Goal: Task Accomplishment & Management: Manage account settings

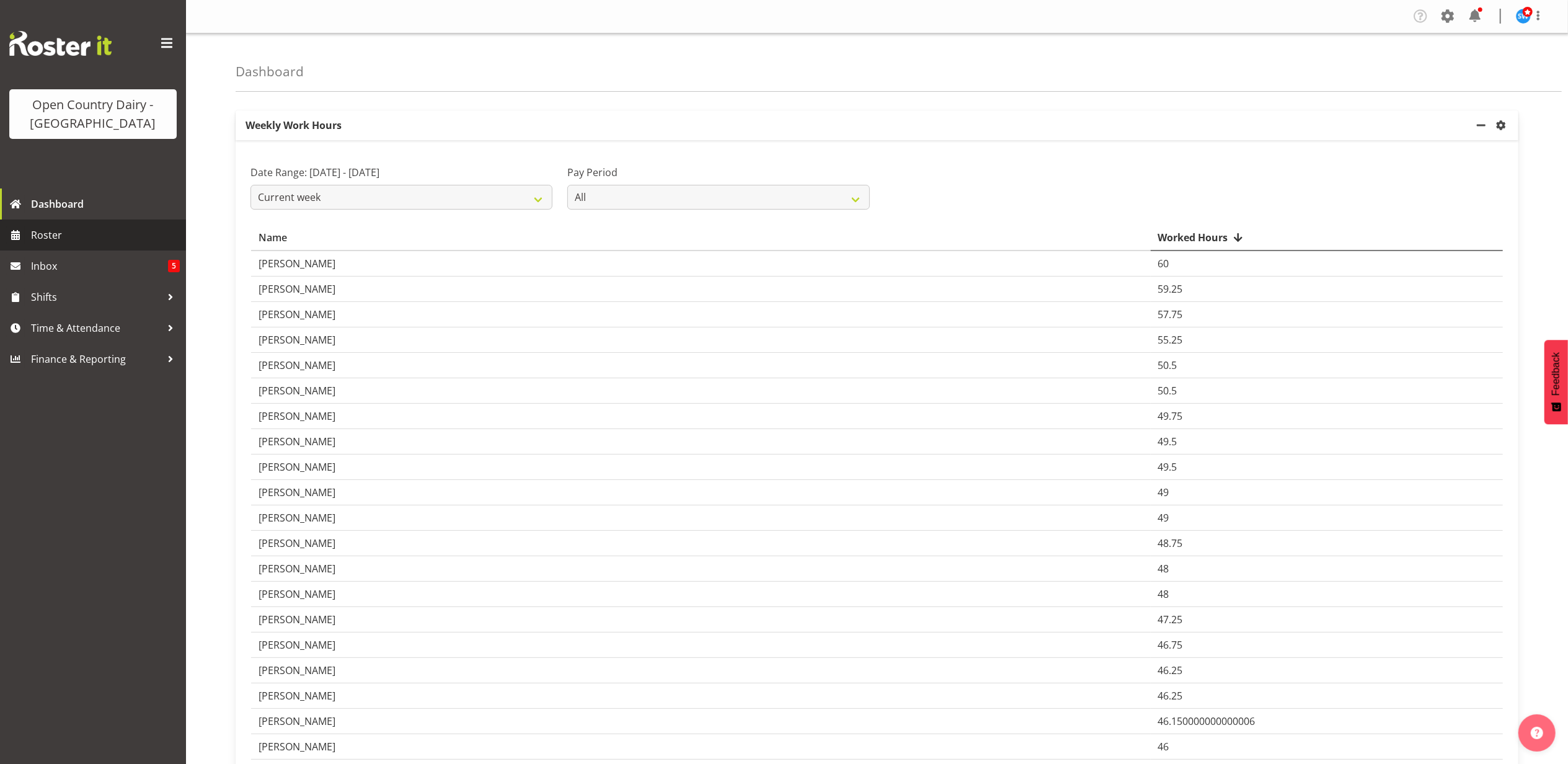
click at [52, 238] on span "Roster" at bounding box center [105, 235] width 149 height 19
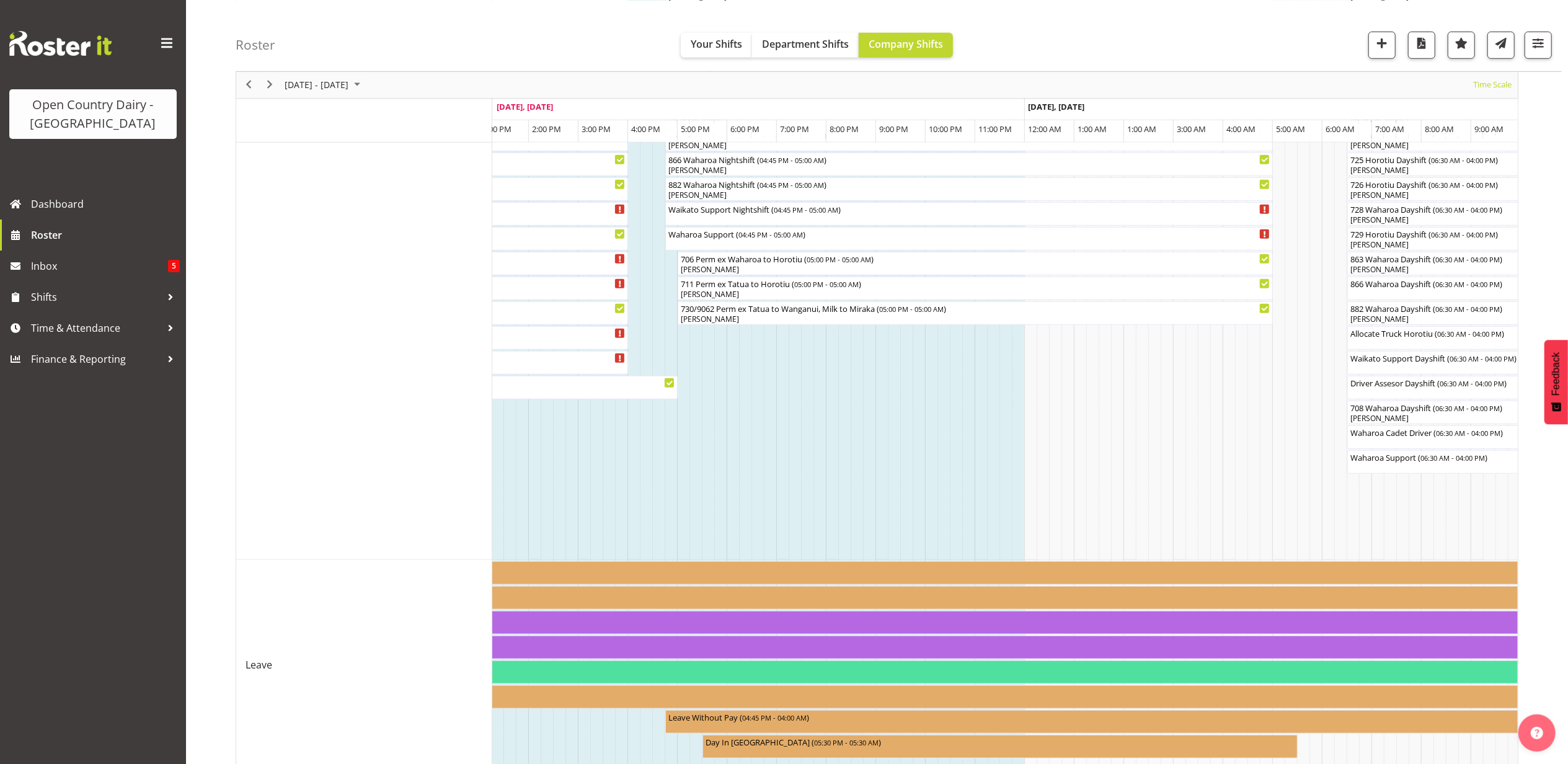
scroll to position [979, 0]
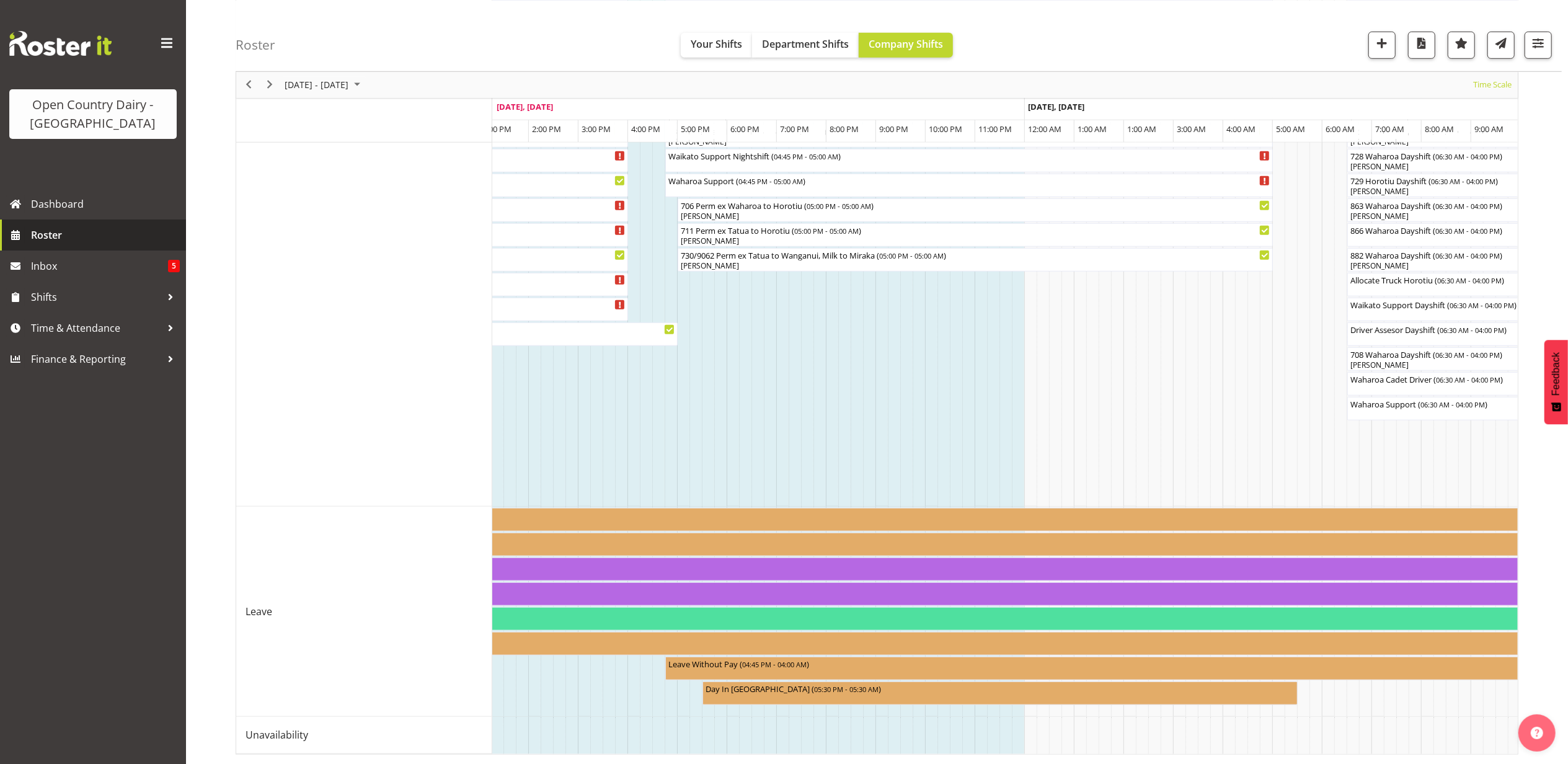
click at [43, 233] on span "Roster" at bounding box center [105, 235] width 149 height 19
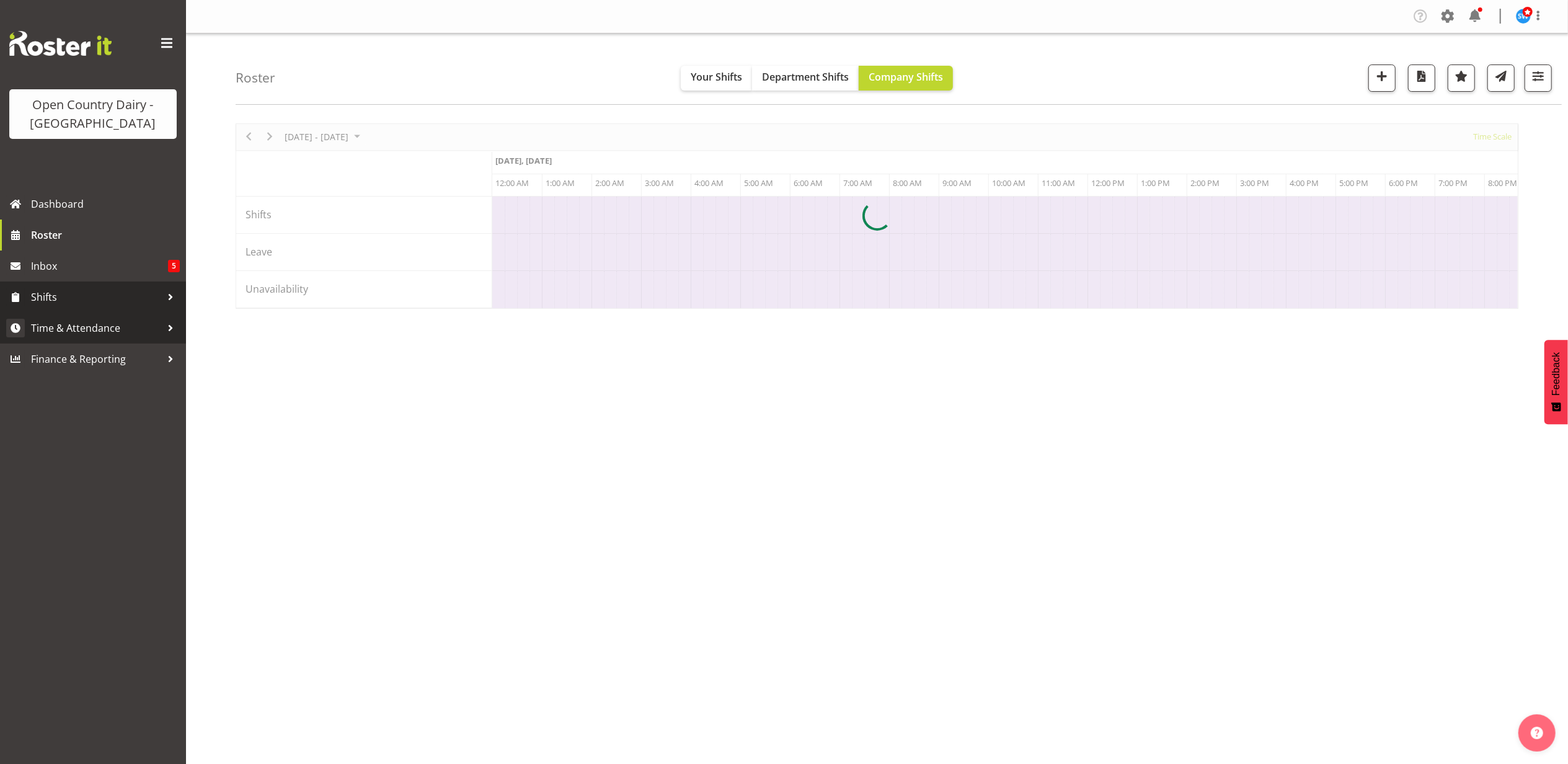
scroll to position [0, 5952]
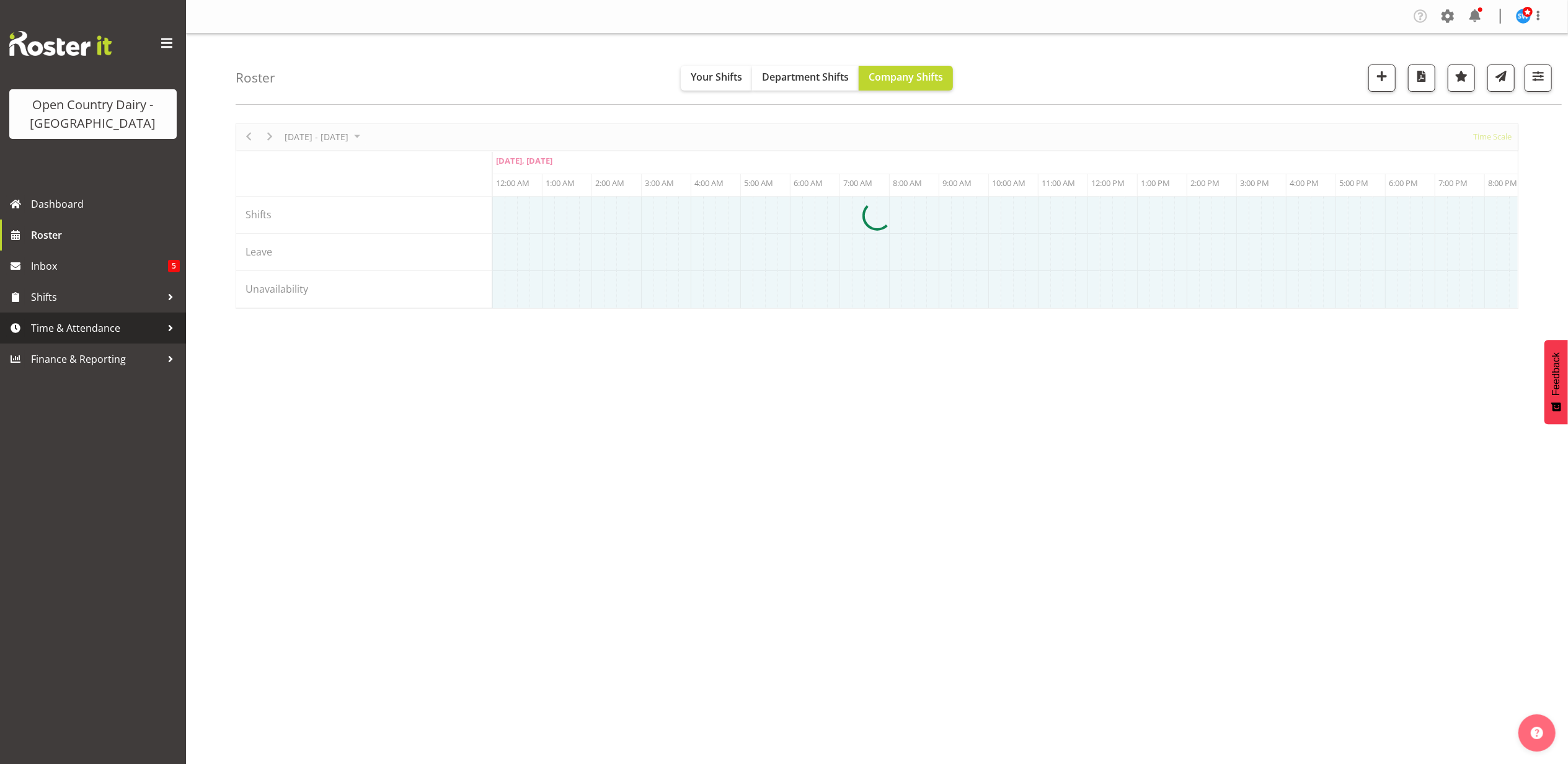
click at [59, 328] on span "Time & Attendance" at bounding box center [96, 328] width 130 height 19
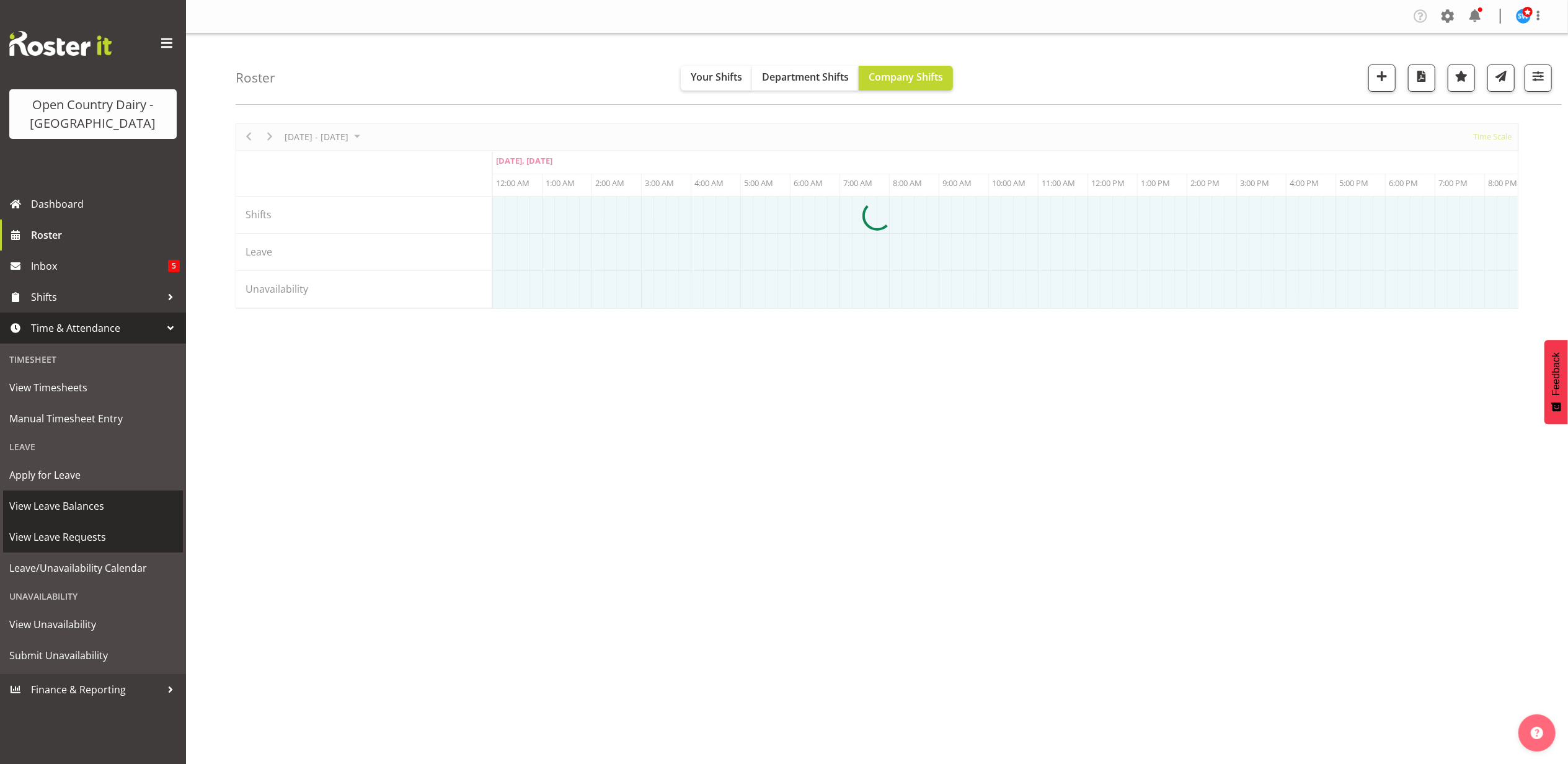
click at [70, 539] on span "View Leave Requests" at bounding box center [93, 537] width 167 height 19
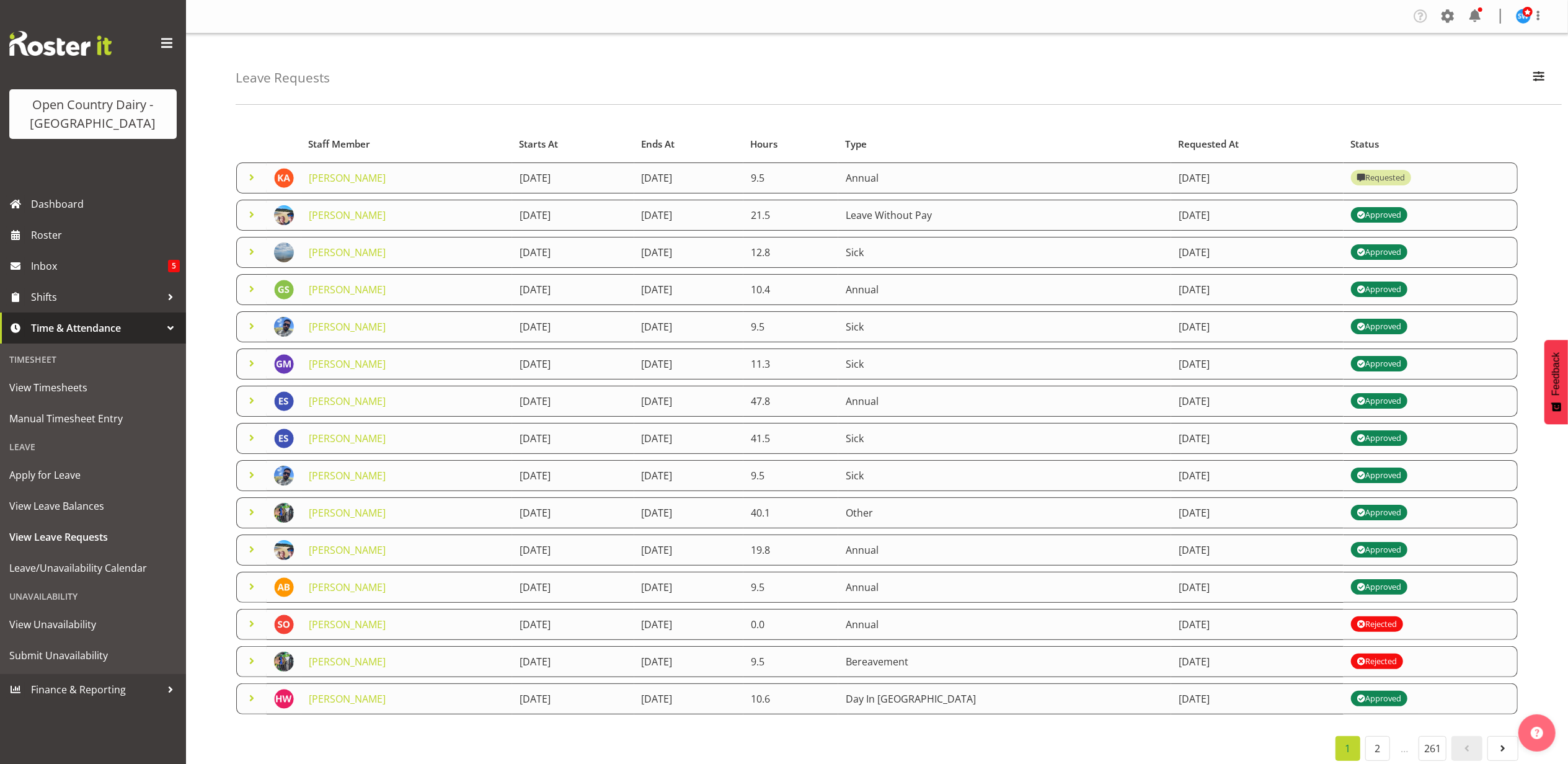
scroll to position [19, 0]
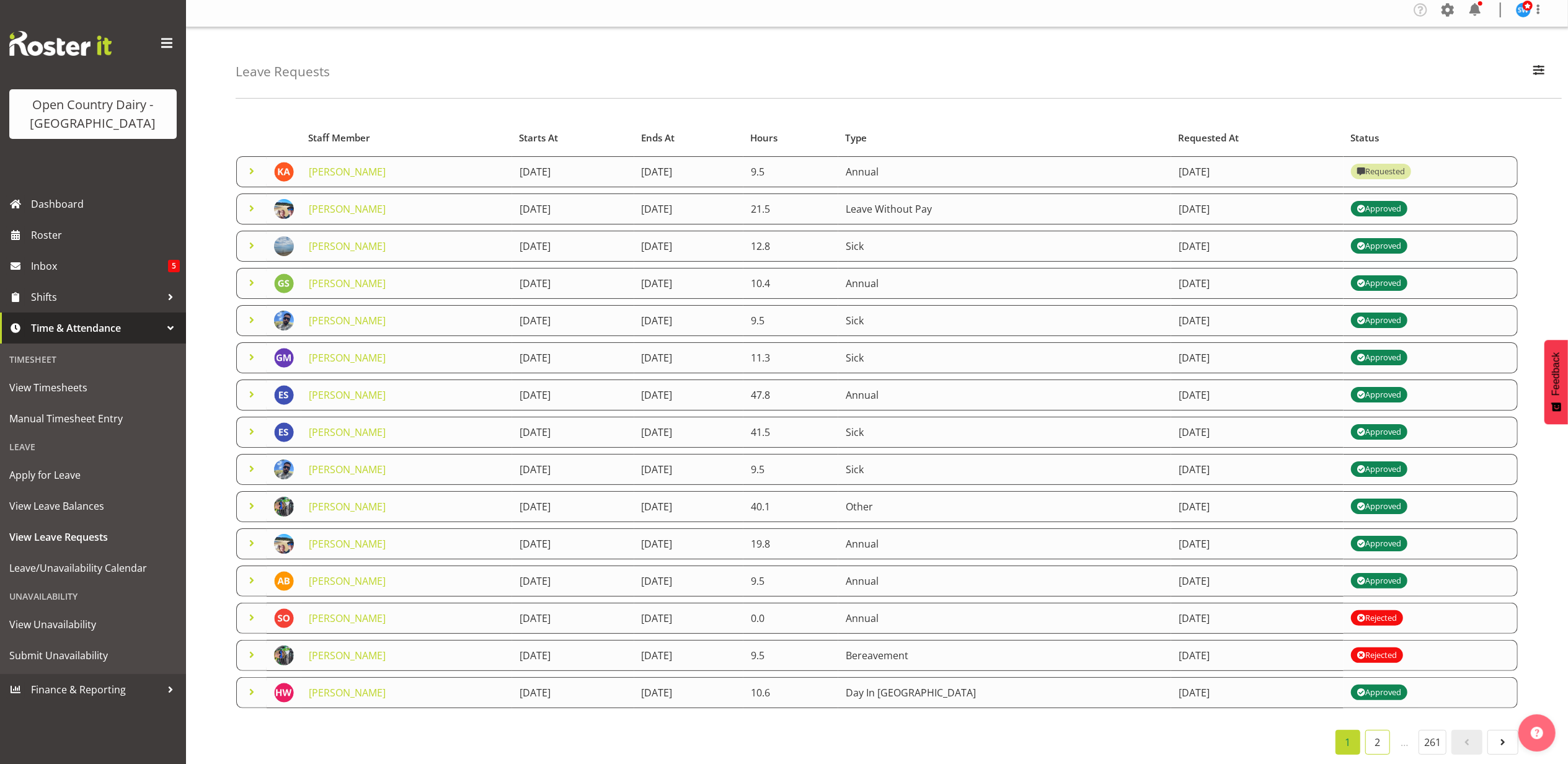
click at [1372, 730] on link "2" at bounding box center [1377, 742] width 25 height 25
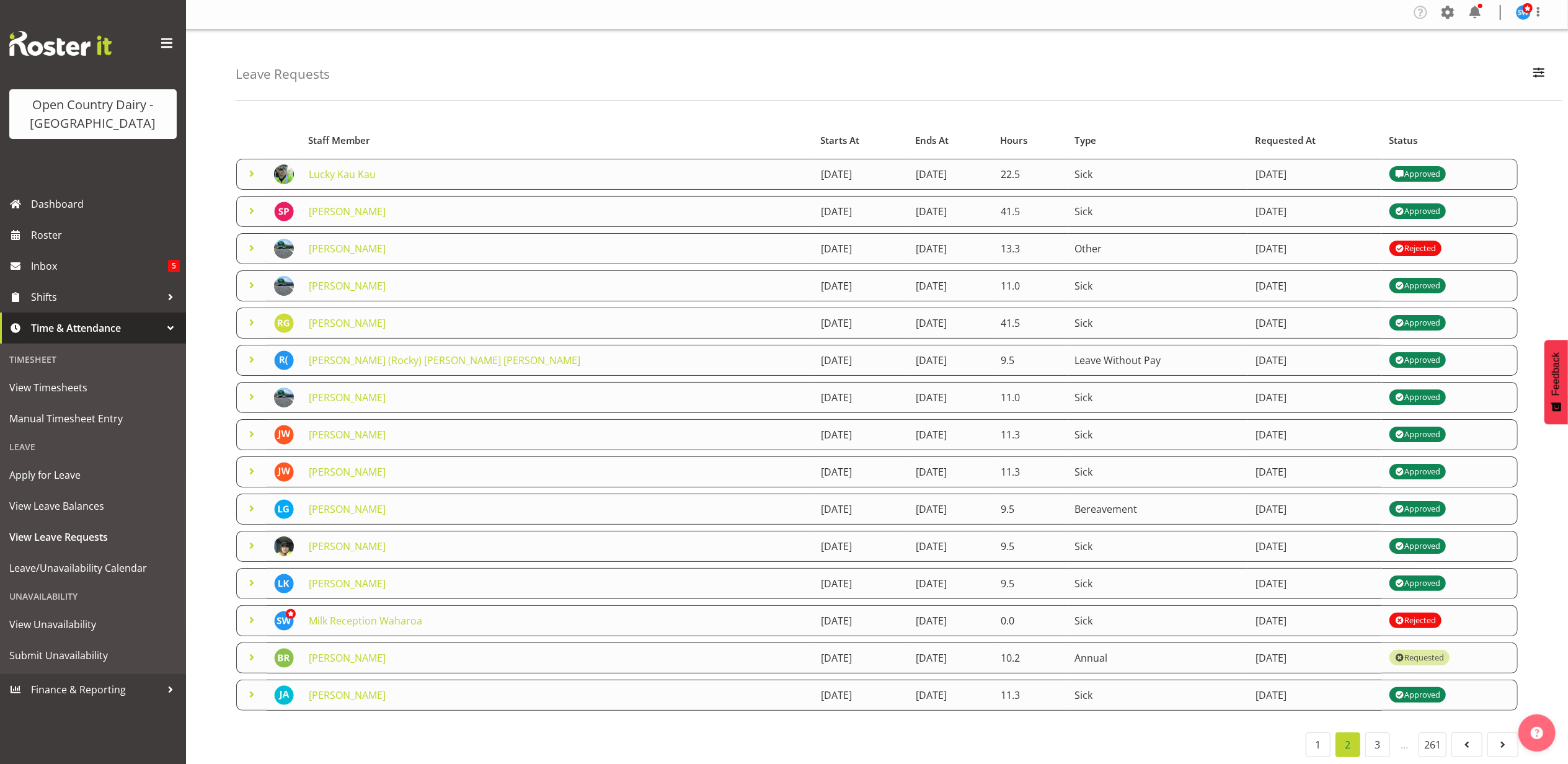
scroll to position [0, 0]
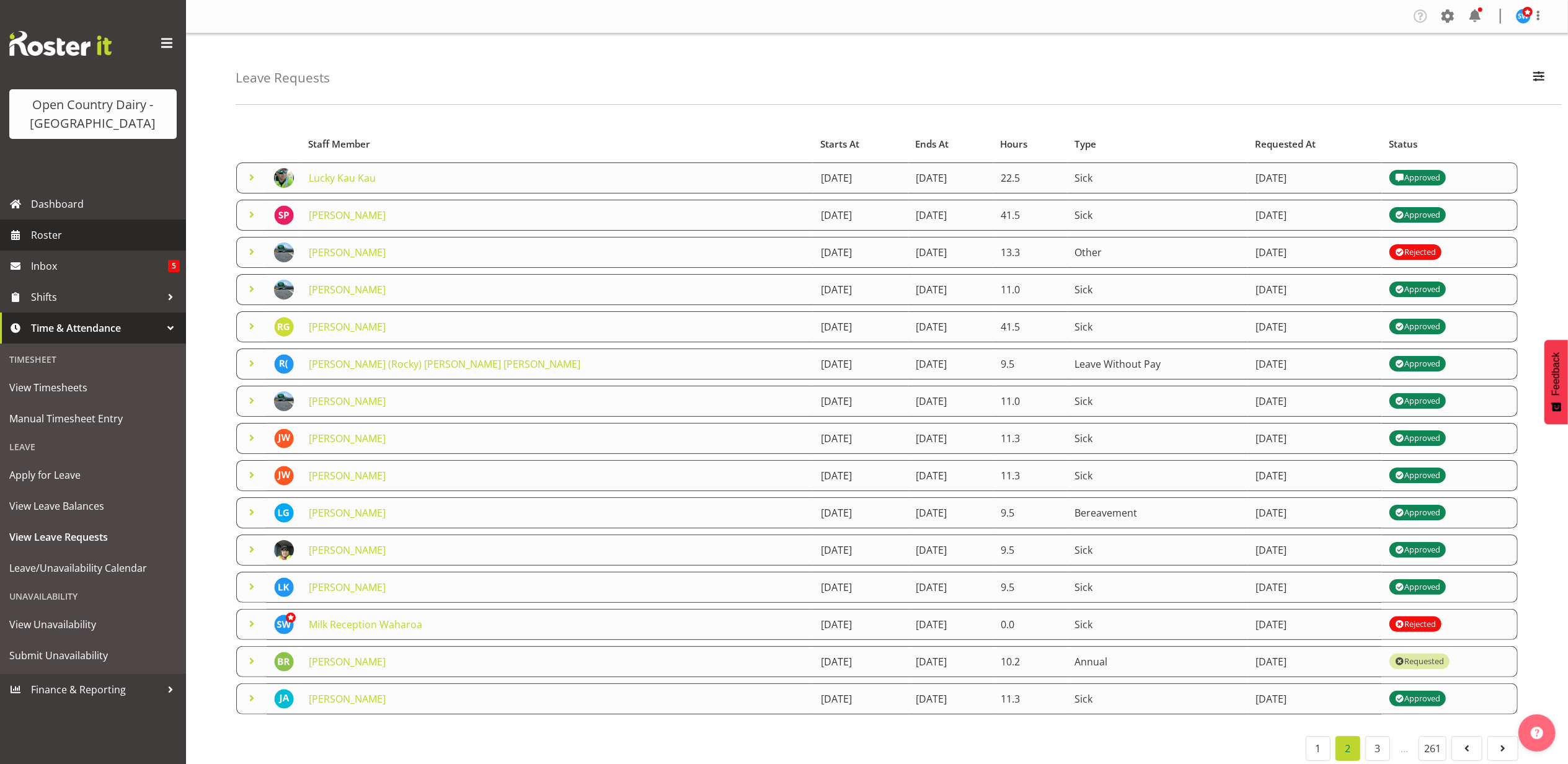
click at [38, 238] on span "Roster" at bounding box center [105, 235] width 149 height 19
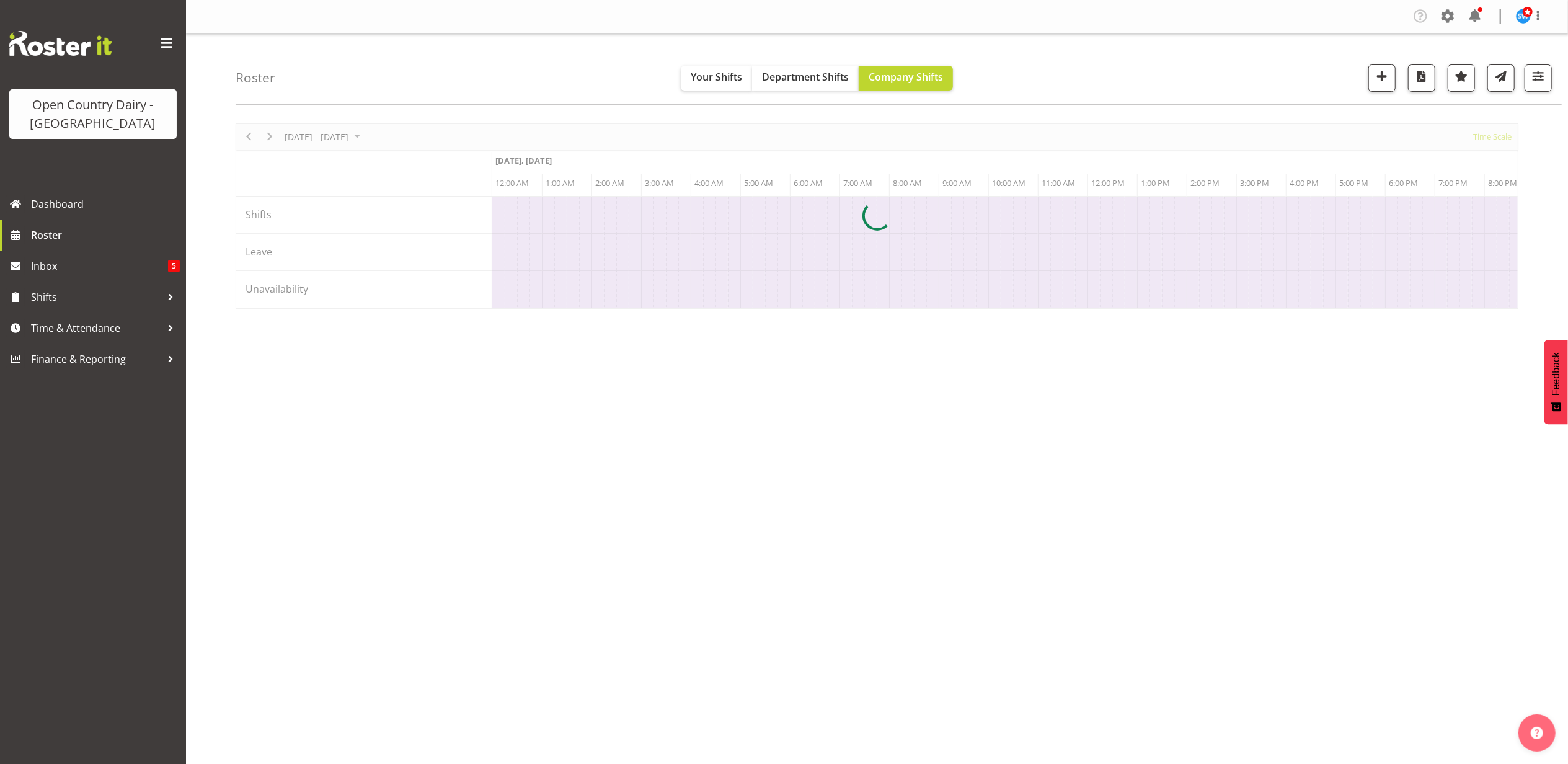
scroll to position [0, 5952]
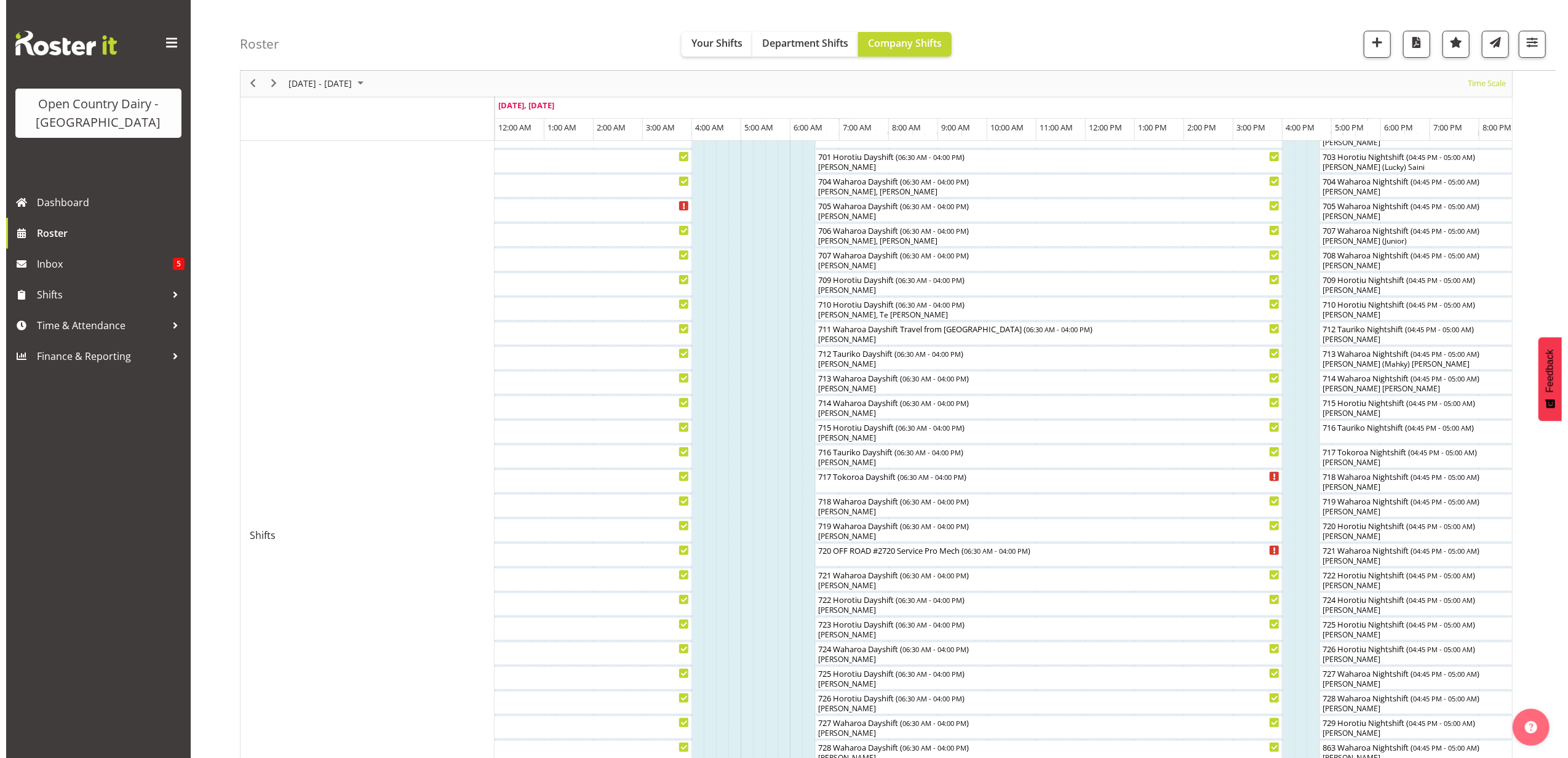
scroll to position [246, 0]
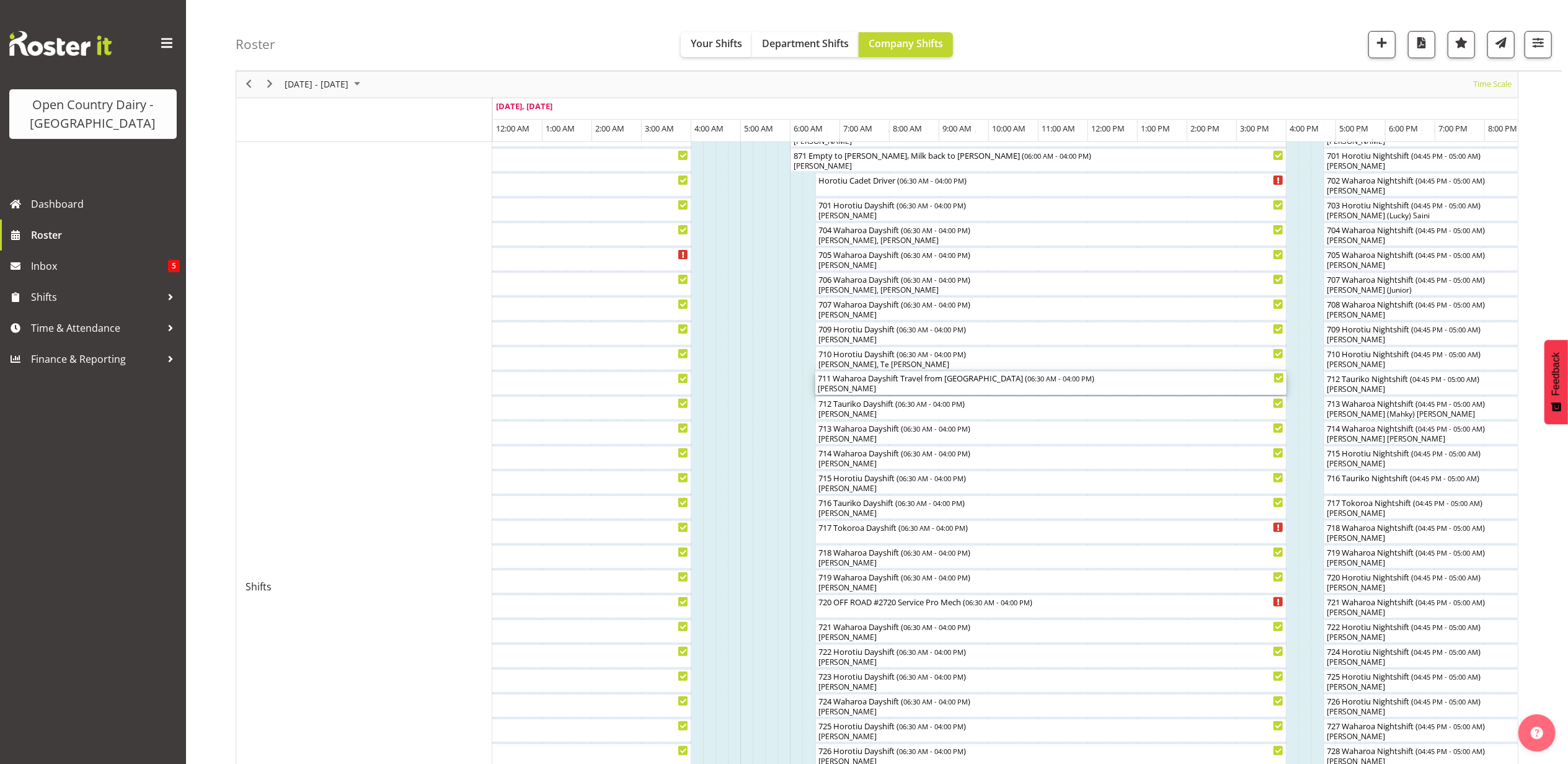
click at [834, 390] on div "[PERSON_NAME]" at bounding box center [1050, 389] width 466 height 11
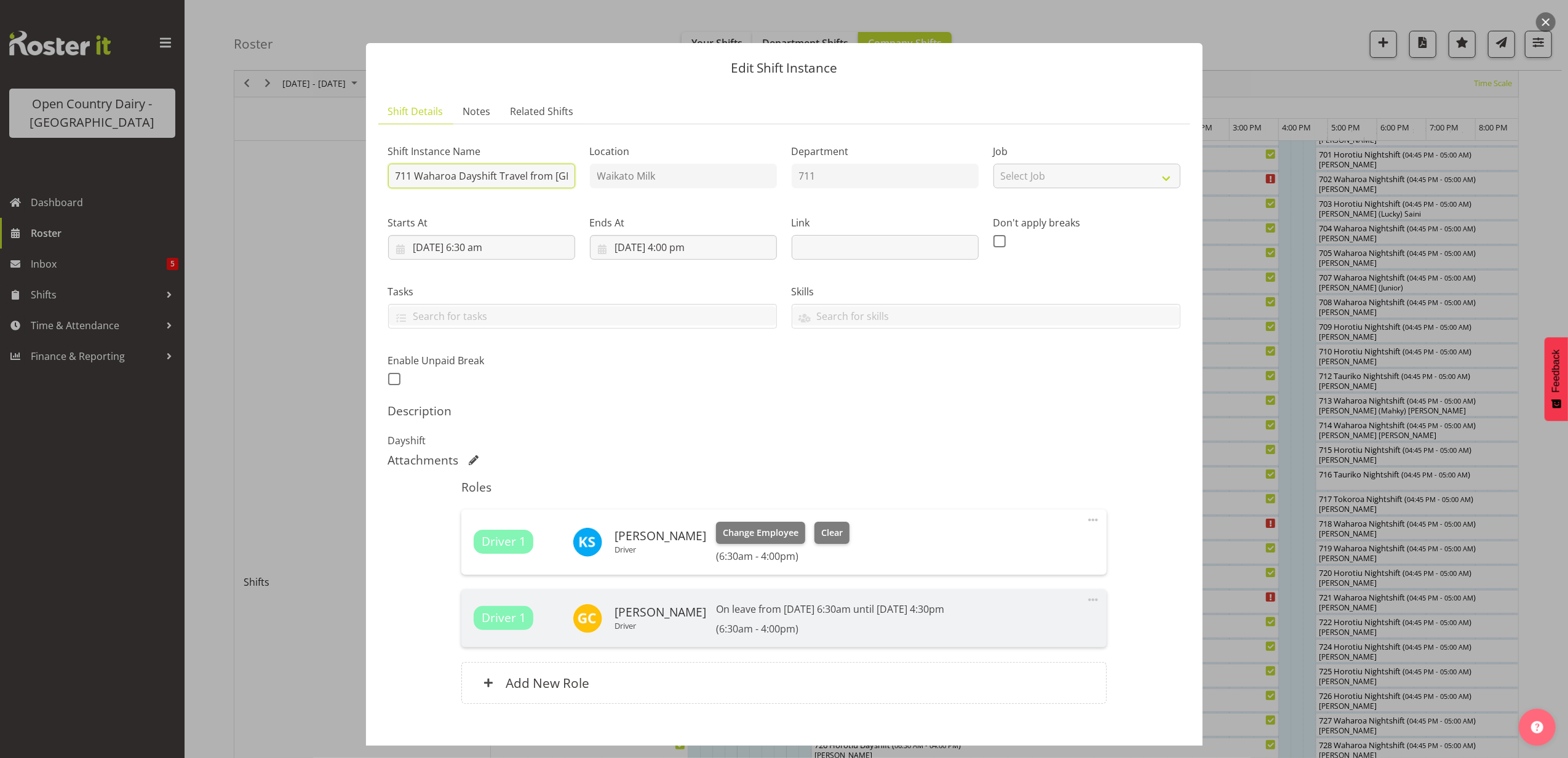
scroll to position [0, 25]
click at [645, 183] on div "Shift Instance Name 711 Waharoa Dayshift Travel from Horotiu Location Waikato M…" at bounding box center [784, 261] width 807 height 270
type input "711 Waharoa Dayshift"
click at [826, 410] on h5 "Description" at bounding box center [785, 411] width 793 height 15
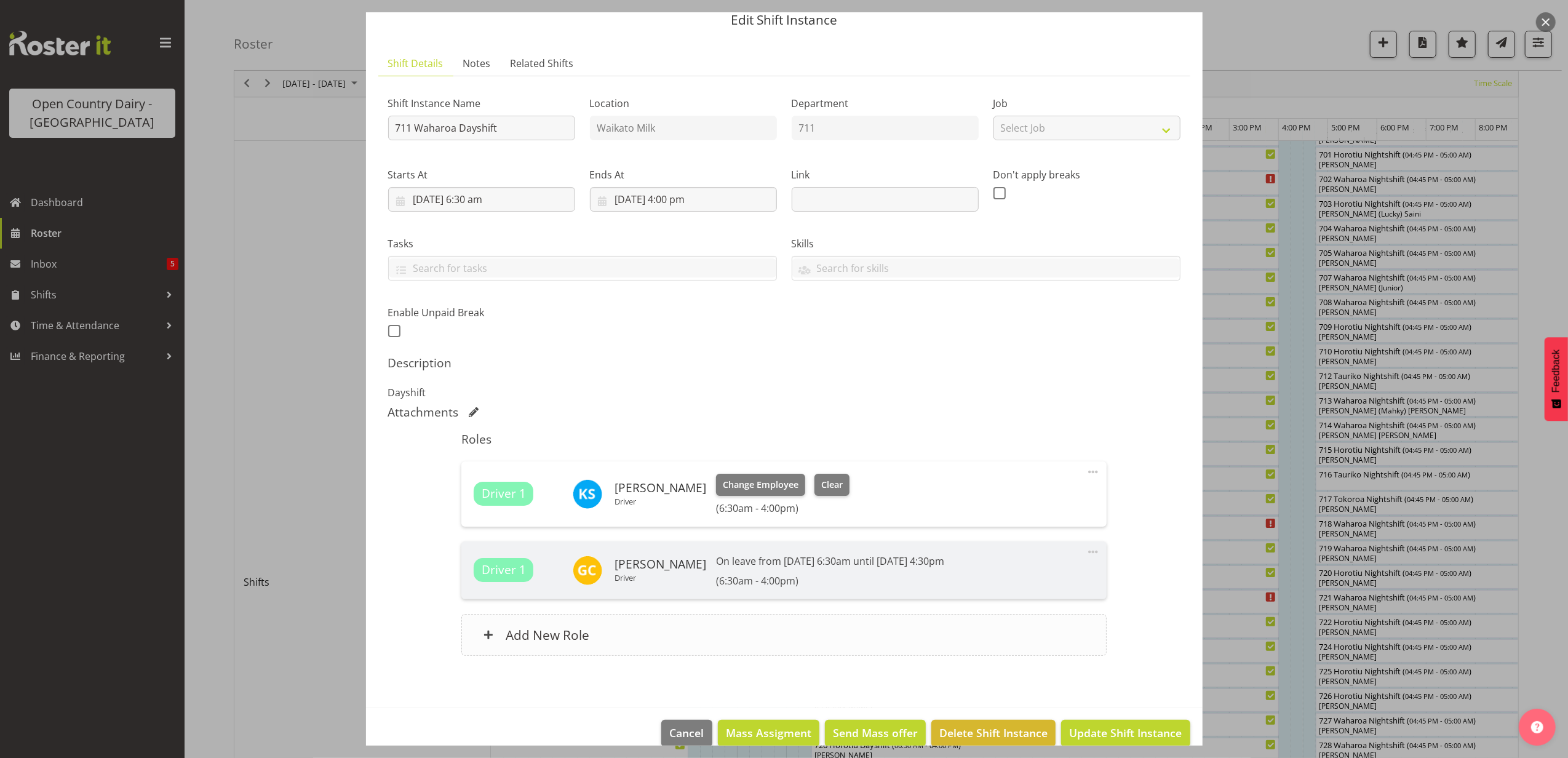
scroll to position [69, 0]
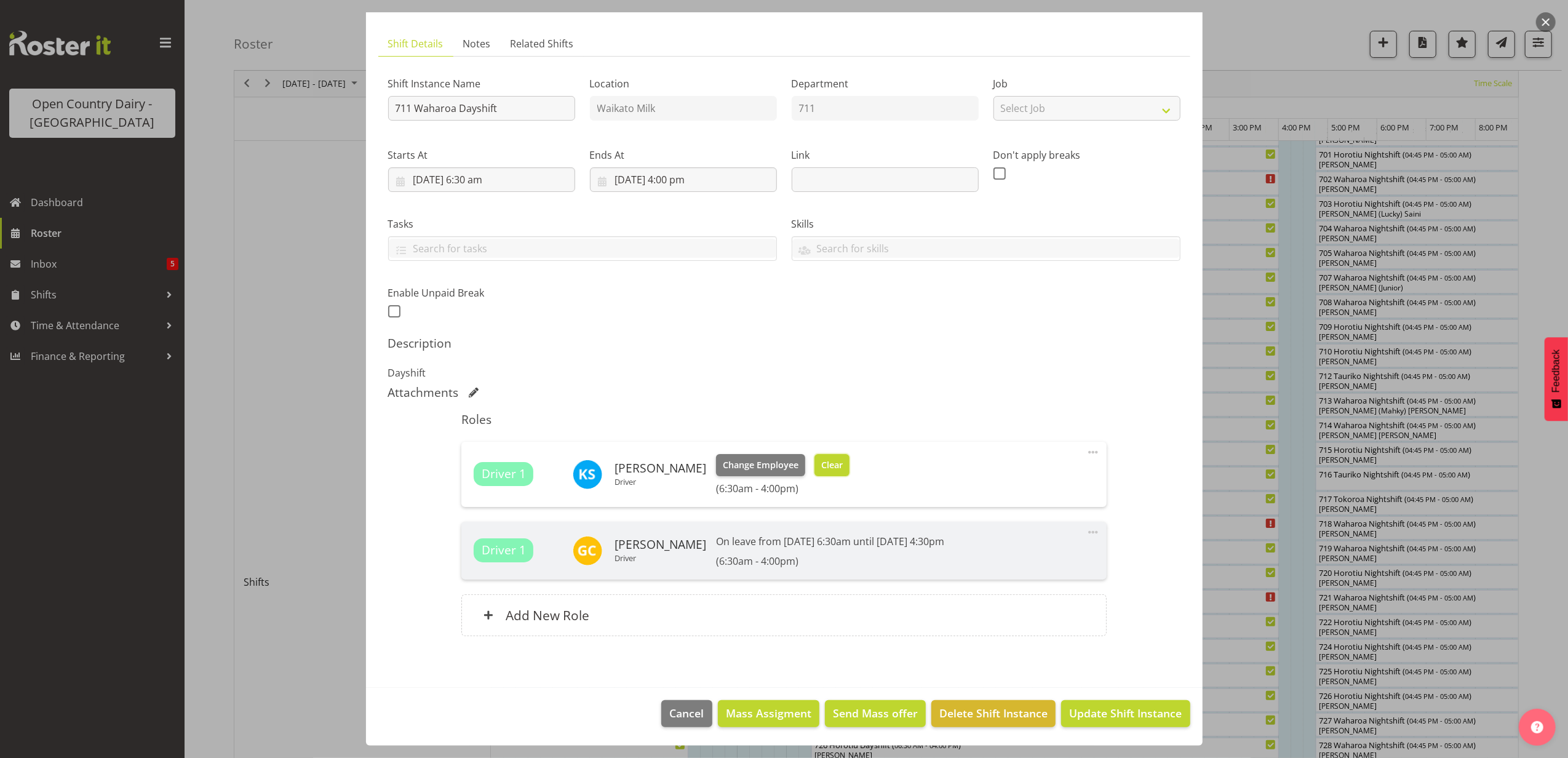
click at [824, 458] on span "Clear" at bounding box center [832, 465] width 22 height 14
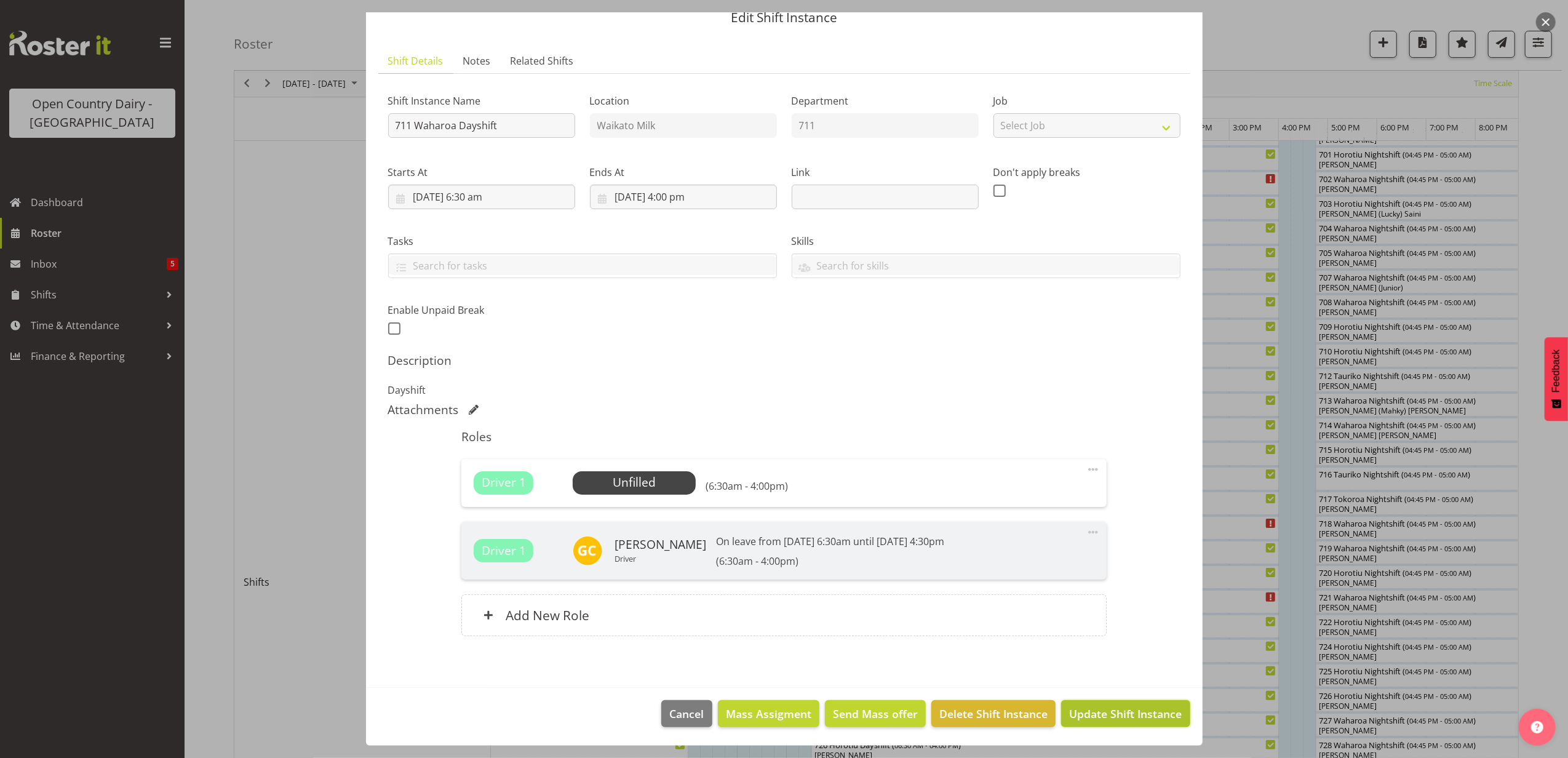
click at [1095, 718] on span "Update Shift Instance" at bounding box center [1125, 713] width 113 height 16
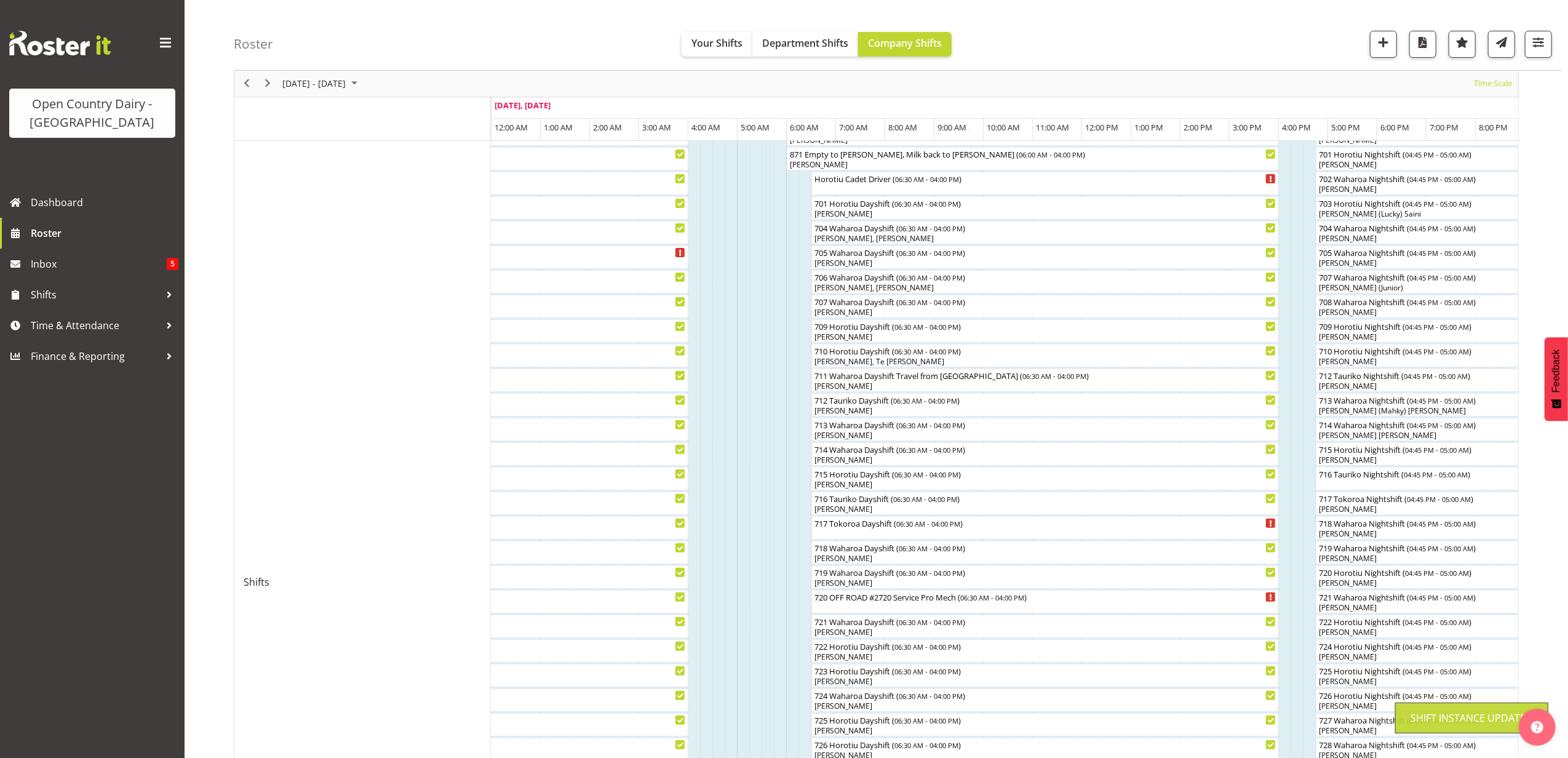
scroll to position [0, 0]
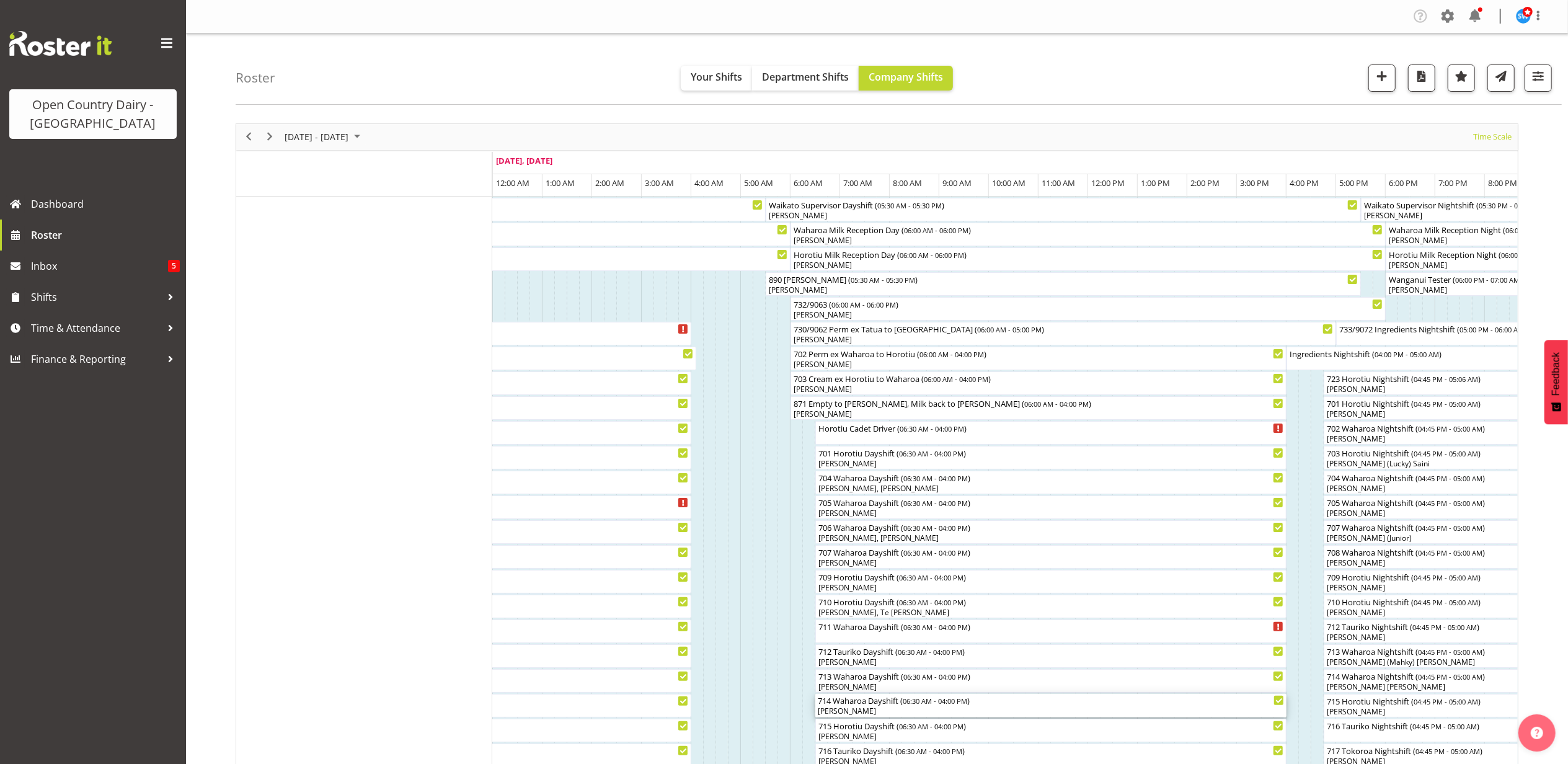
click at [846, 710] on div "[PERSON_NAME]" at bounding box center [1050, 710] width 466 height 11
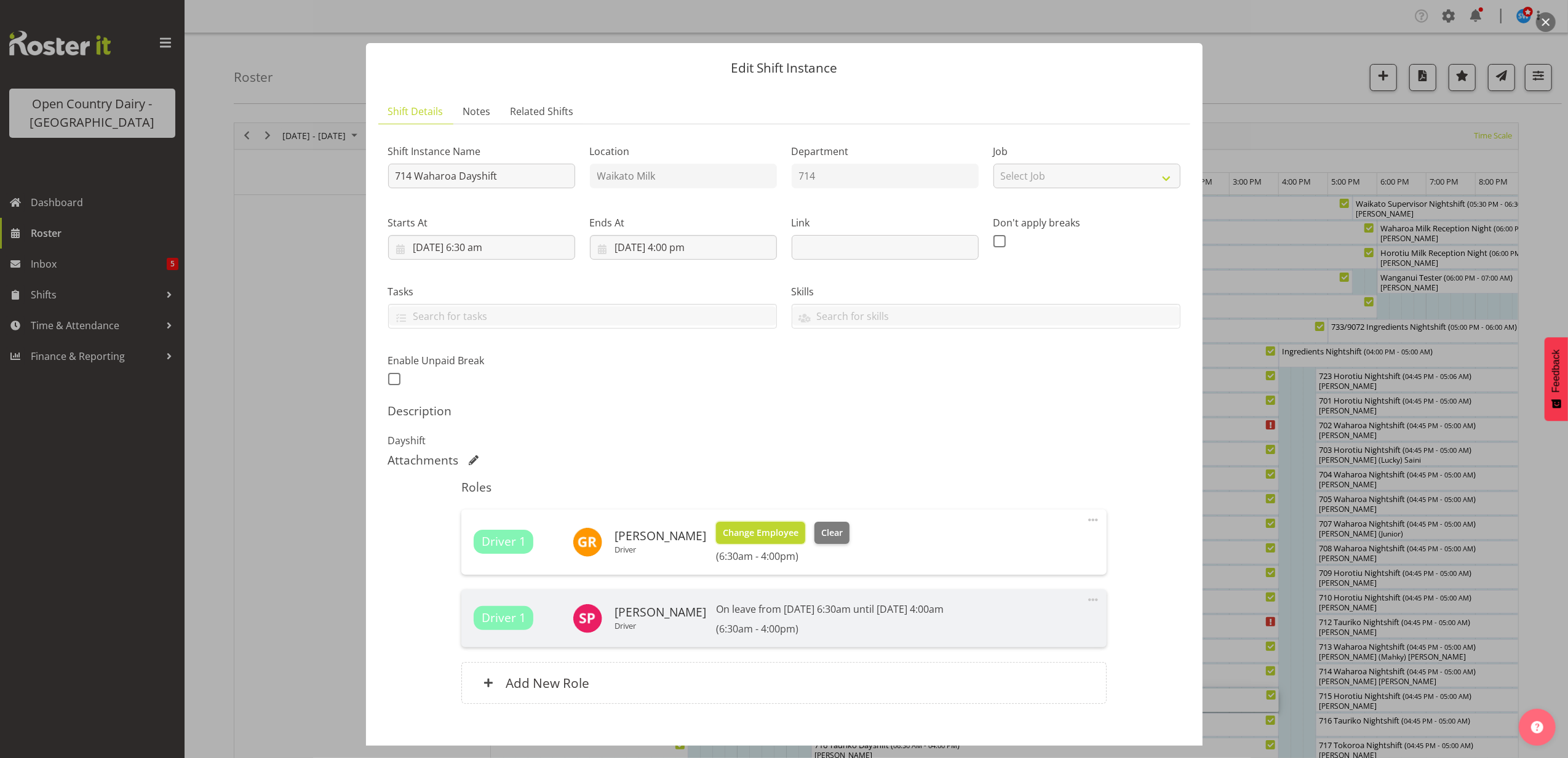
click at [750, 537] on span "Change Employee" at bounding box center [760, 532] width 76 height 14
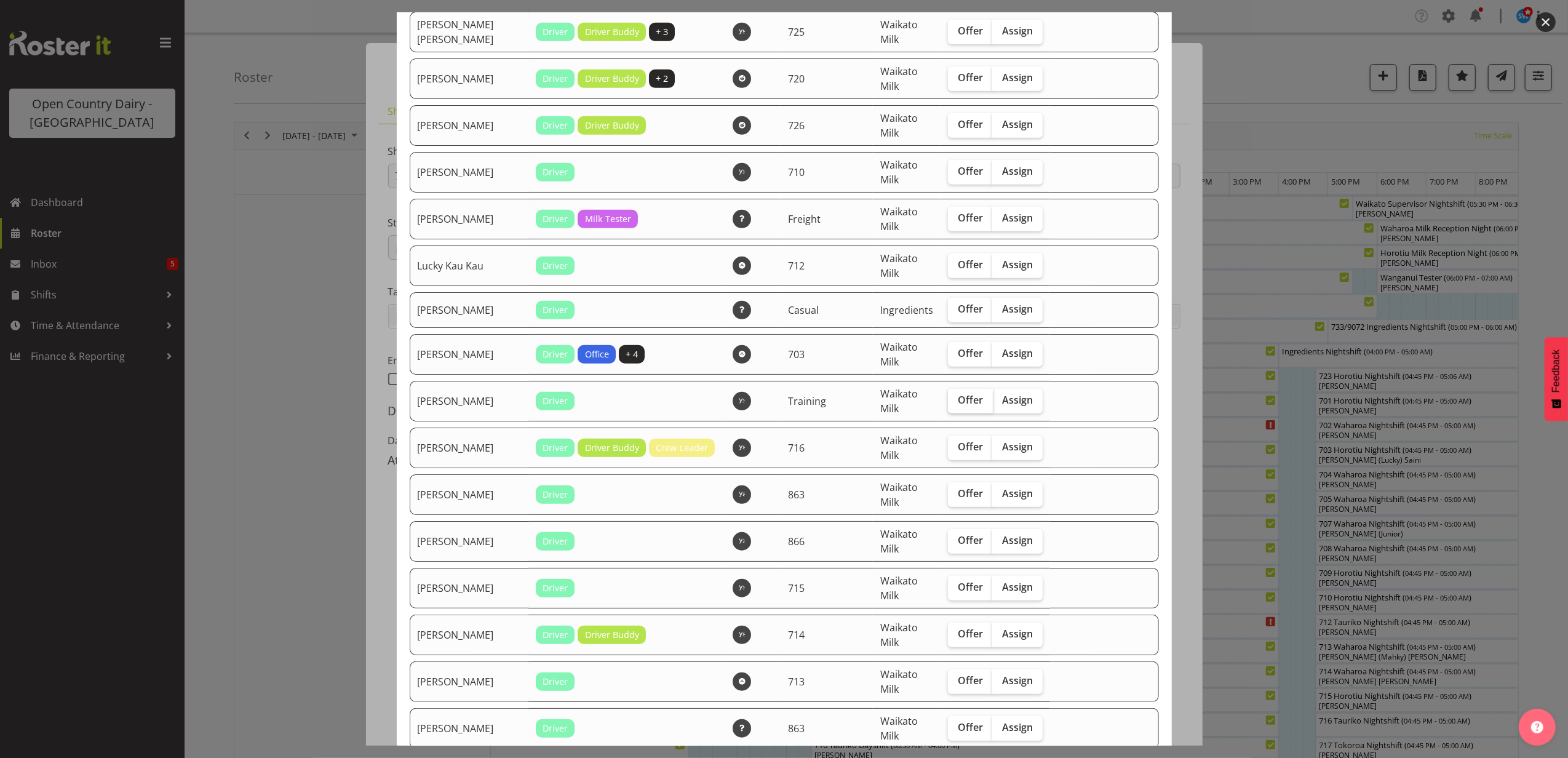
scroll to position [492, 0]
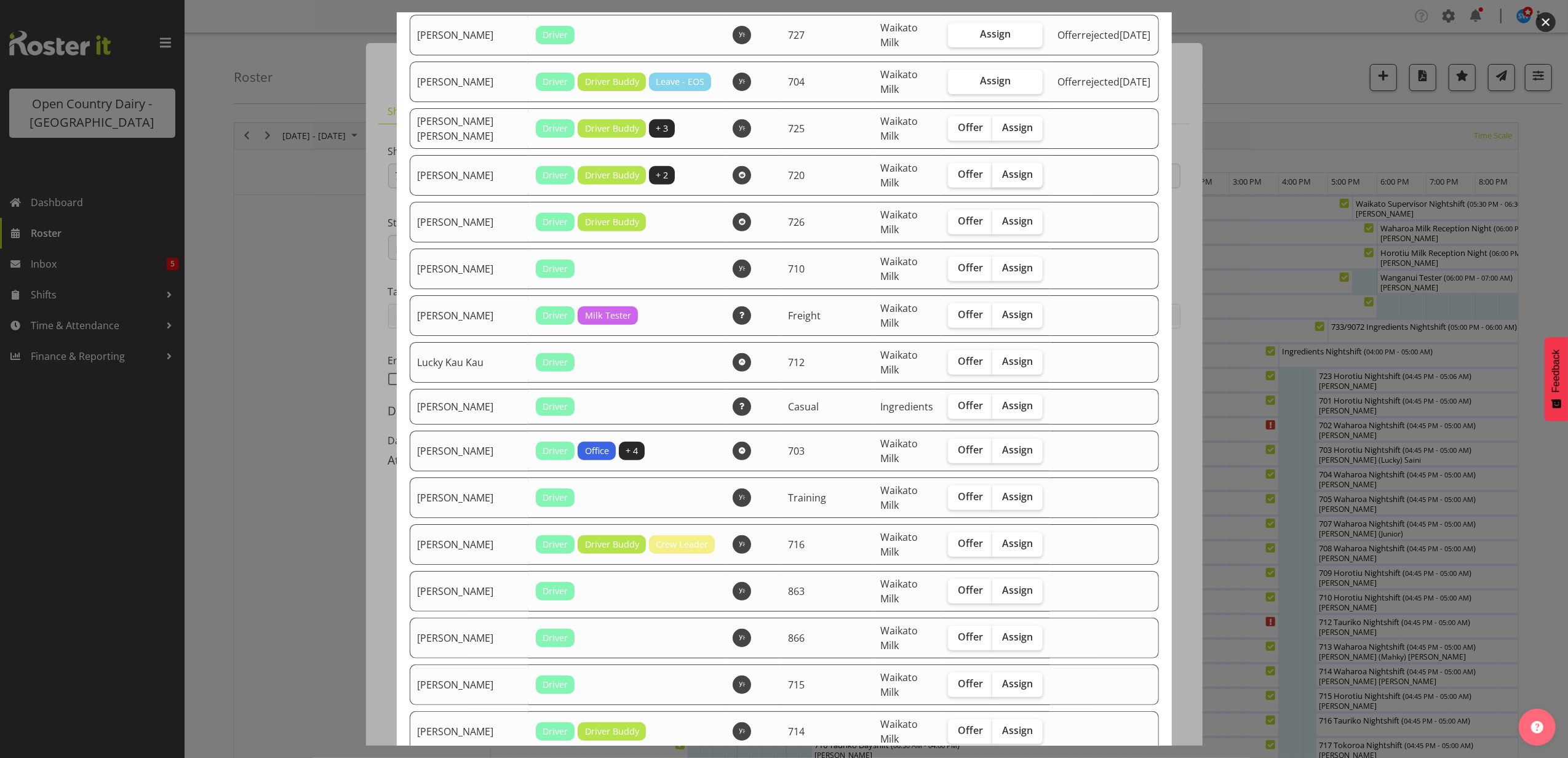
click at [1002, 178] on span "Assign" at bounding box center [1017, 173] width 31 height 12
click at [995, 178] on input "Assign" at bounding box center [996, 174] width 8 height 8
checkbox input "true"
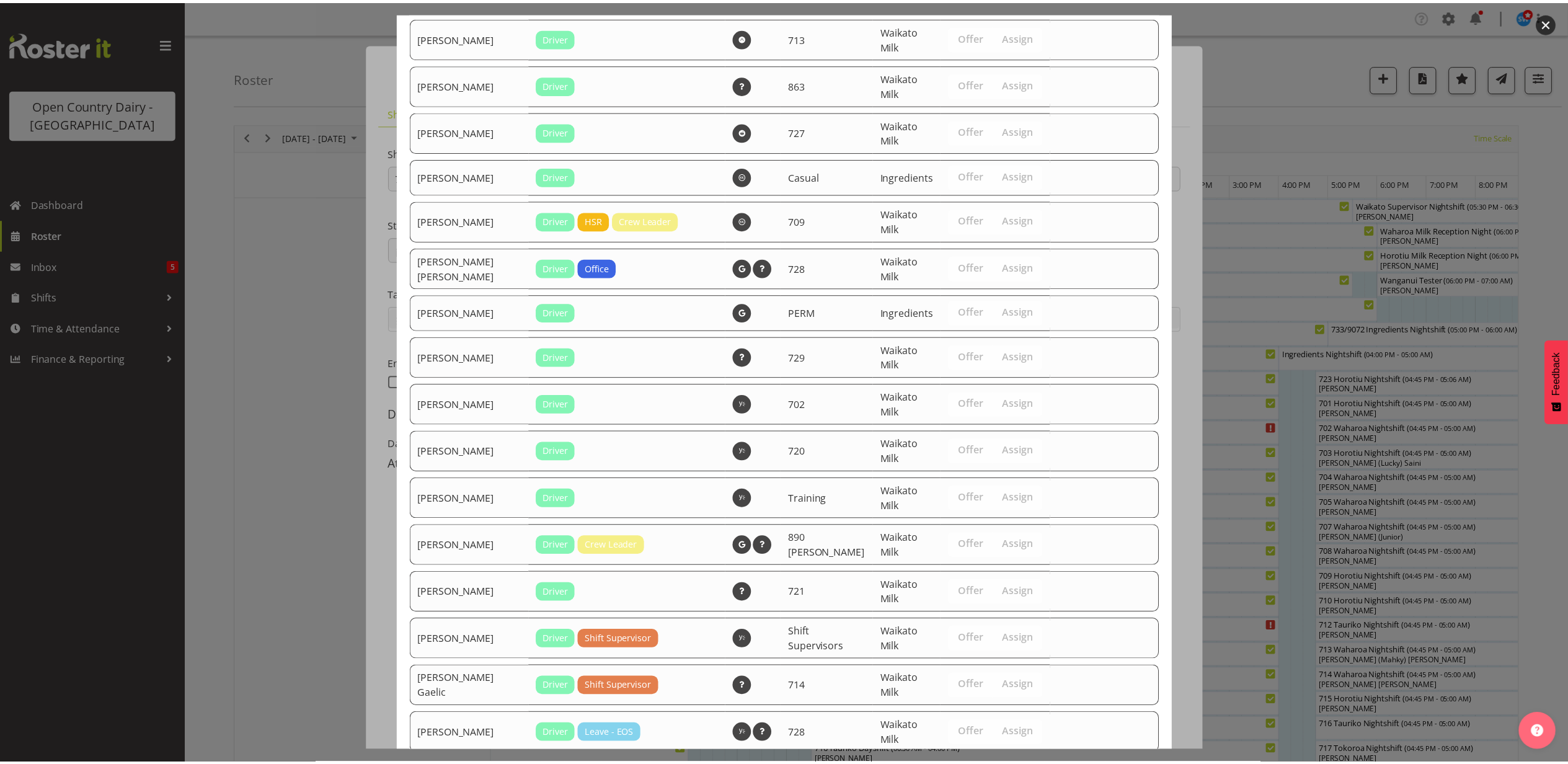
scroll to position [1323, 0]
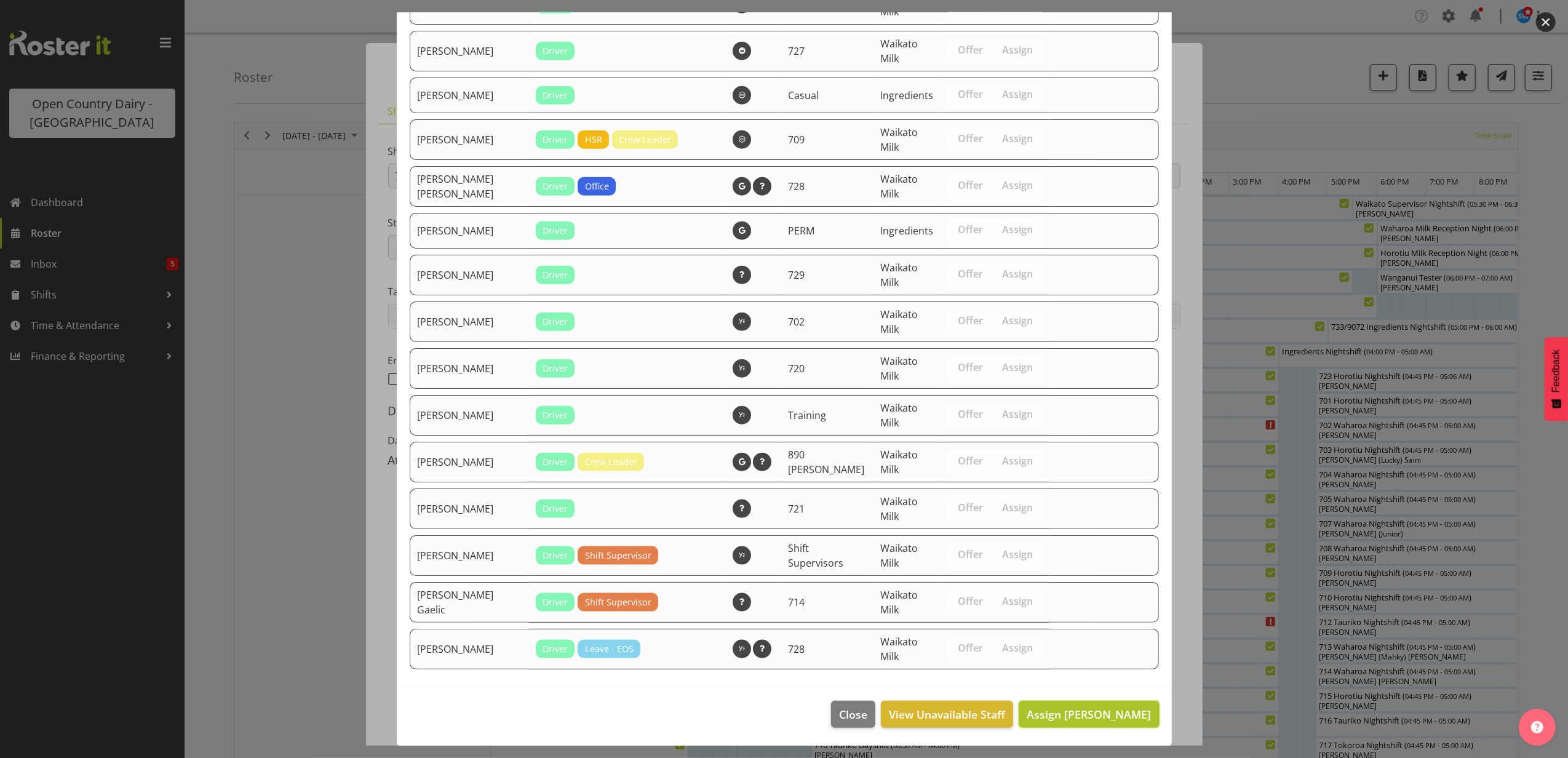
click at [1084, 726] on button "Assign Kerry Slater" at bounding box center [1088, 714] width 140 height 27
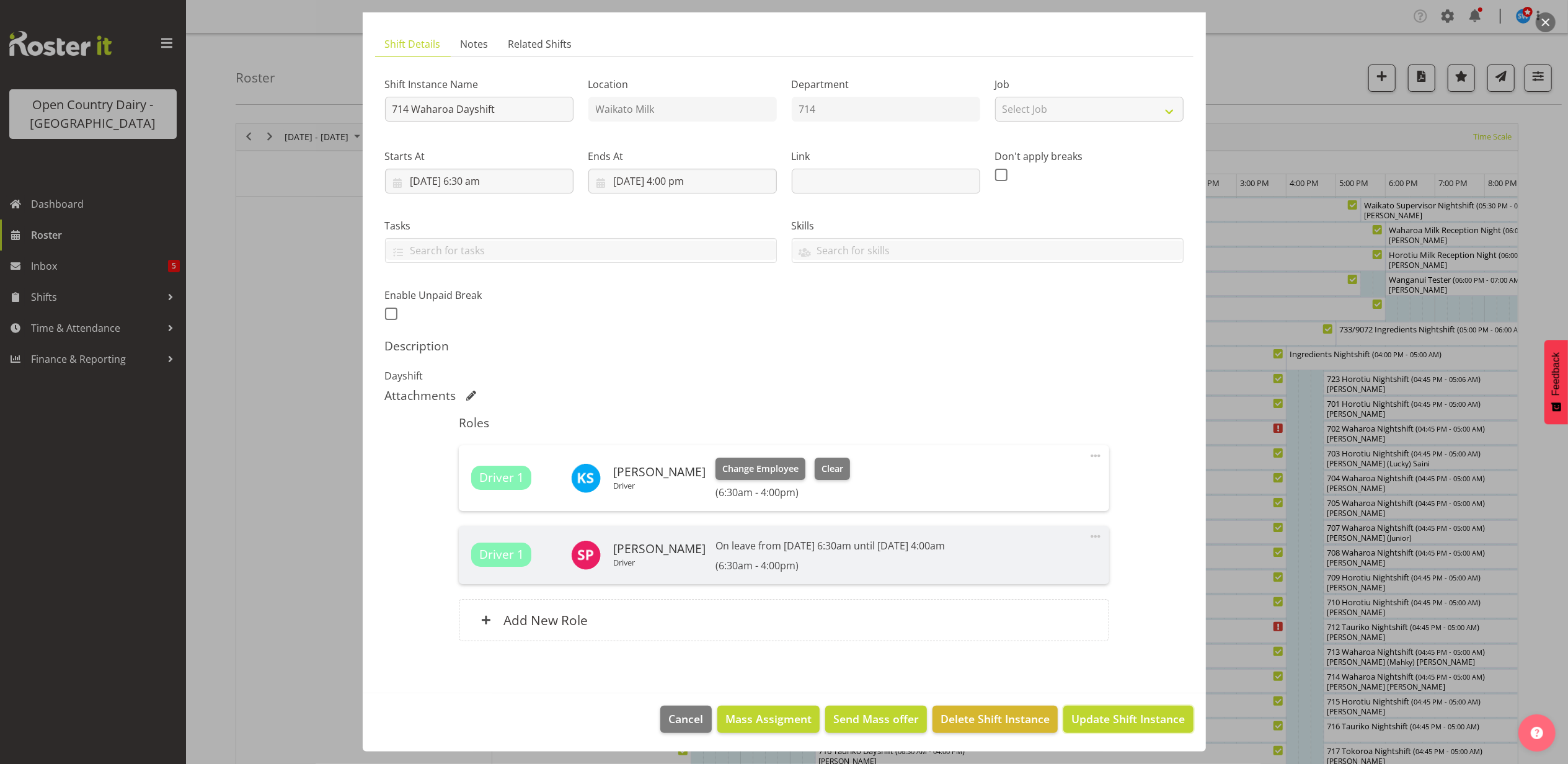
click at [1092, 729] on button "Update Shift Instance" at bounding box center [1128, 719] width 130 height 28
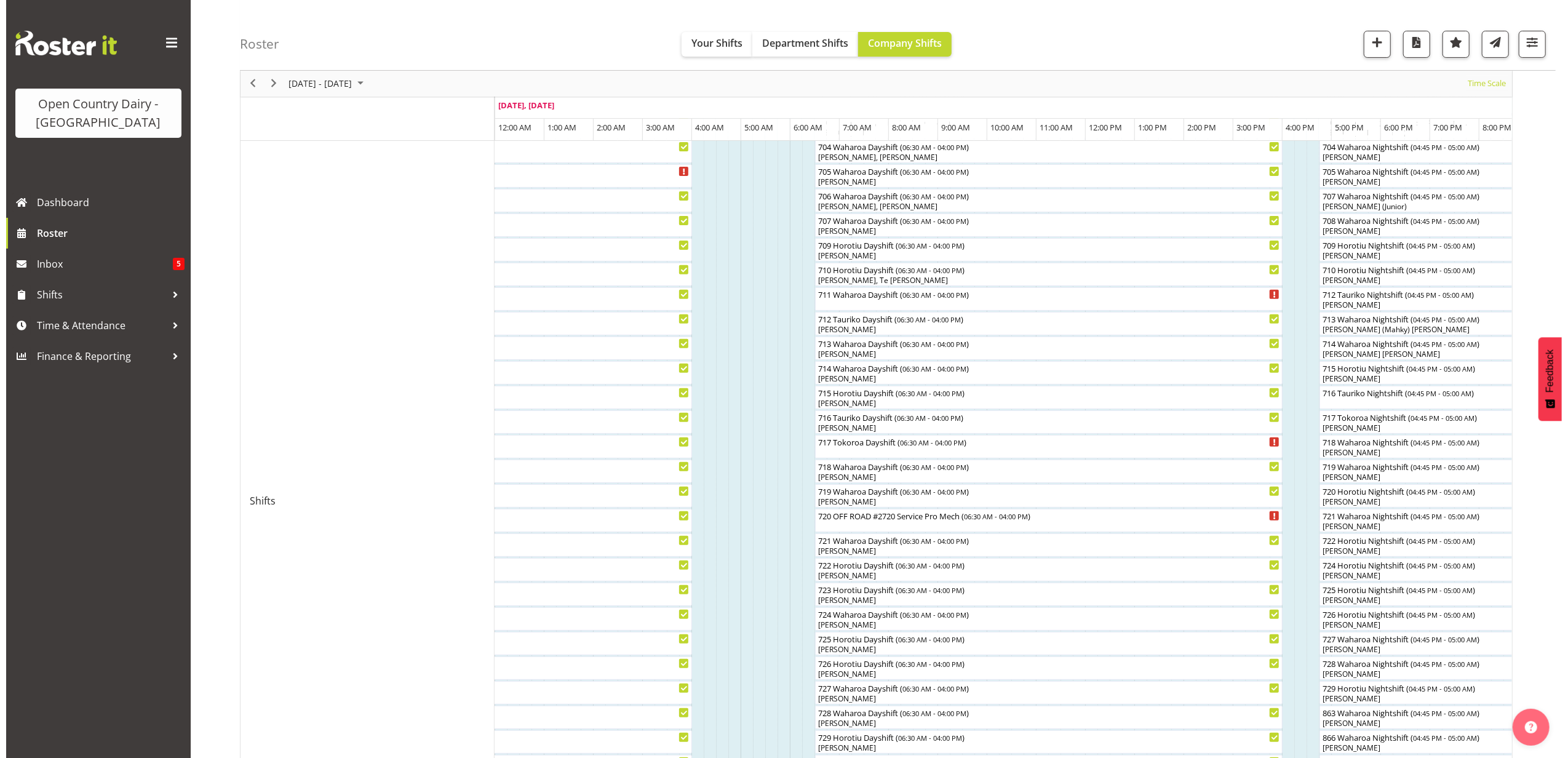
scroll to position [328, 0]
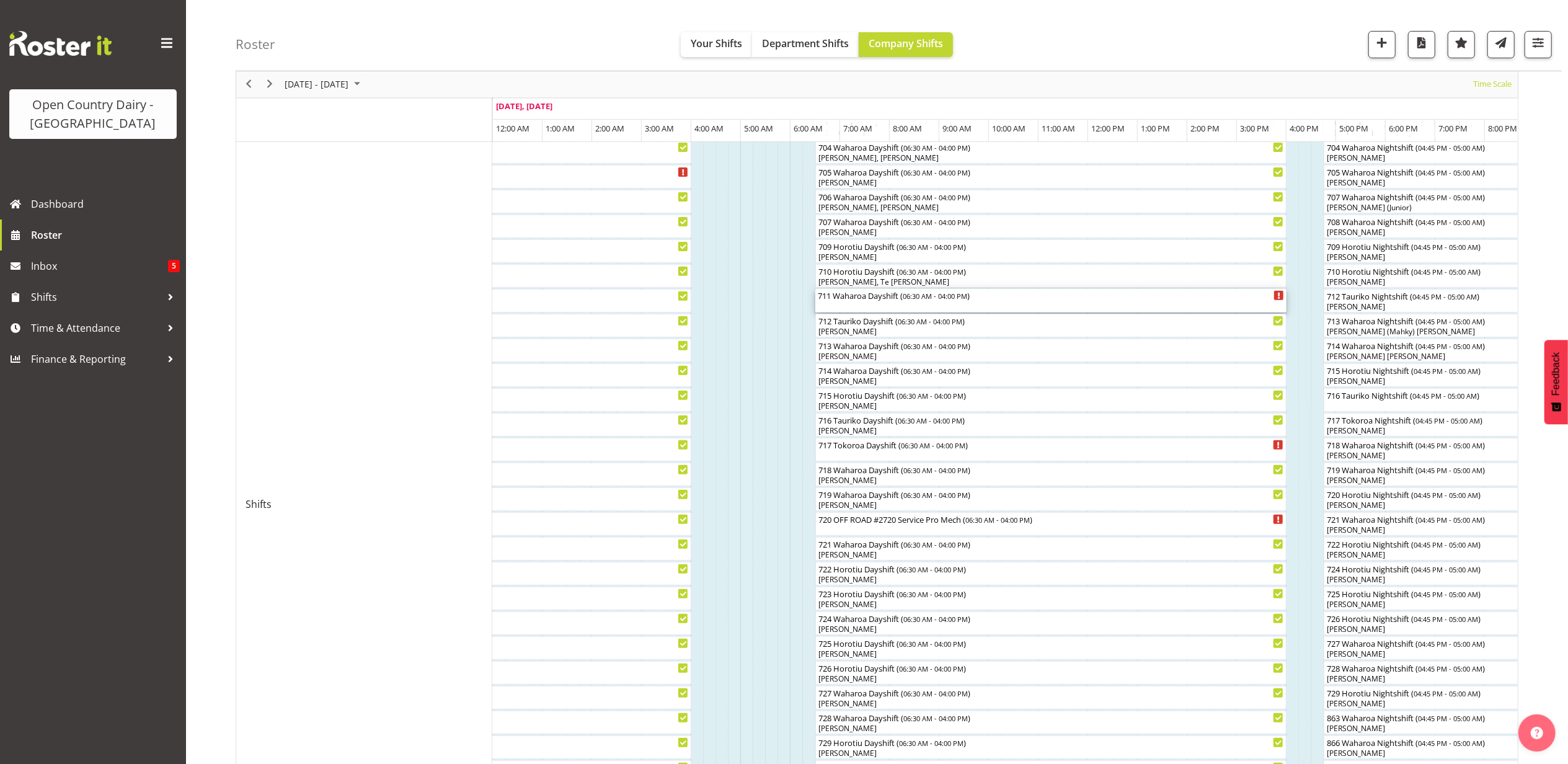
click at [837, 309] on div "711 Waharoa Dayshift ( 06:30 AM - 04:00 PM )" at bounding box center [1050, 301] width 466 height 23
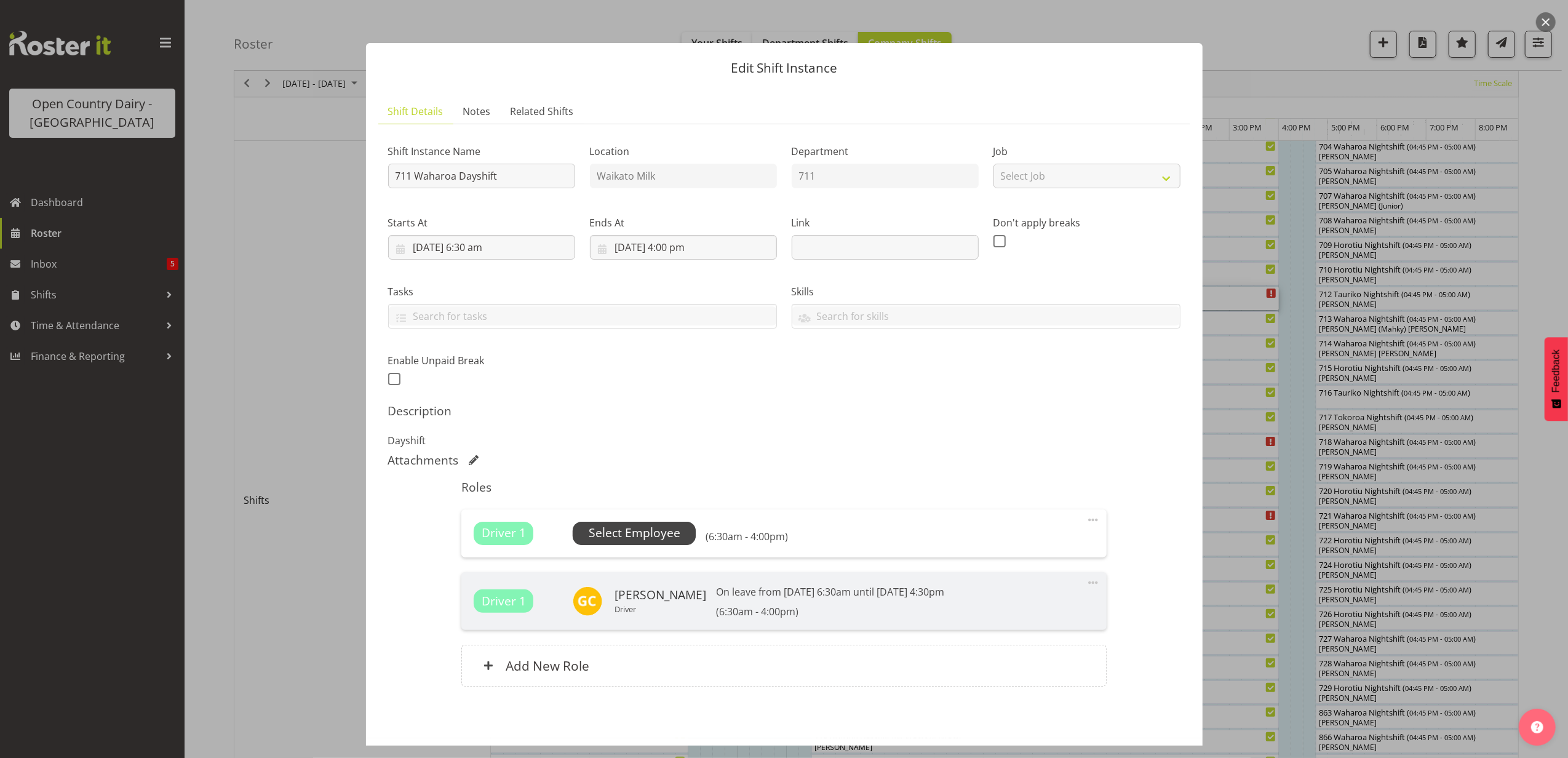
click at [632, 542] on span "Select Employee" at bounding box center [634, 533] width 91 height 18
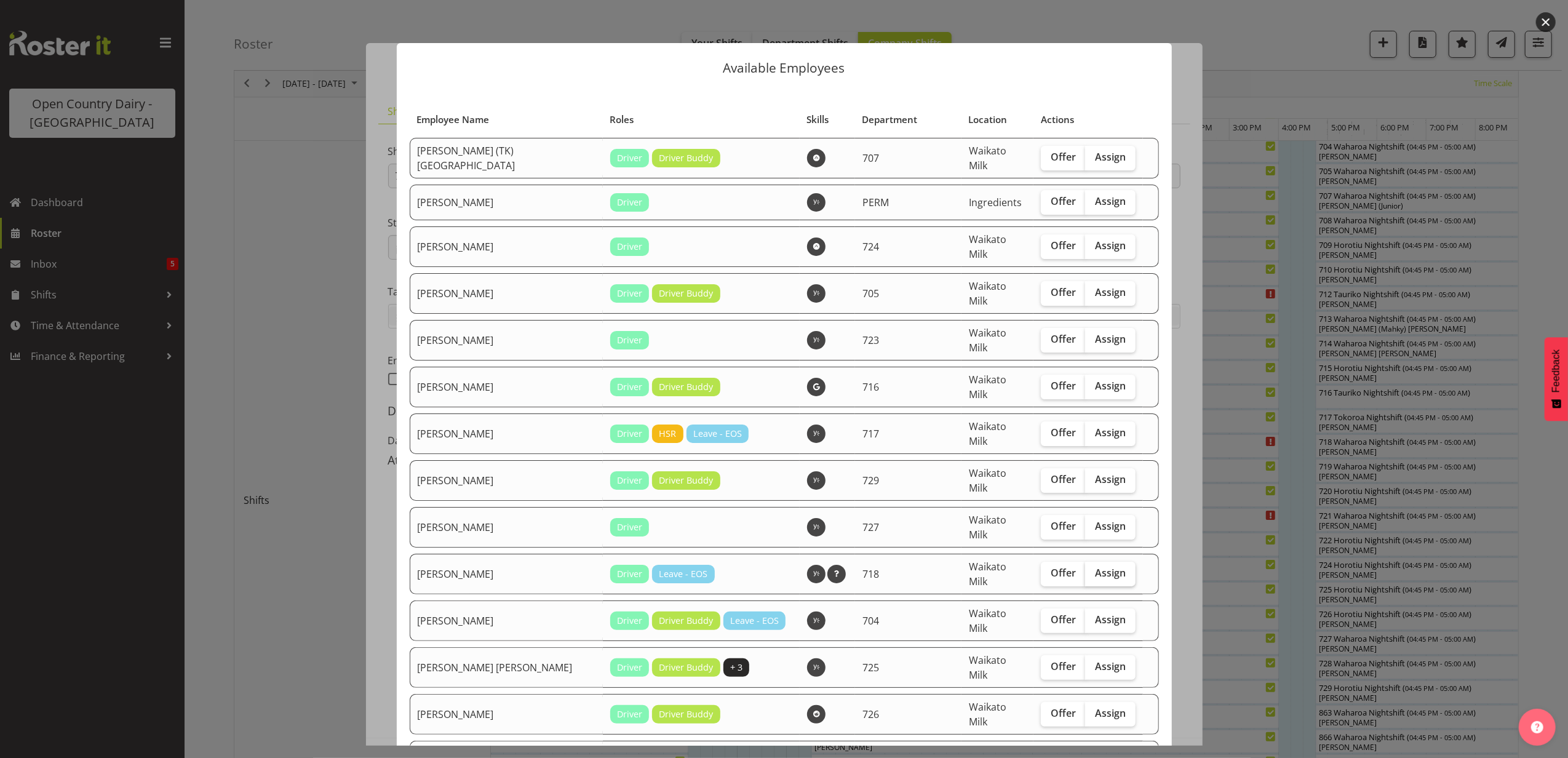
click at [1095, 567] on span "Assign" at bounding box center [1110, 572] width 31 height 12
click at [1089, 569] on input "Assign" at bounding box center [1089, 572] width 8 height 8
checkbox input "true"
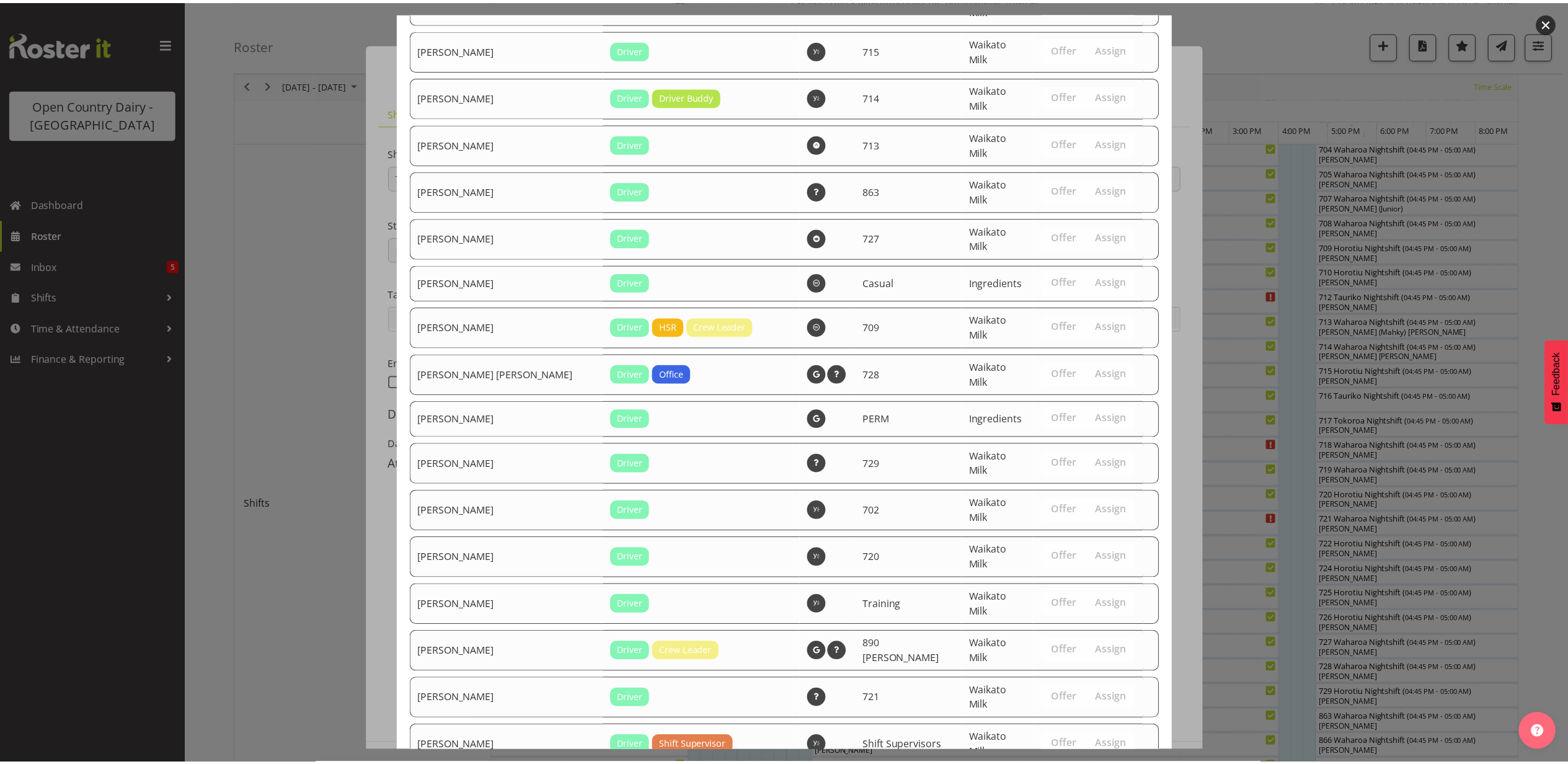
scroll to position [1145, 0]
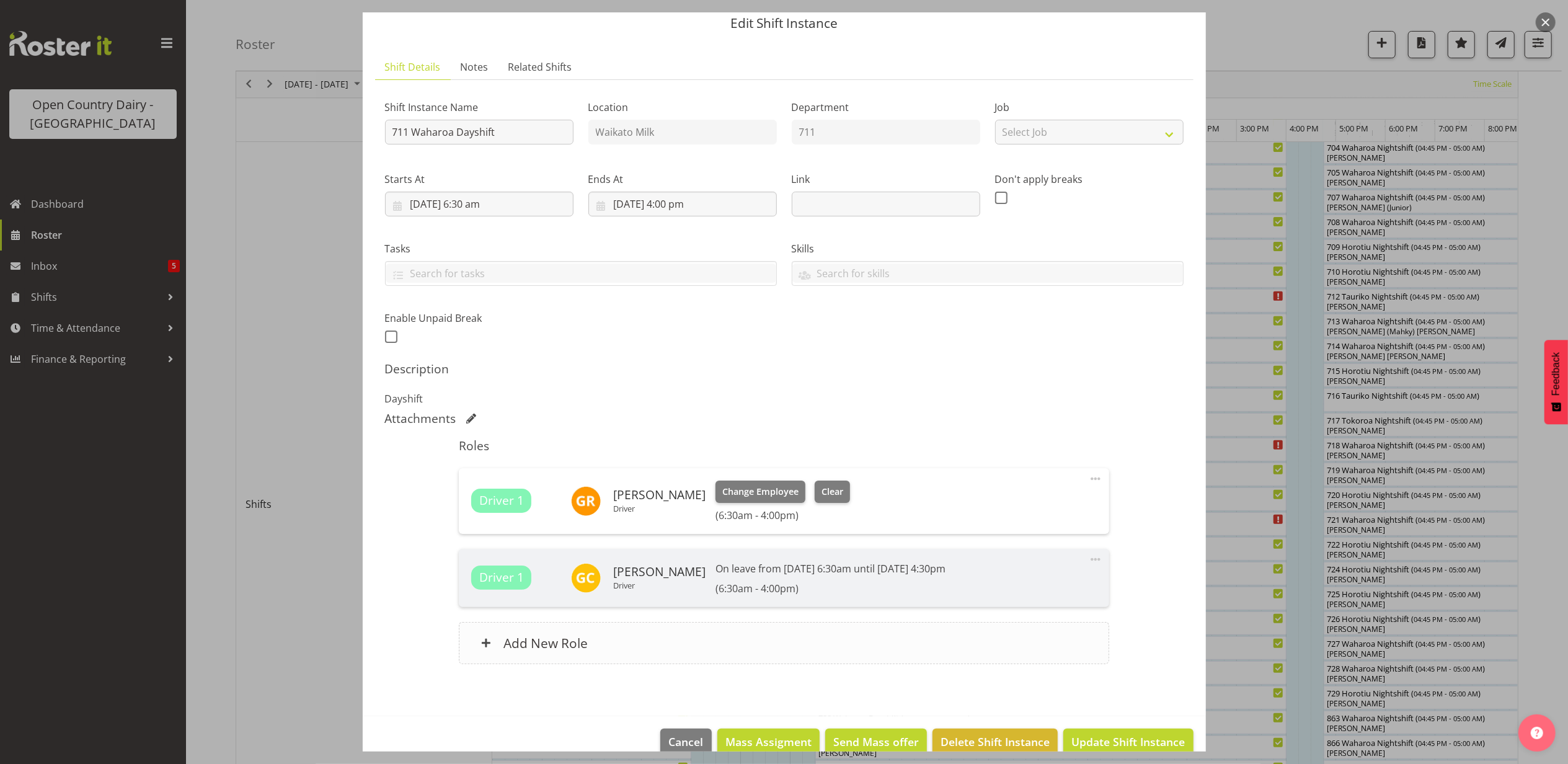
scroll to position [70, 0]
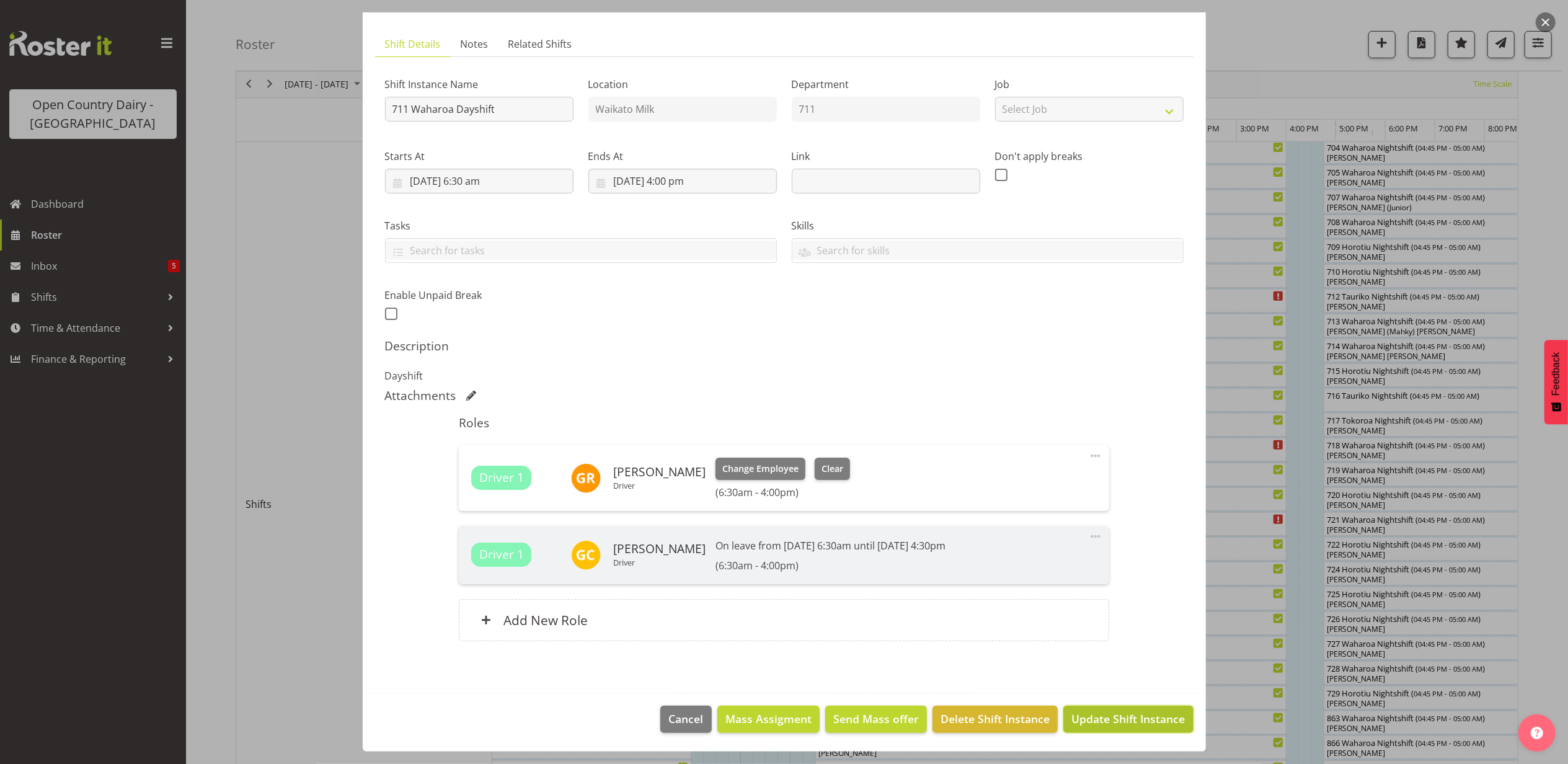
click at [1075, 718] on span "Update Shift Instance" at bounding box center [1128, 718] width 114 height 16
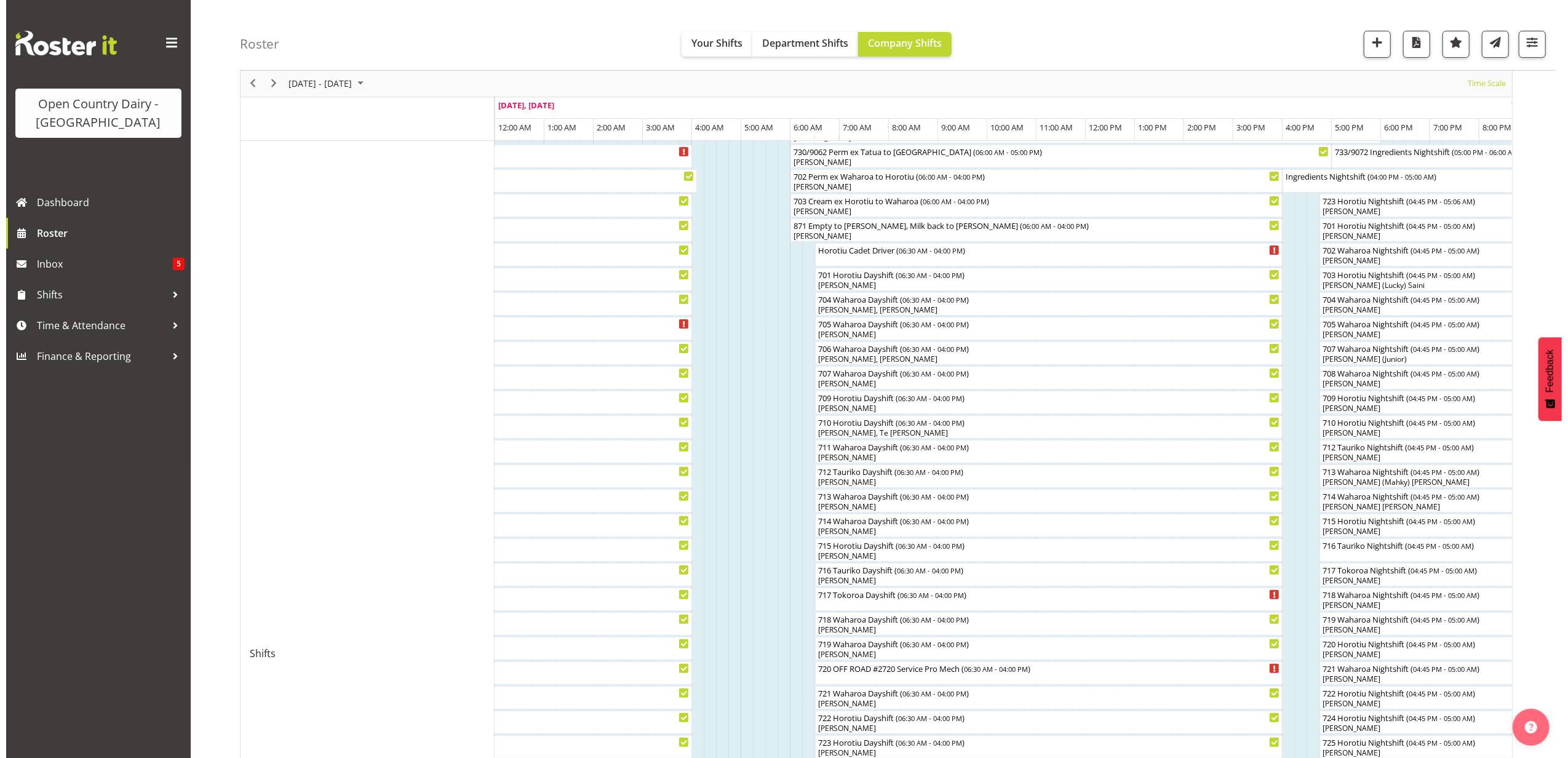
scroll to position [163, 0]
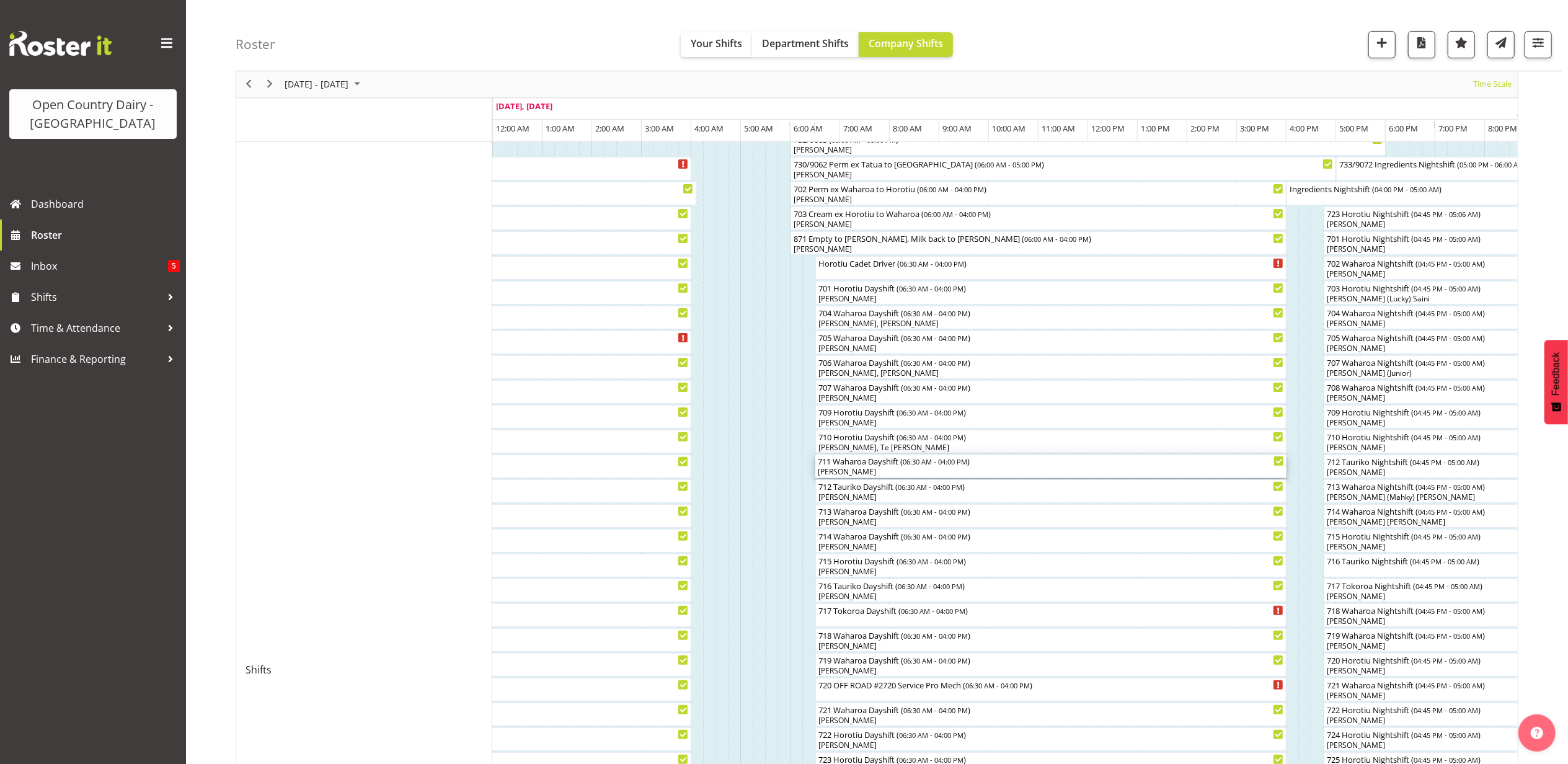
click at [843, 467] on div "[PERSON_NAME]" at bounding box center [1050, 471] width 466 height 11
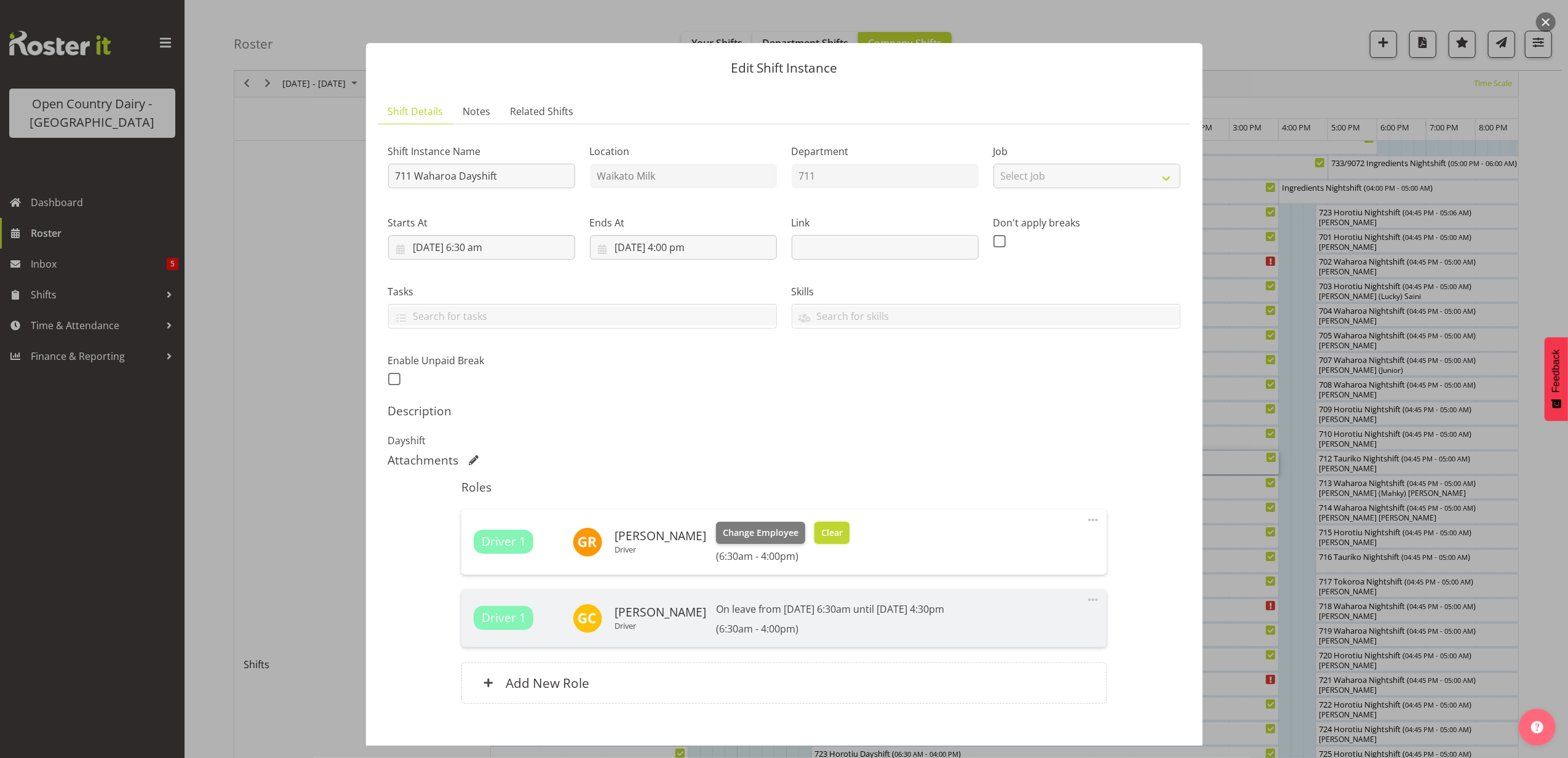
click at [818, 540] on button "Clear" at bounding box center [831, 532] width 35 height 22
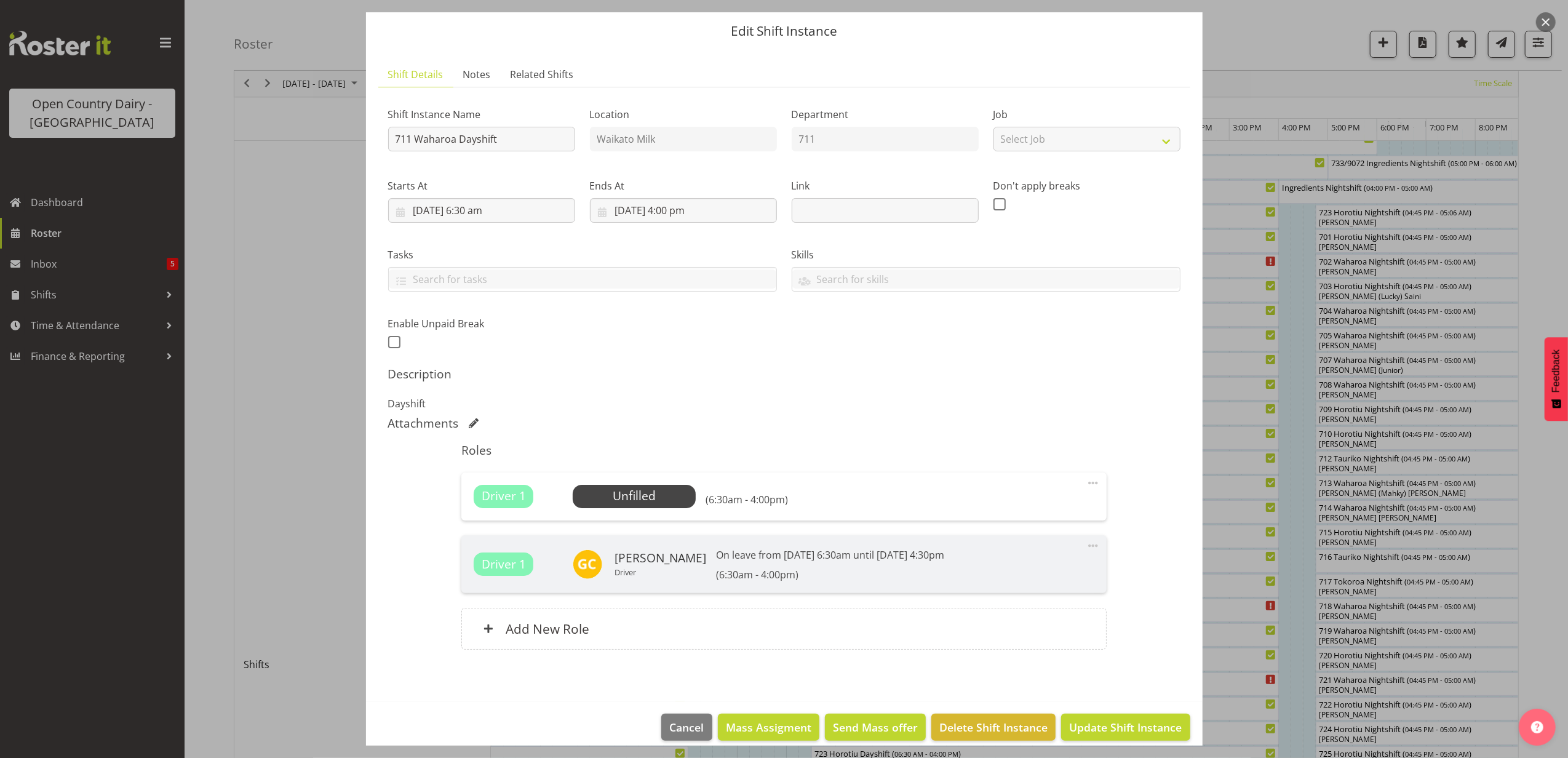
scroll to position [52, 0]
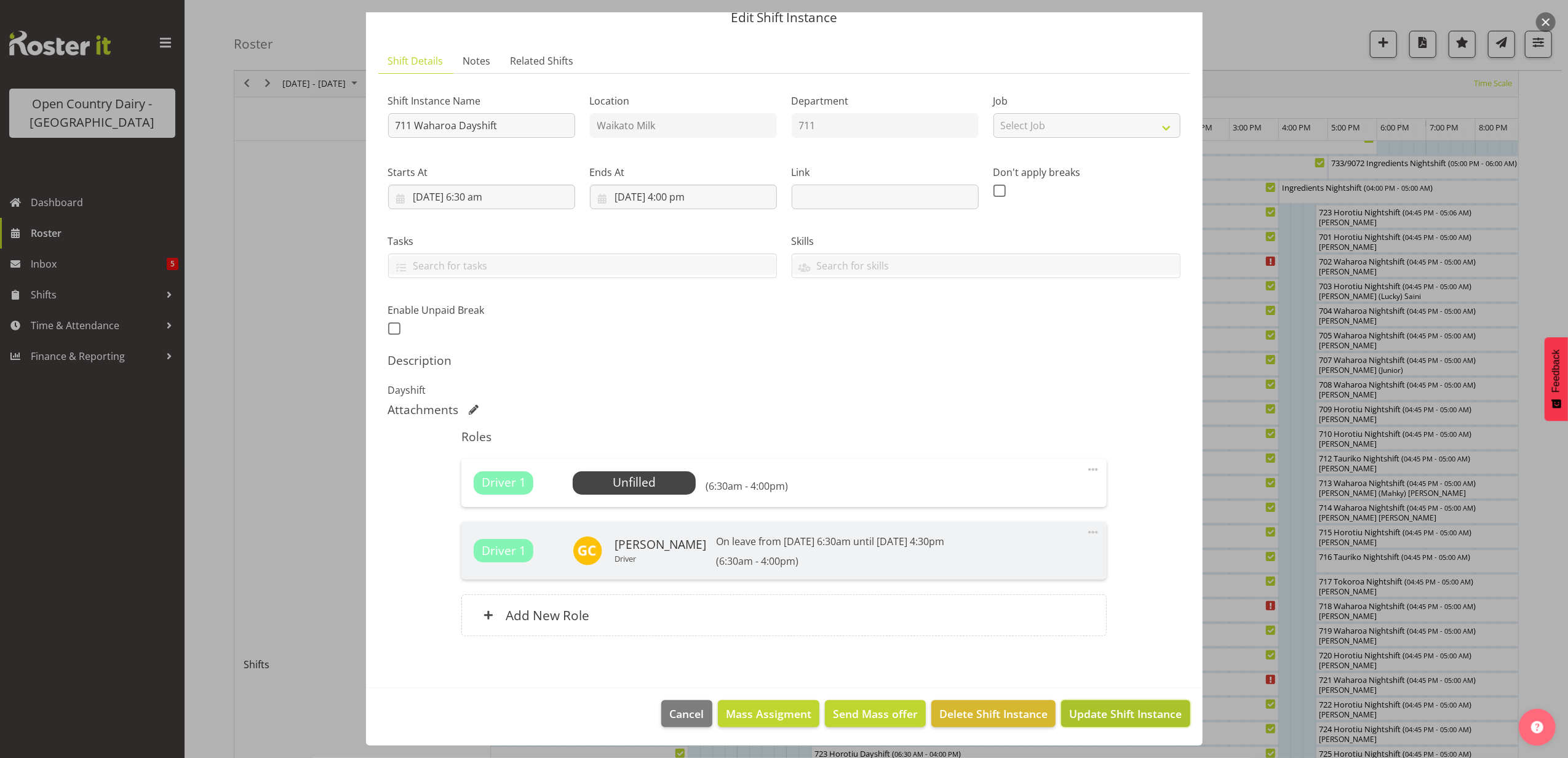
click at [1100, 712] on span "Update Shift Instance" at bounding box center [1125, 713] width 113 height 16
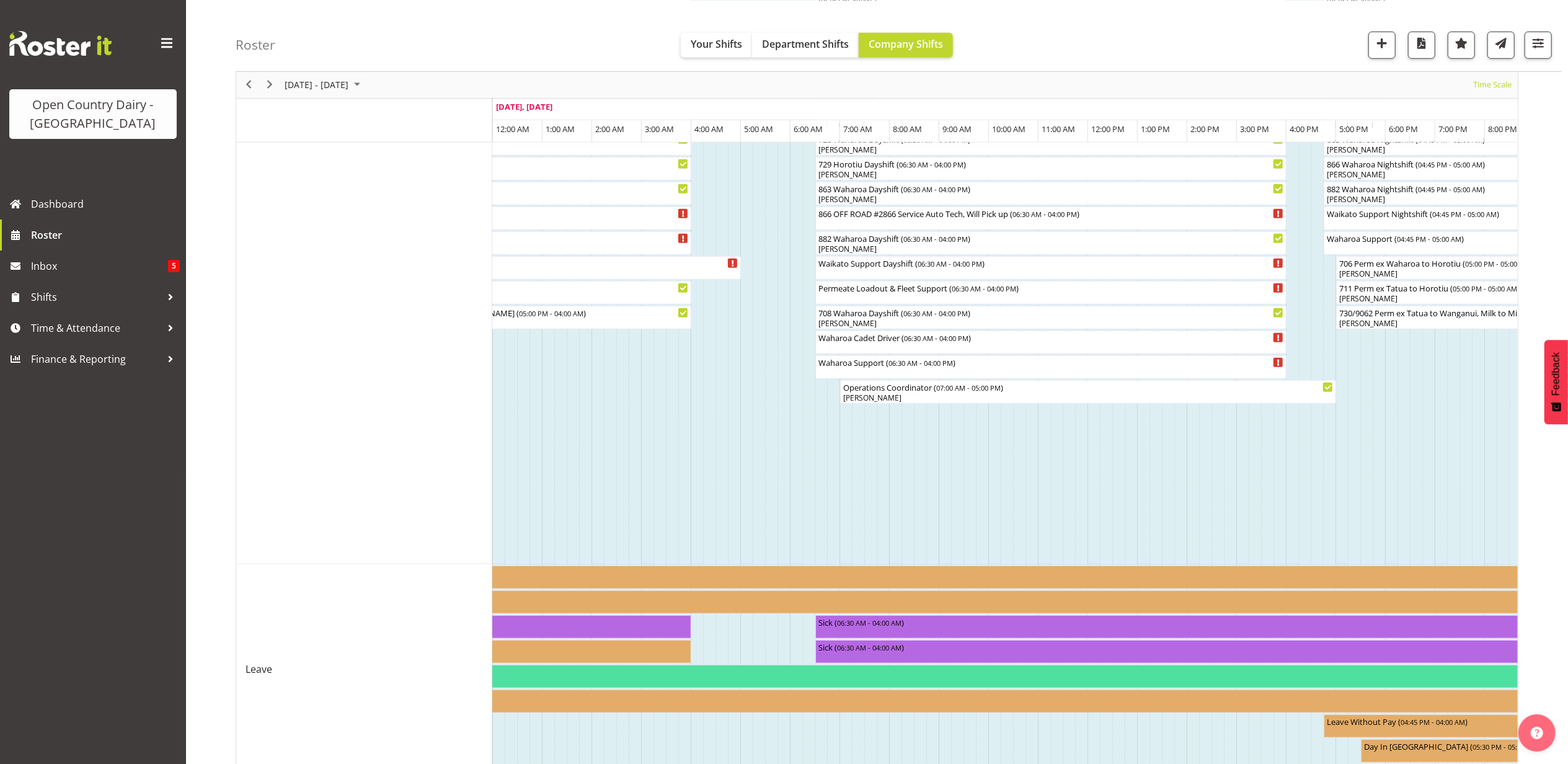
scroll to position [496, 0]
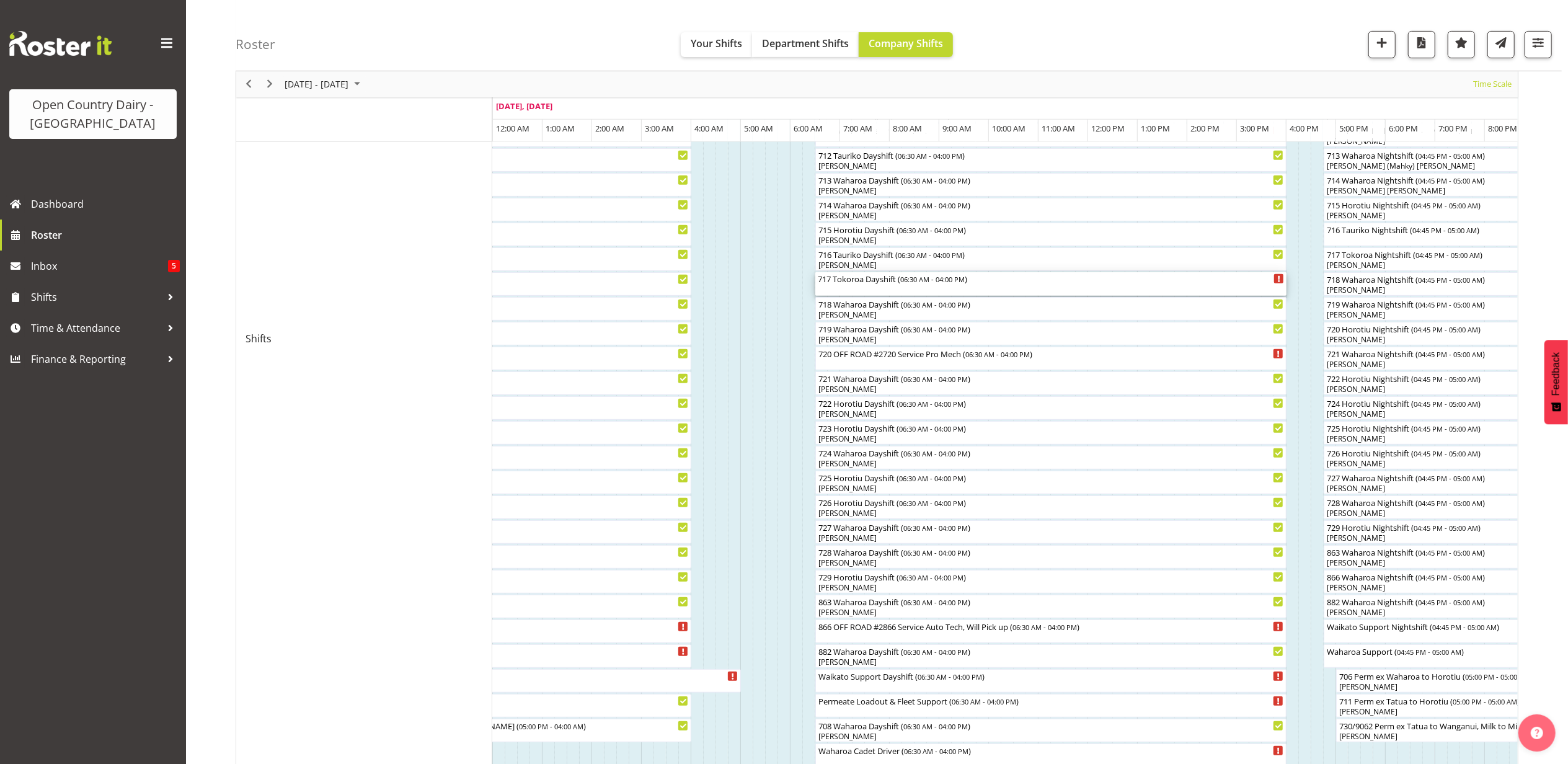
click at [866, 279] on div "717 Tokoroa Dayshift ( 06:30 AM - 04:00 PM )" at bounding box center [1050, 278] width 466 height 12
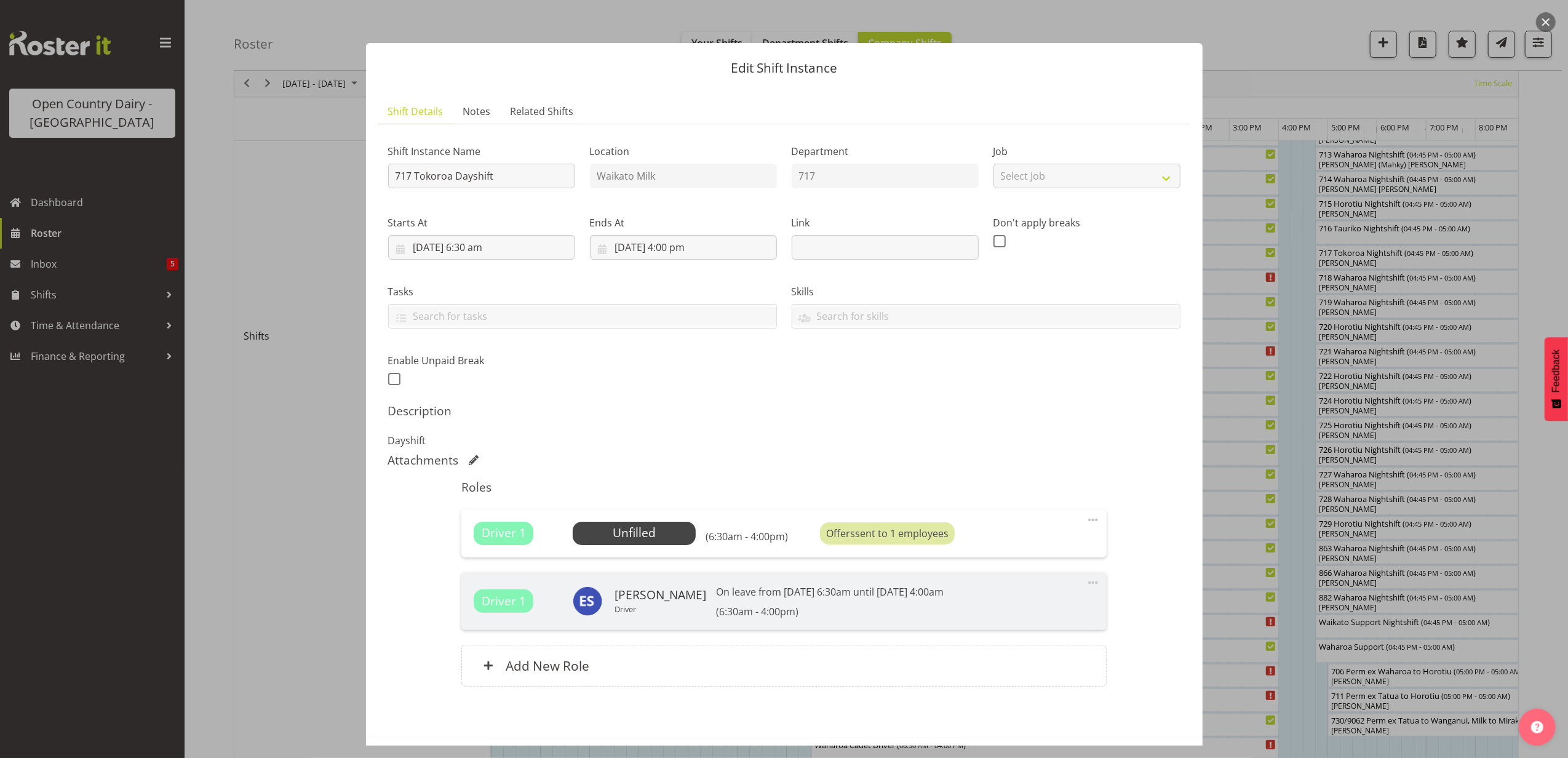
click at [1548, 20] on button "button" at bounding box center [1546, 22] width 19 height 19
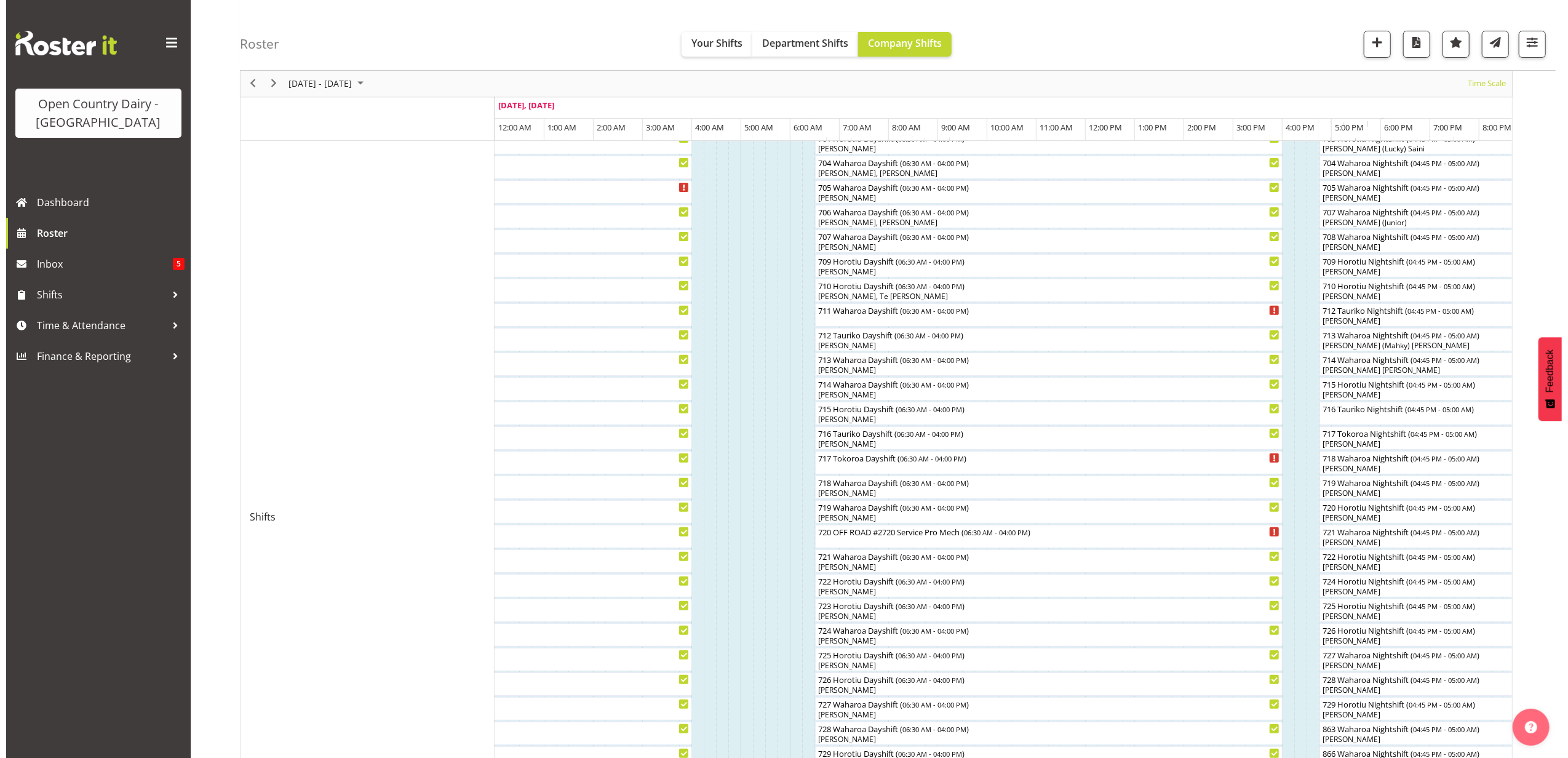
scroll to position [163, 0]
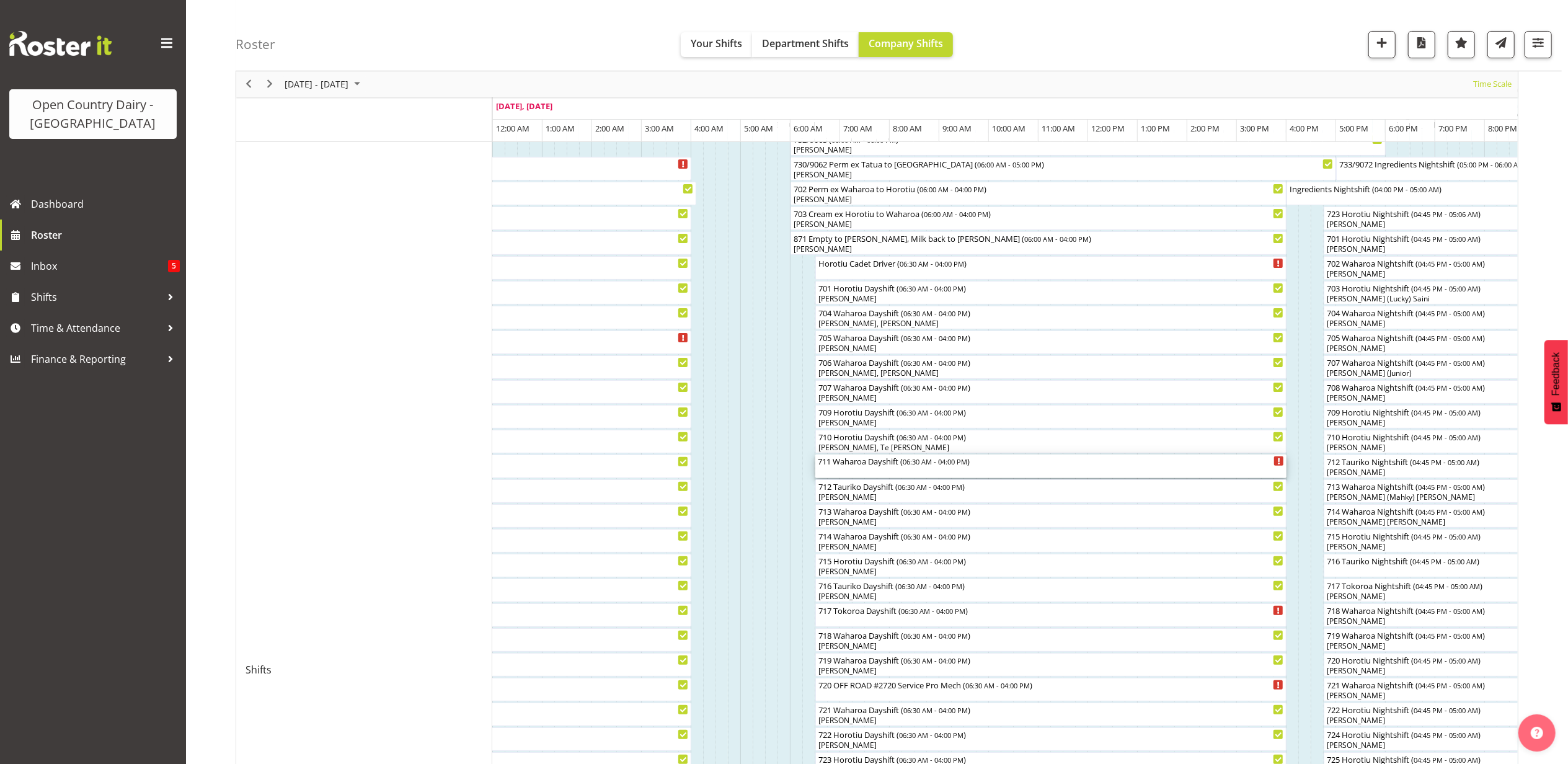
click at [863, 471] on div "711 Waharoa Dayshift ( 06:30 AM - 04:00 PM )" at bounding box center [1050, 466] width 466 height 23
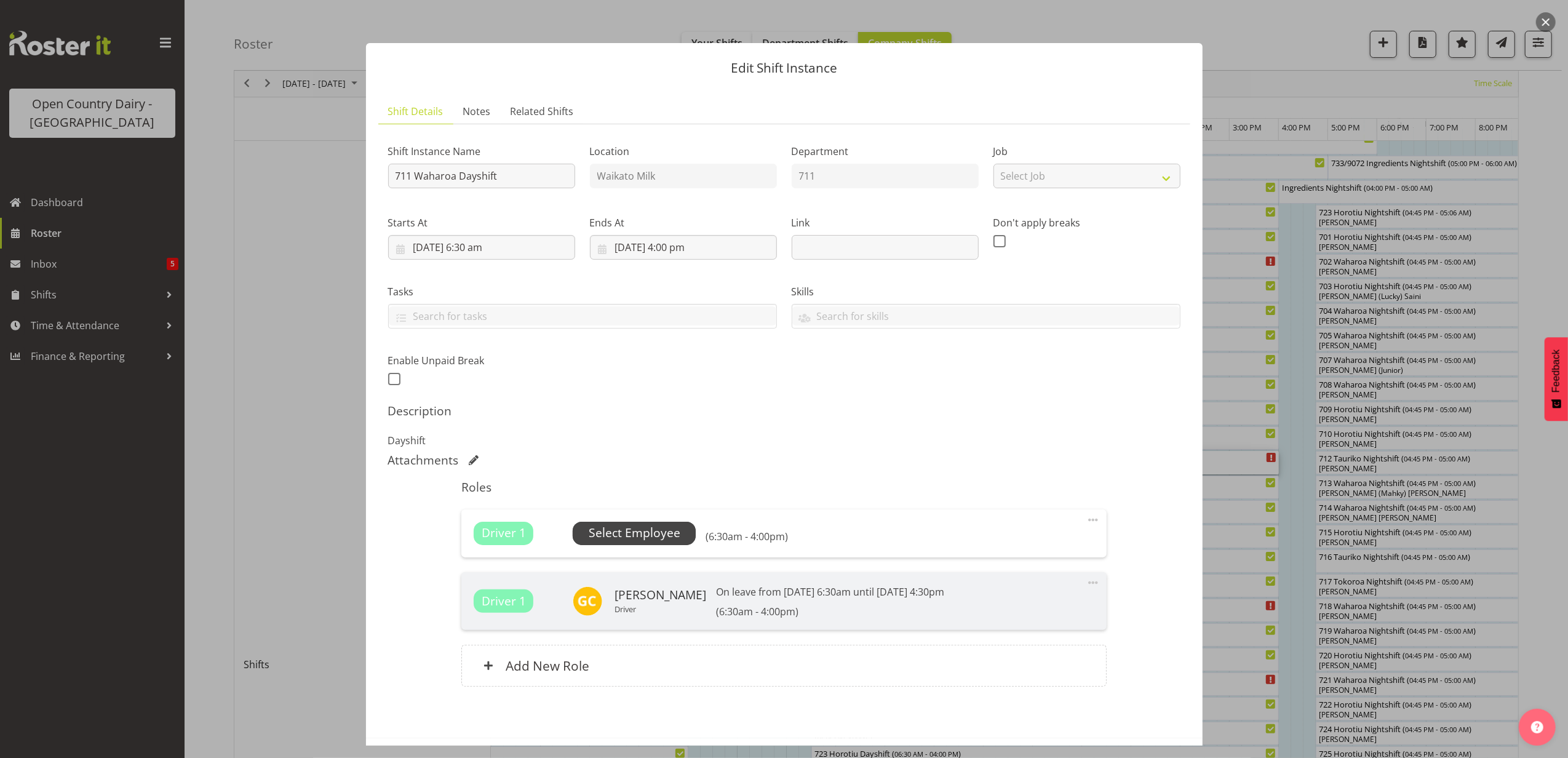
click at [651, 534] on span "Select Employee" at bounding box center [634, 533] width 91 height 18
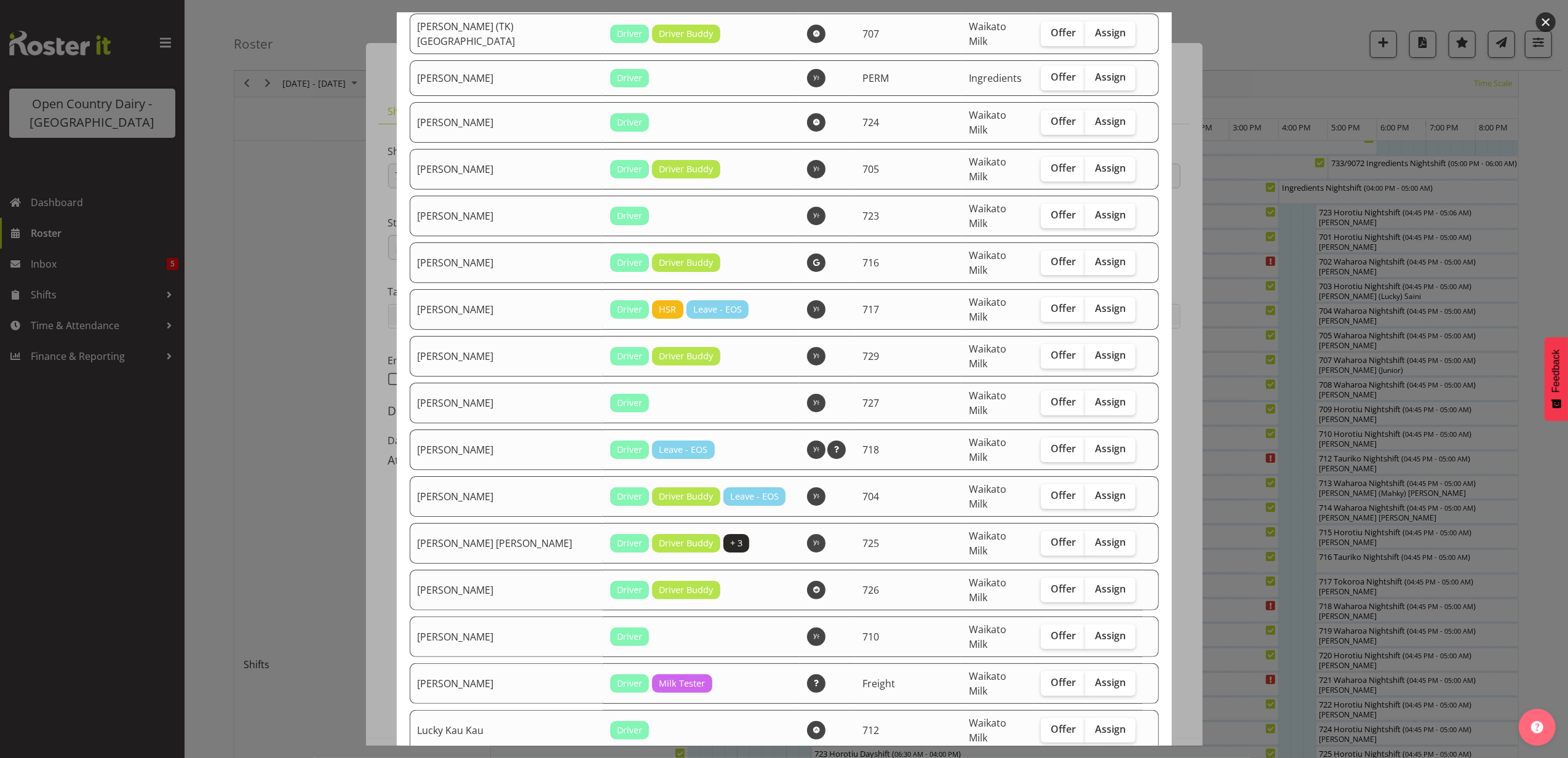
scroll to position [246, 0]
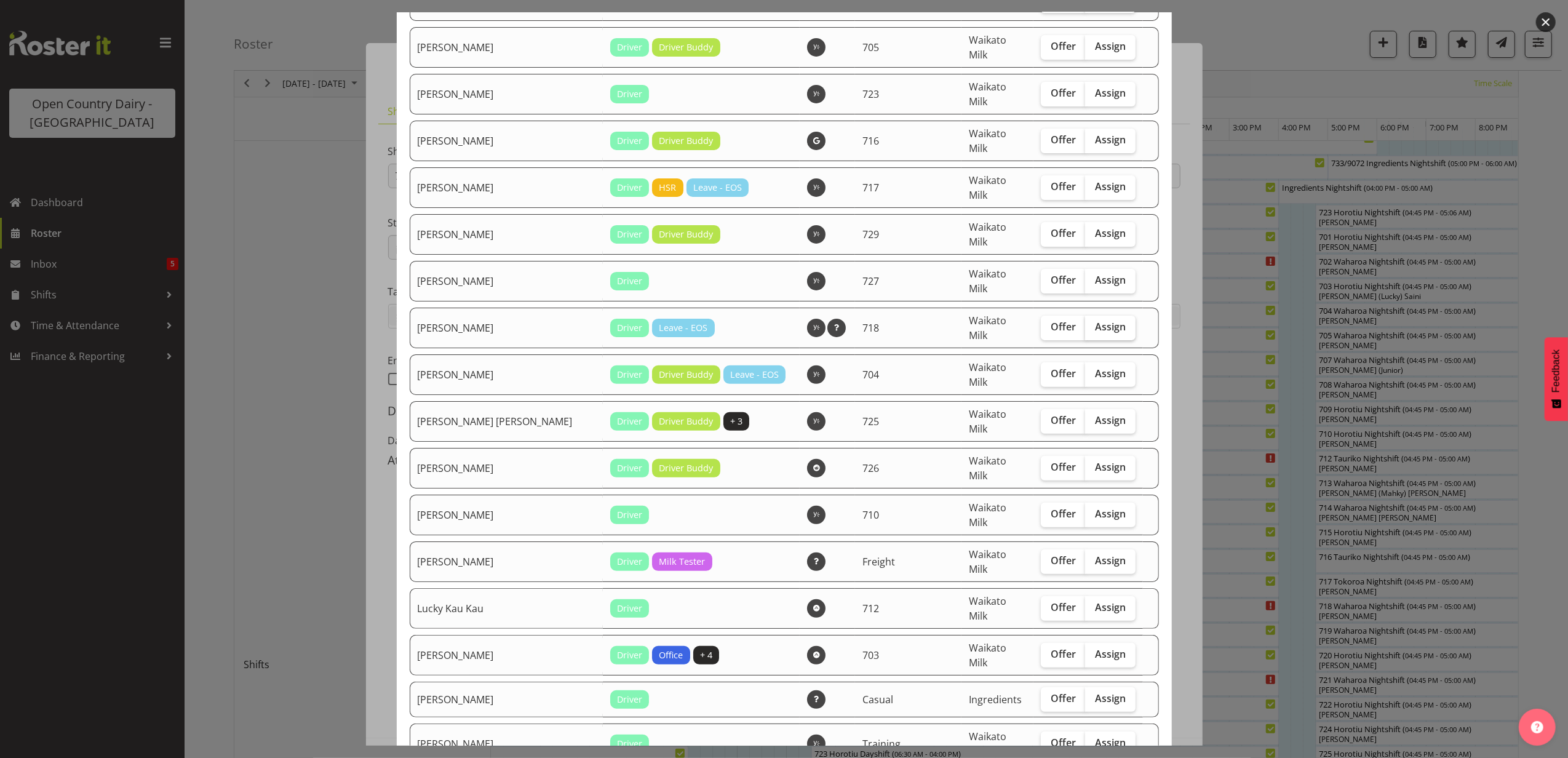
click at [1095, 321] on span "Assign" at bounding box center [1110, 327] width 31 height 12
click at [1085, 323] on input "Assign" at bounding box center [1089, 327] width 8 height 8
checkbox input "true"
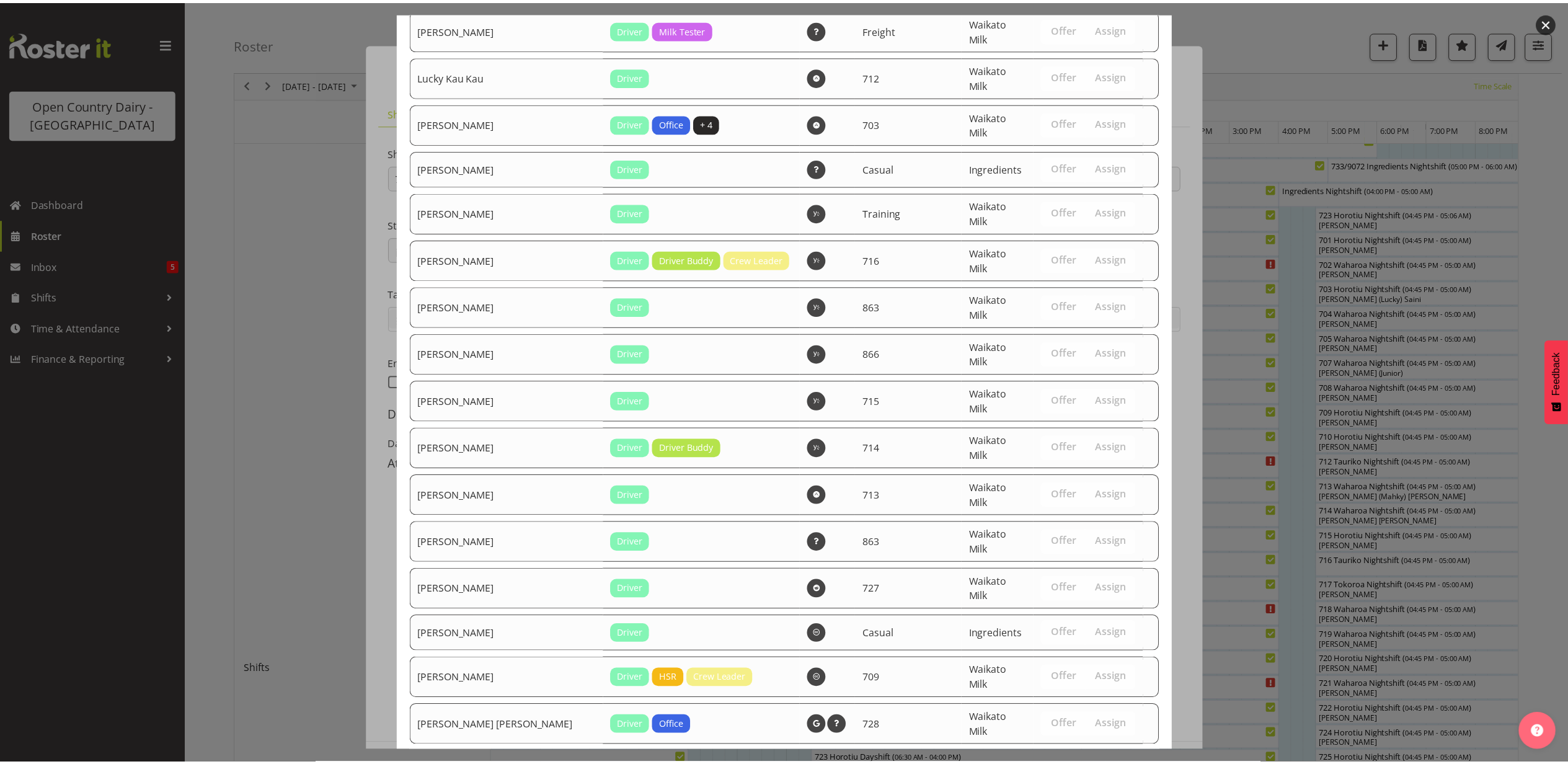
scroll to position [1145, 0]
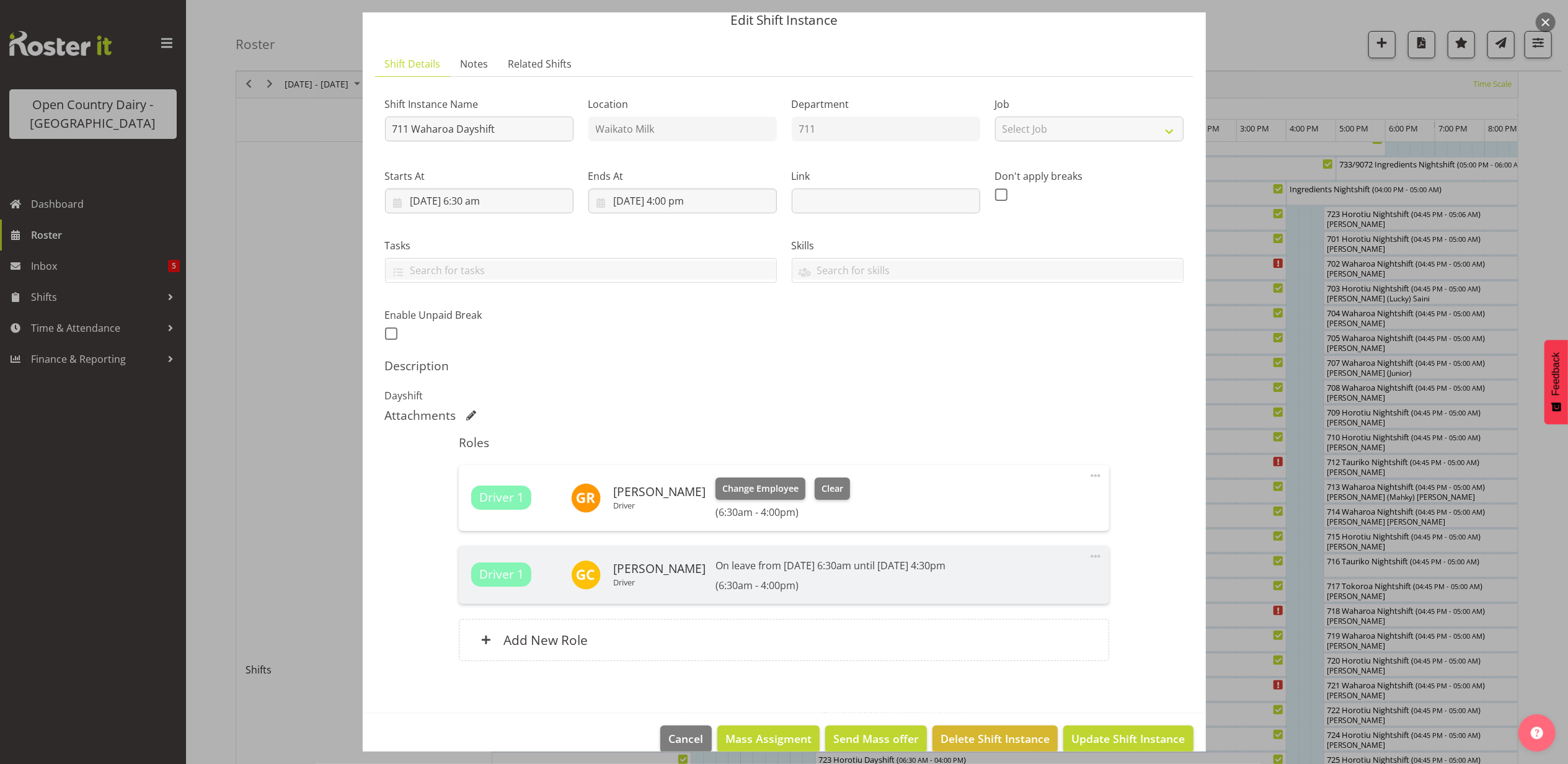
scroll to position [70, 0]
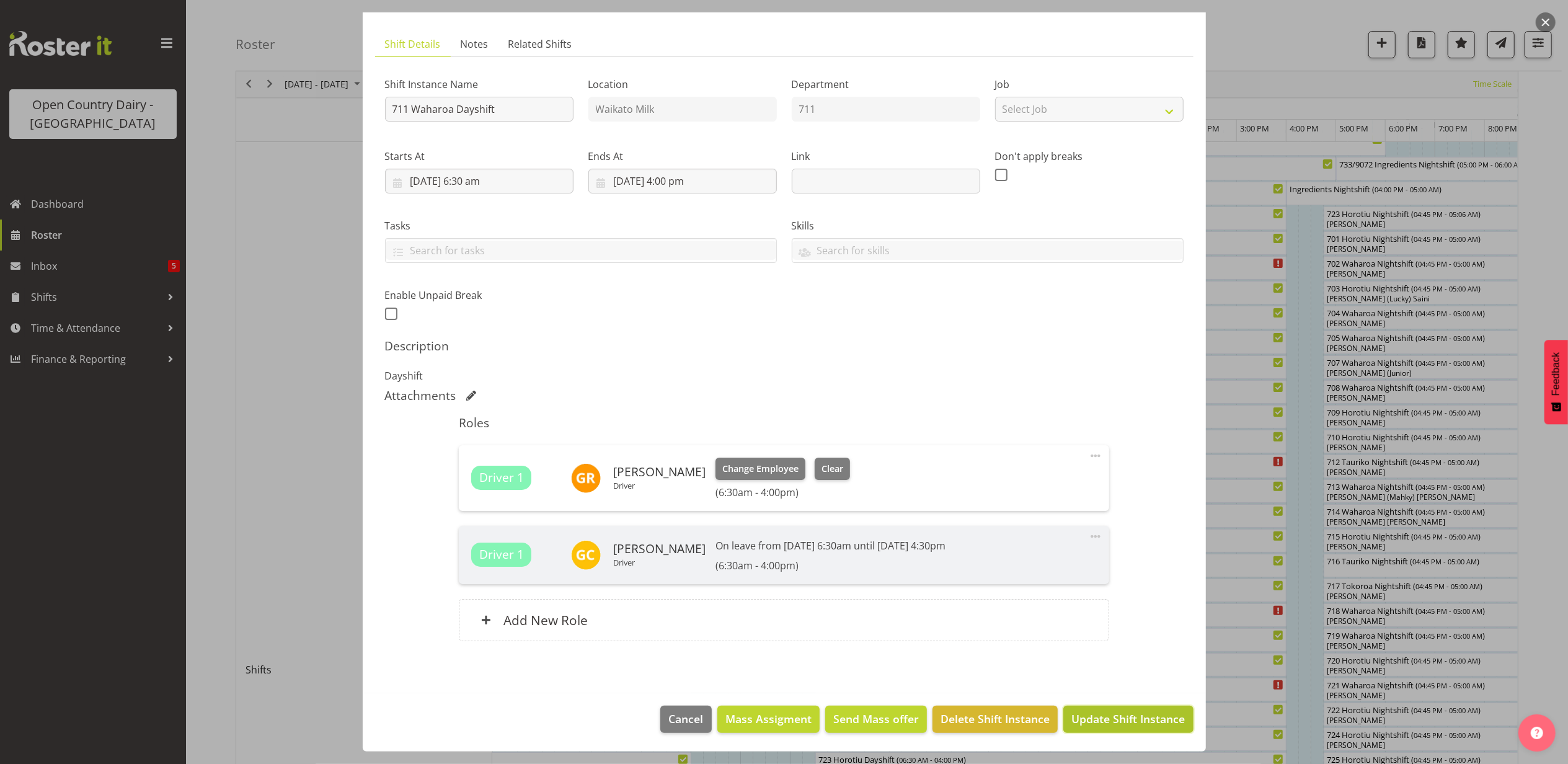
click at [1091, 707] on button "Update Shift Instance" at bounding box center [1128, 719] width 130 height 28
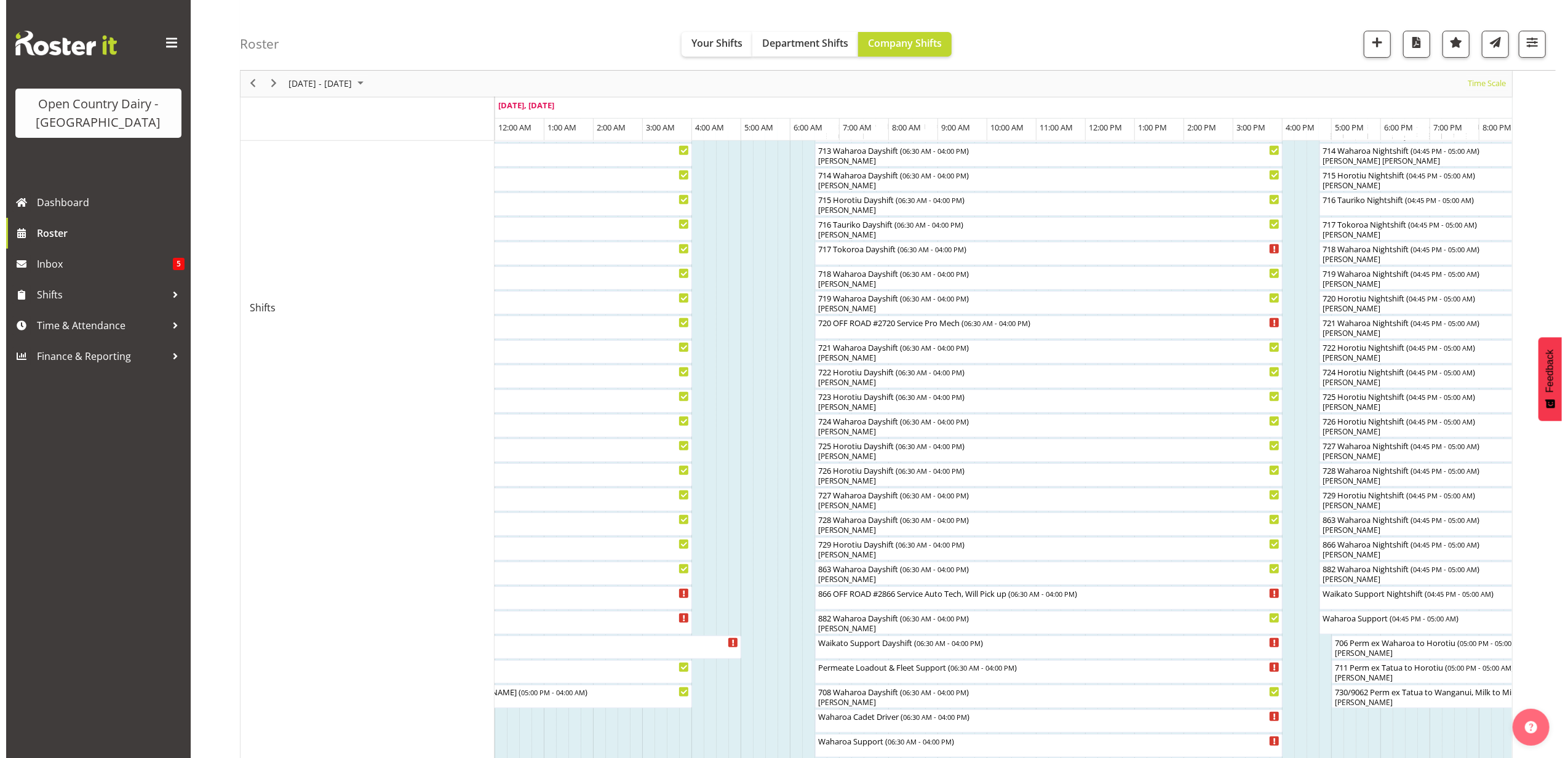
scroll to position [316, 0]
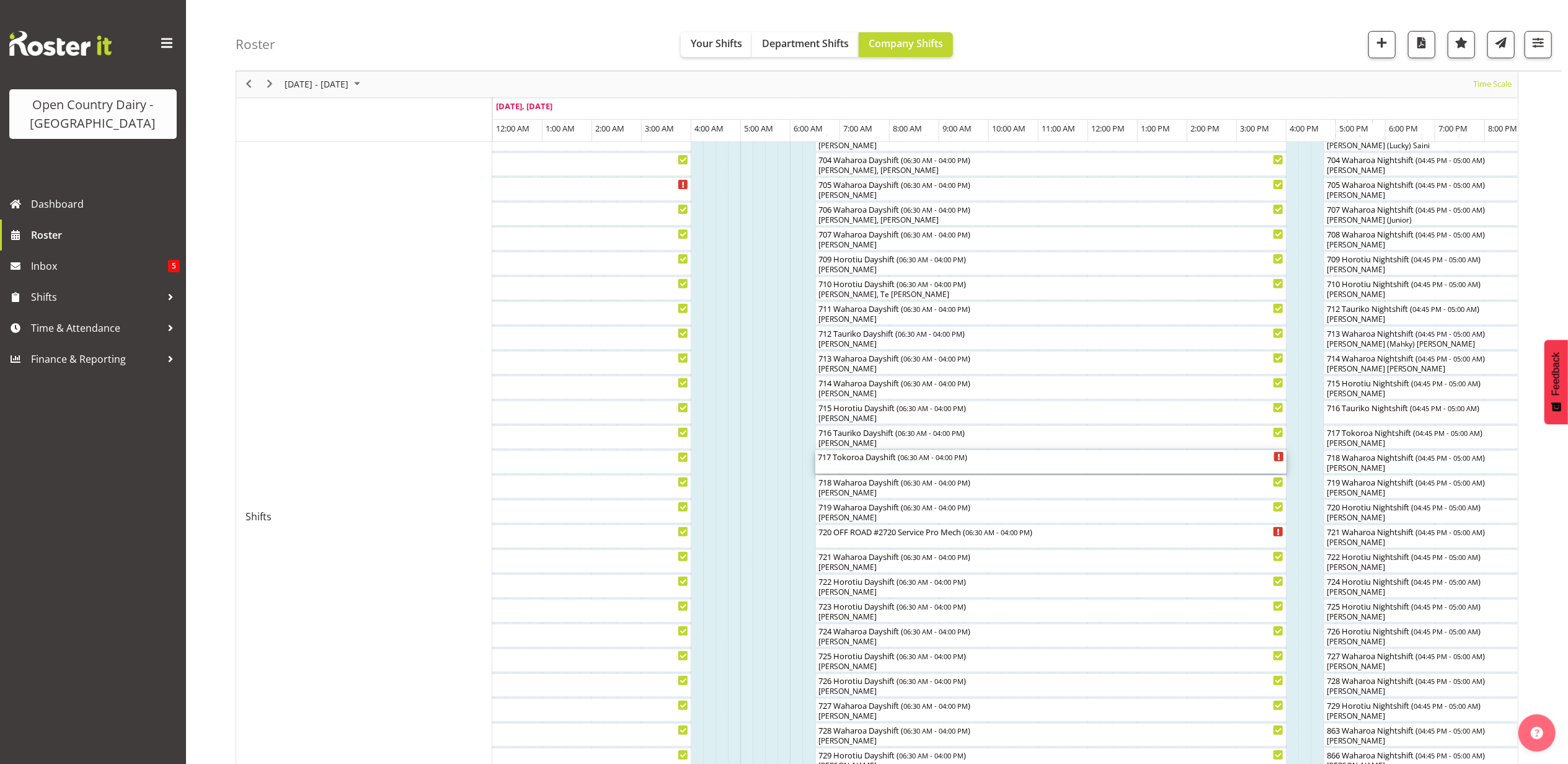
click at [854, 460] on div "717 Tokoroa Dayshift ( 06:30 AM - 04:00 PM )" at bounding box center [1050, 456] width 466 height 12
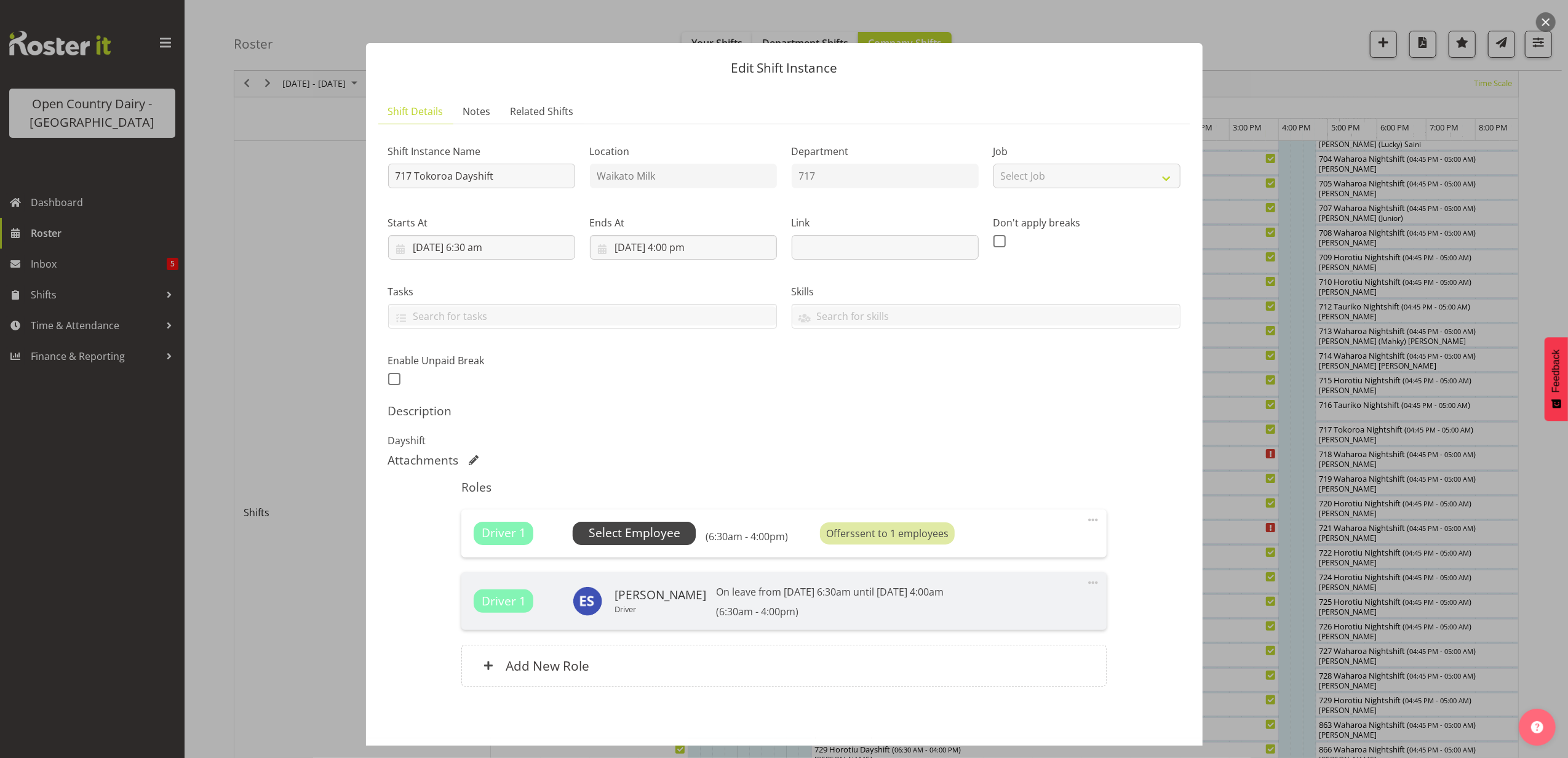
click at [661, 540] on span "Select Employee" at bounding box center [634, 533] width 91 height 18
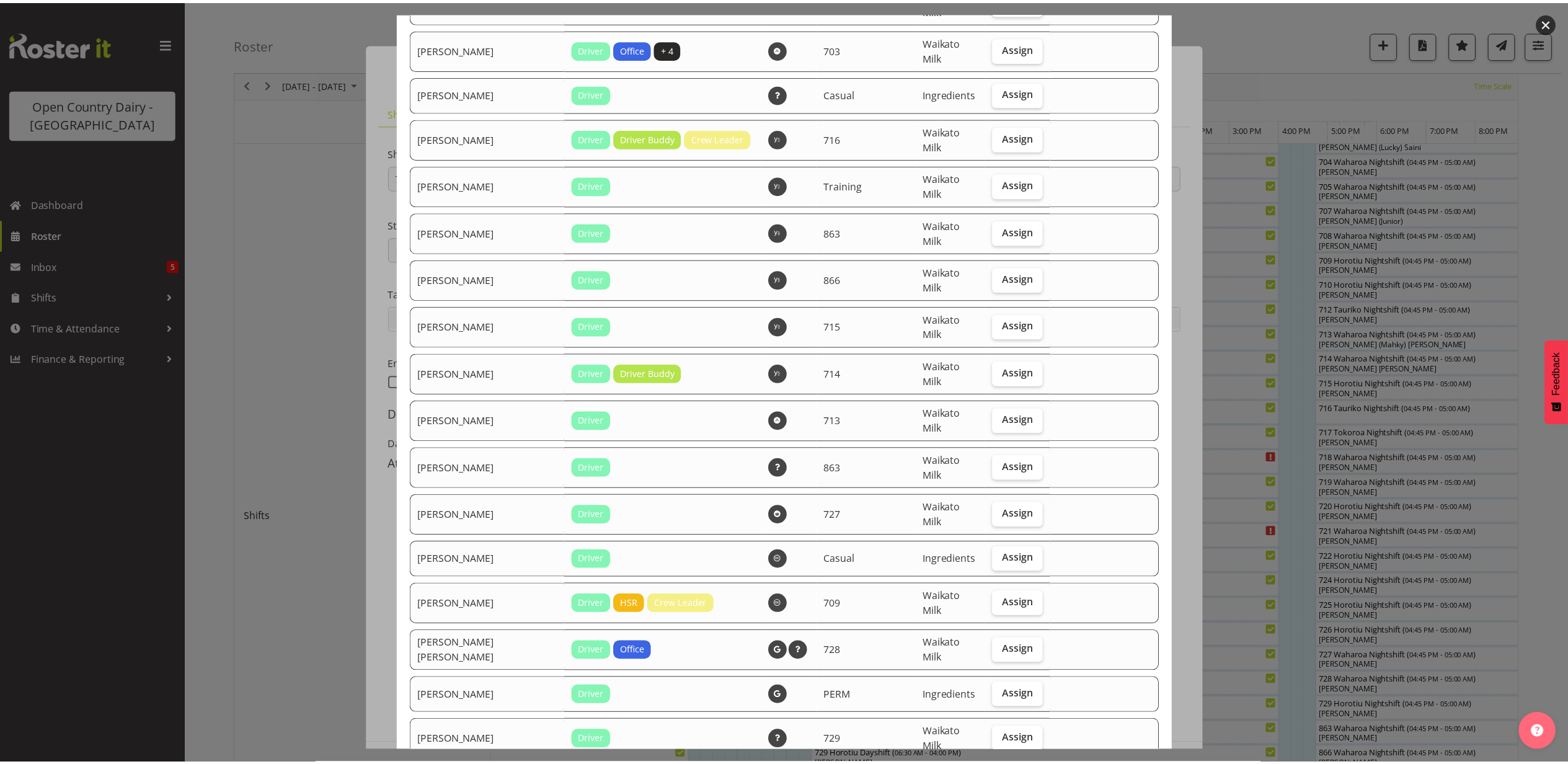
scroll to position [909, 0]
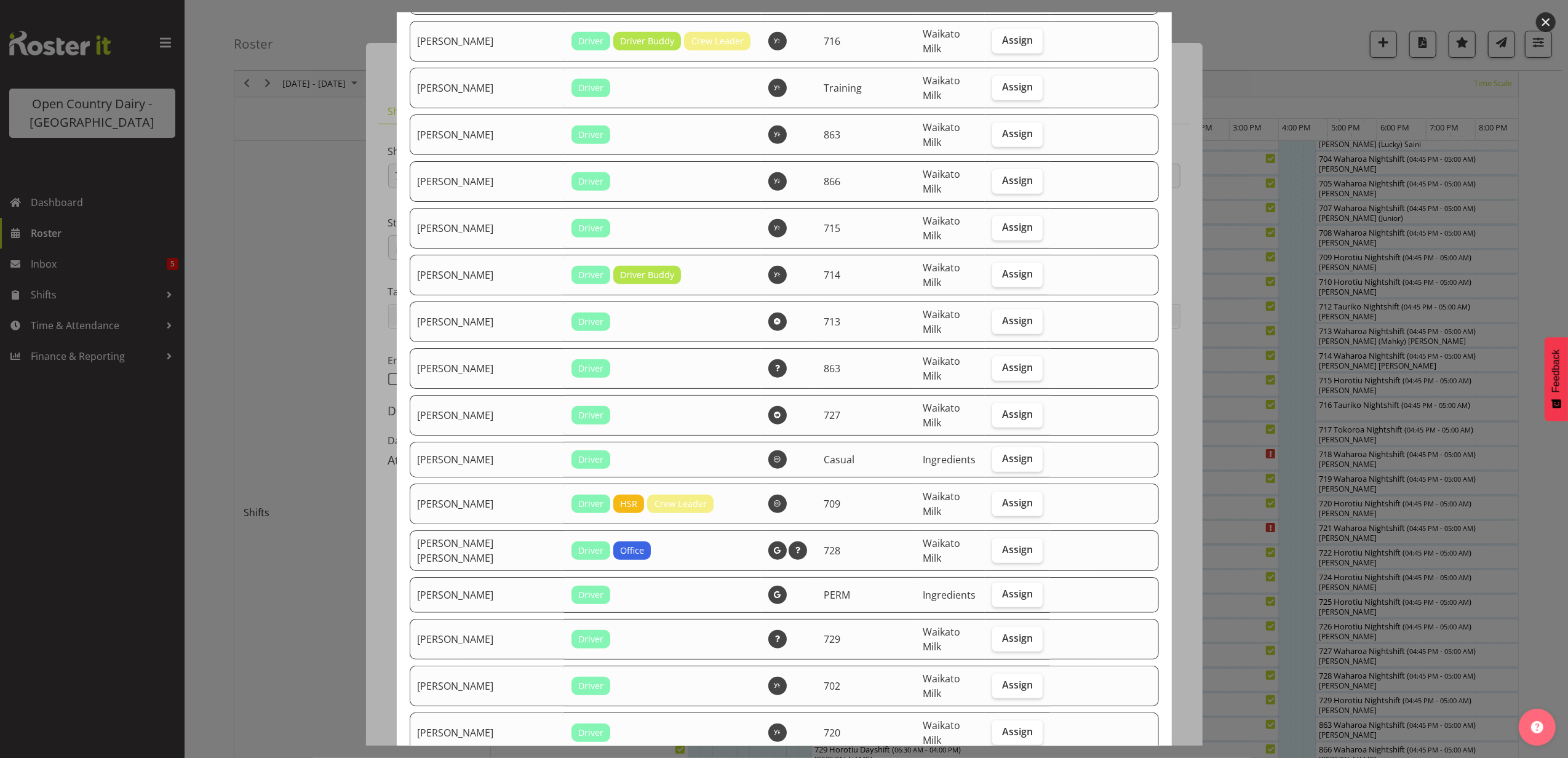
click at [1548, 23] on button "button" at bounding box center [1546, 22] width 19 height 19
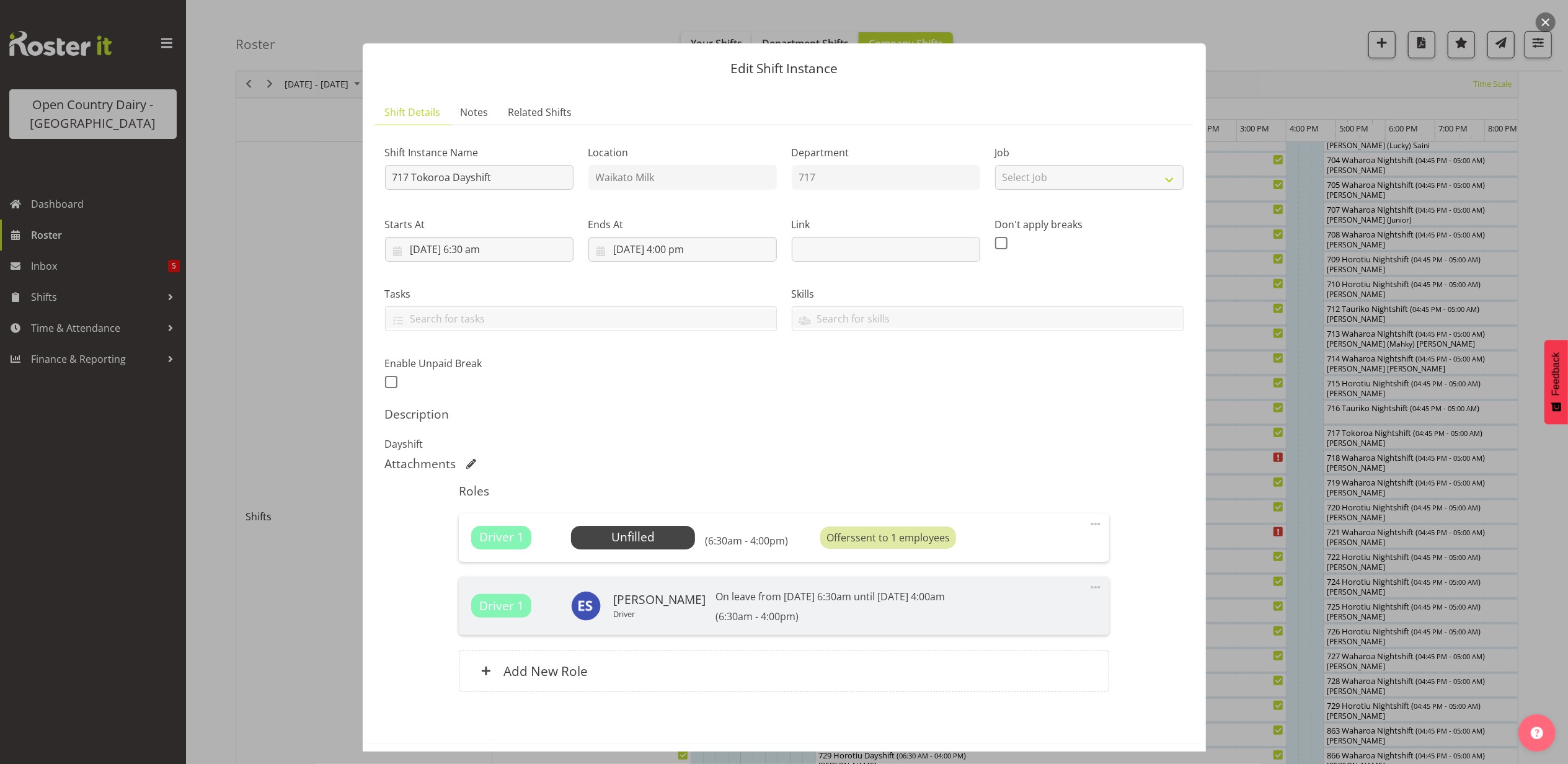
click at [1545, 15] on button "button" at bounding box center [1545, 22] width 20 height 20
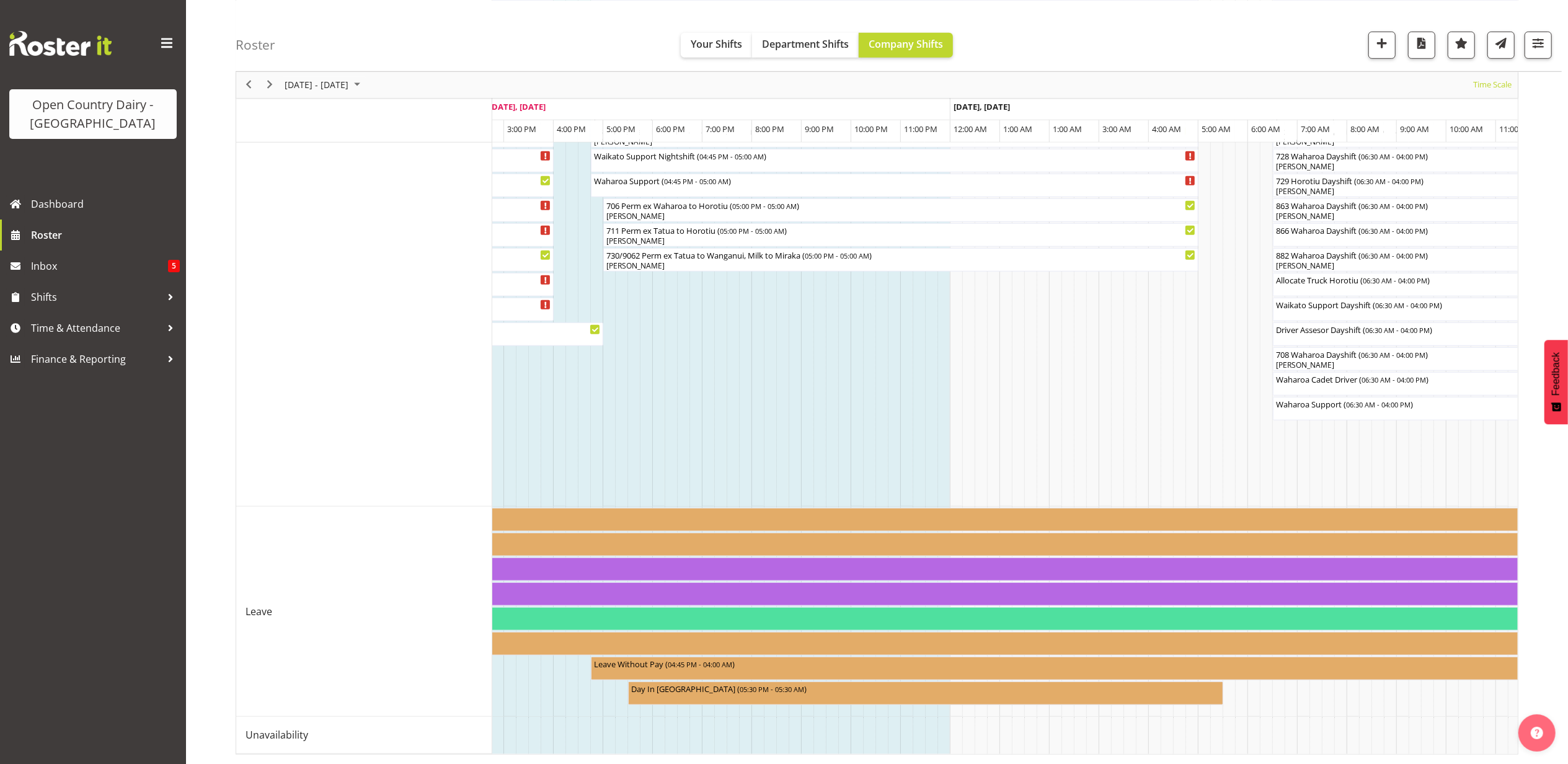
scroll to position [0, 0]
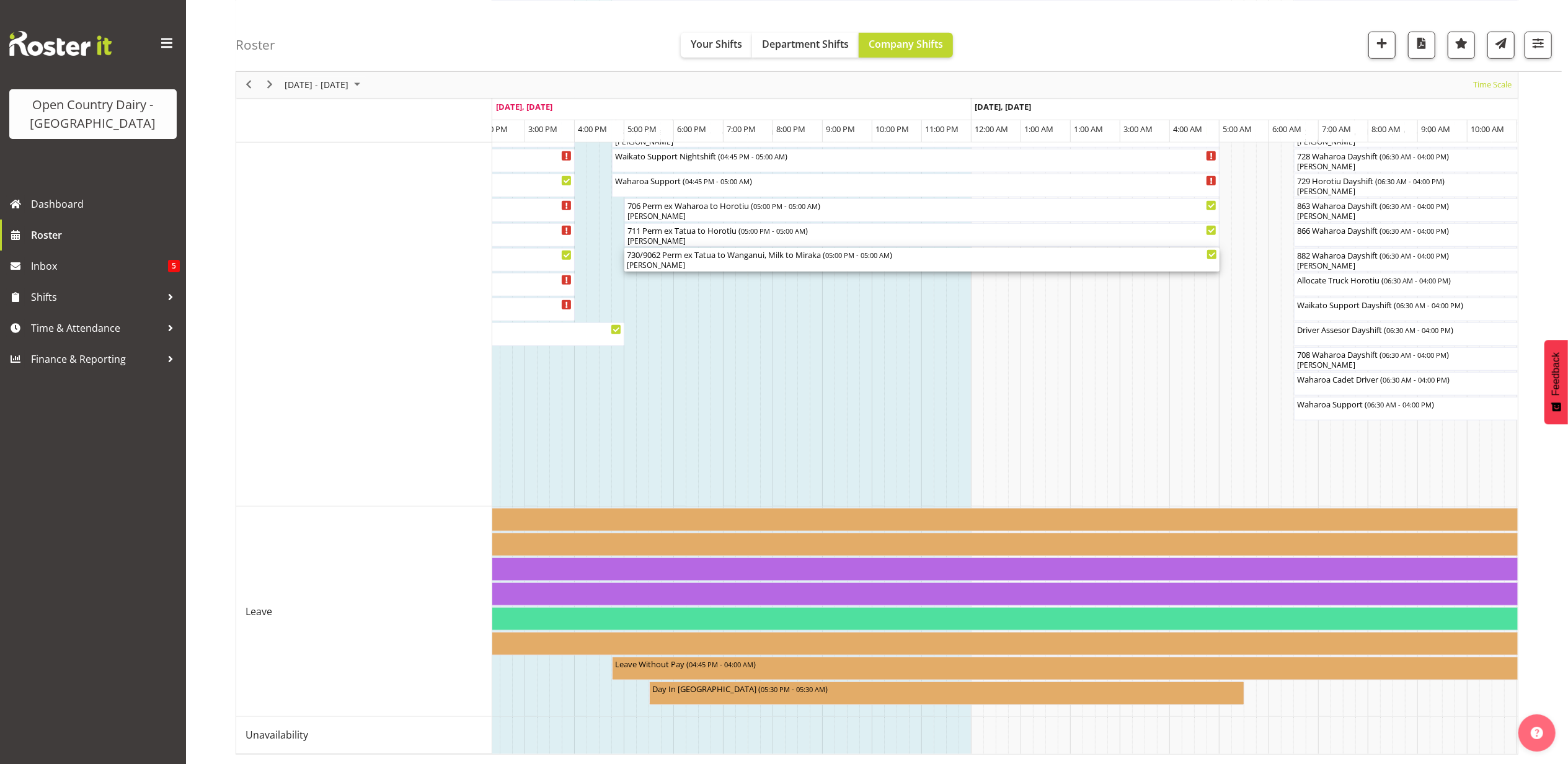
click at [715, 259] on div "[PERSON_NAME]" at bounding box center [922, 265] width 590 height 11
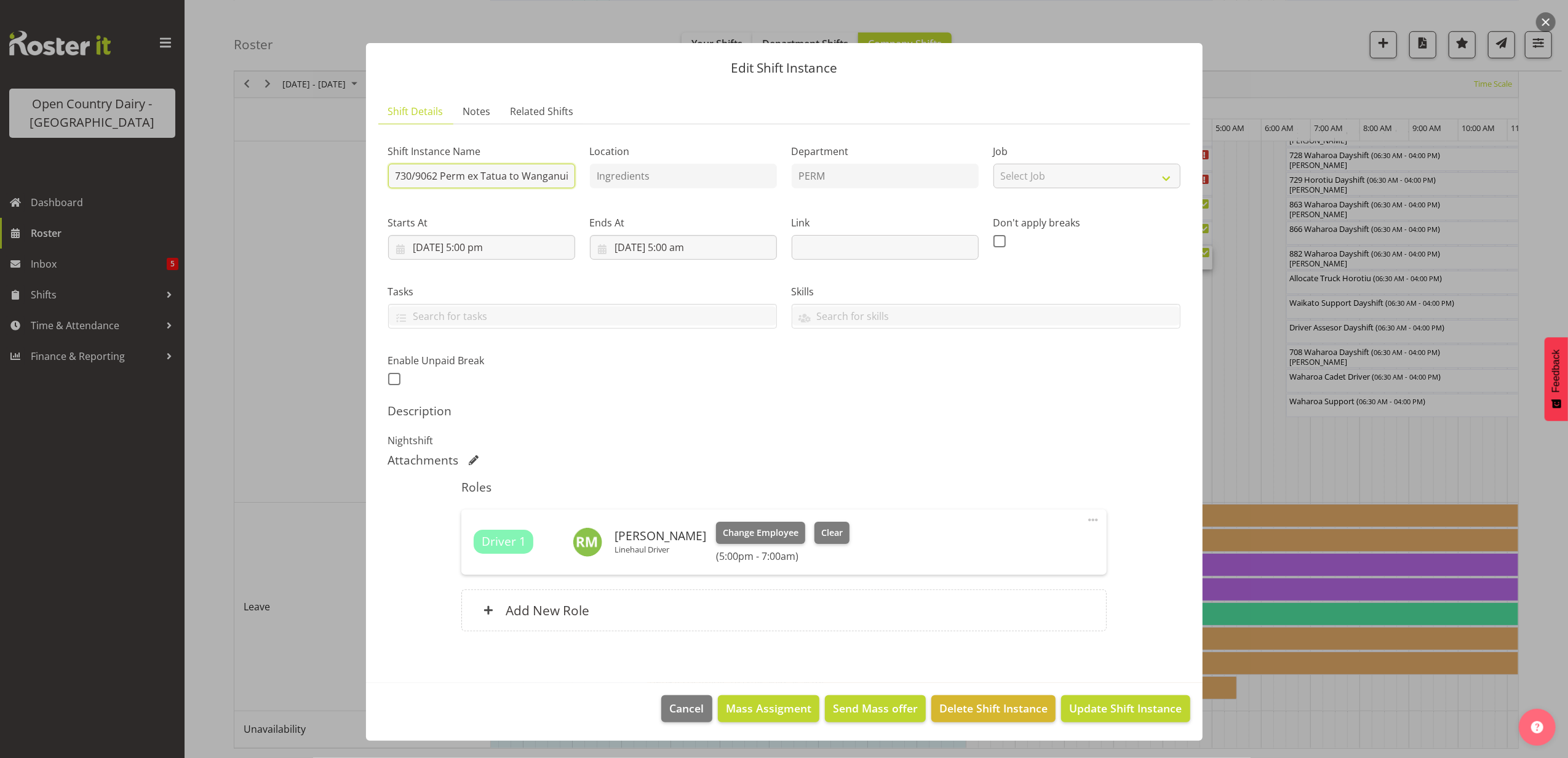
click at [439, 176] on input "730/9062 Perm ex Tatua to Wanganui, Milk to Miraka" at bounding box center [482, 175] width 187 height 24
click at [409, 173] on input "730/9072 Perm ex Tatua to Wanganui, Milk to Miraka" at bounding box center [482, 175] width 187 height 24
type input "733/9072 Perm ex Tatua to Wanganui, Milk to Miraka"
click at [1157, 713] on span "Update Shift Instance" at bounding box center [1125, 708] width 113 height 16
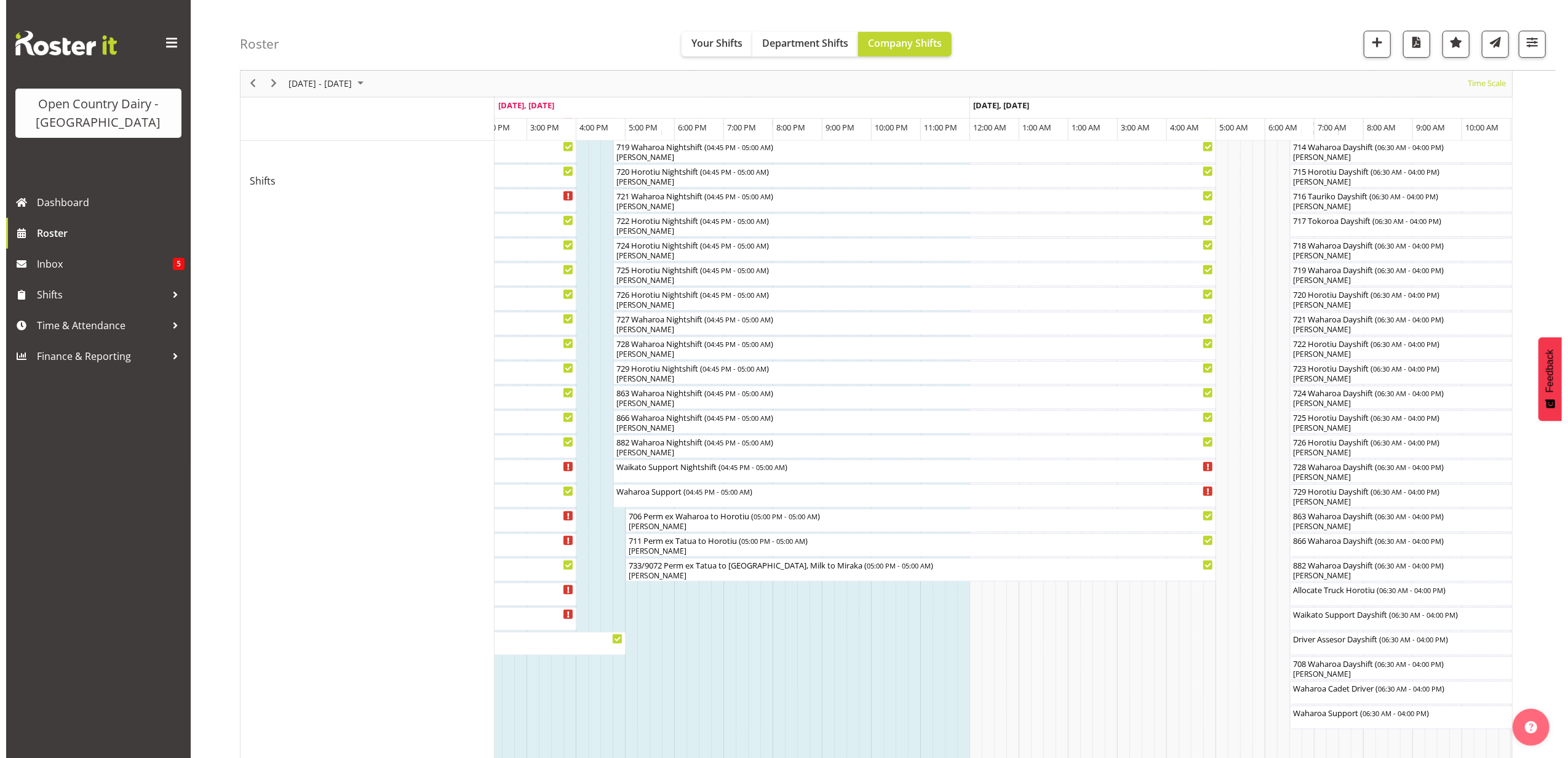
scroll to position [890, 0]
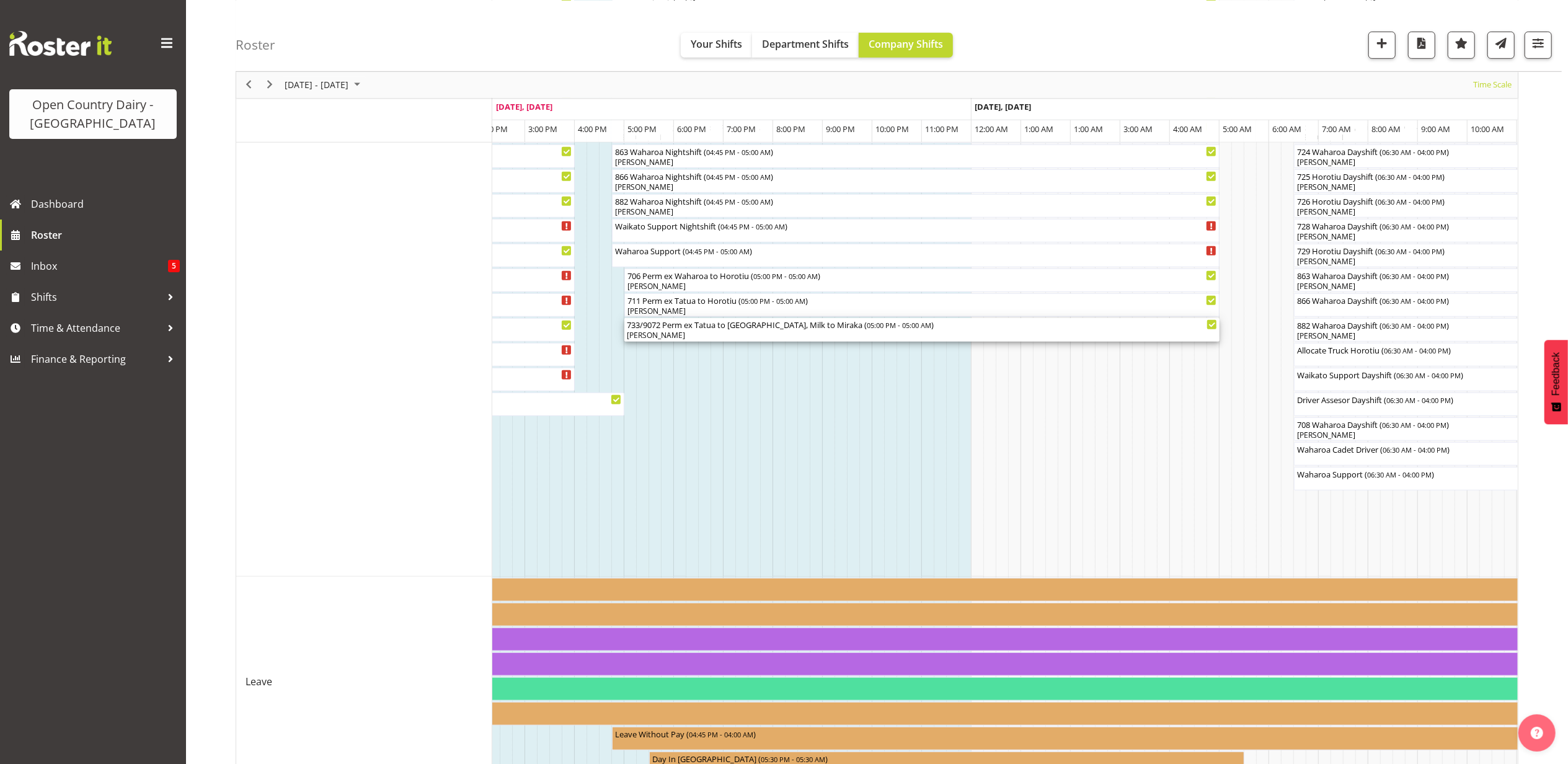
click at [662, 328] on div "733/9072 Perm ex Tatua to Wanganui, Milk to Miraka ( 05:00 PM - 05:00 AM )" at bounding box center [922, 324] width 590 height 12
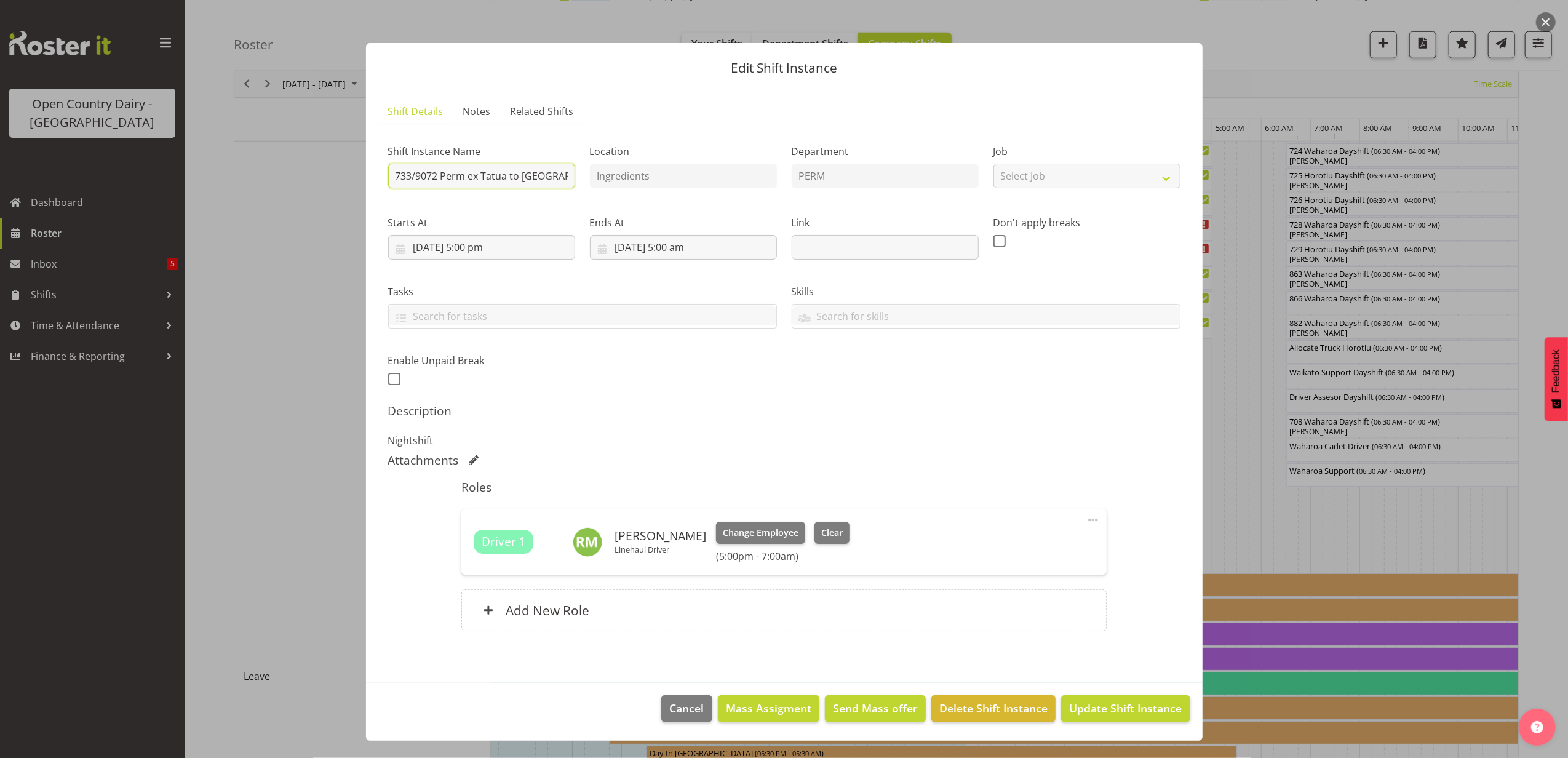
click at [414, 175] on input "733/9072 Perm ex Tatua to Wanganui, Milk to Miraka" at bounding box center [482, 175] width 187 height 24
click at [439, 172] on input "730/9072 Perm ex Tatua to Wanganui, Milk to Miraka" at bounding box center [482, 175] width 187 height 24
type input "730/9062 Perm ex Tatua to Wanganui, Milk to Miraka"
click at [1165, 709] on span "Update Shift Instance" at bounding box center [1125, 708] width 113 height 16
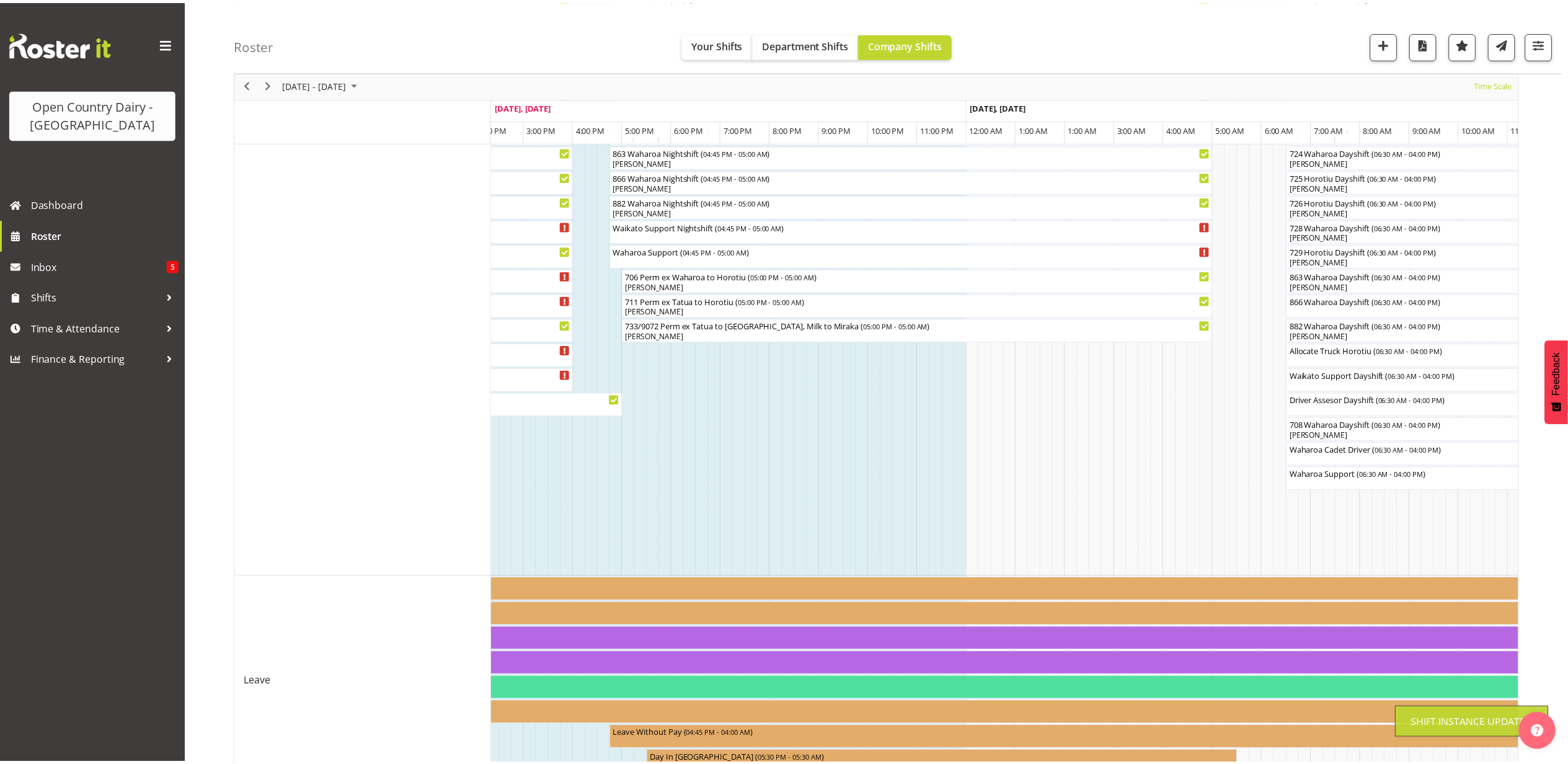
scroll to position [0, 0]
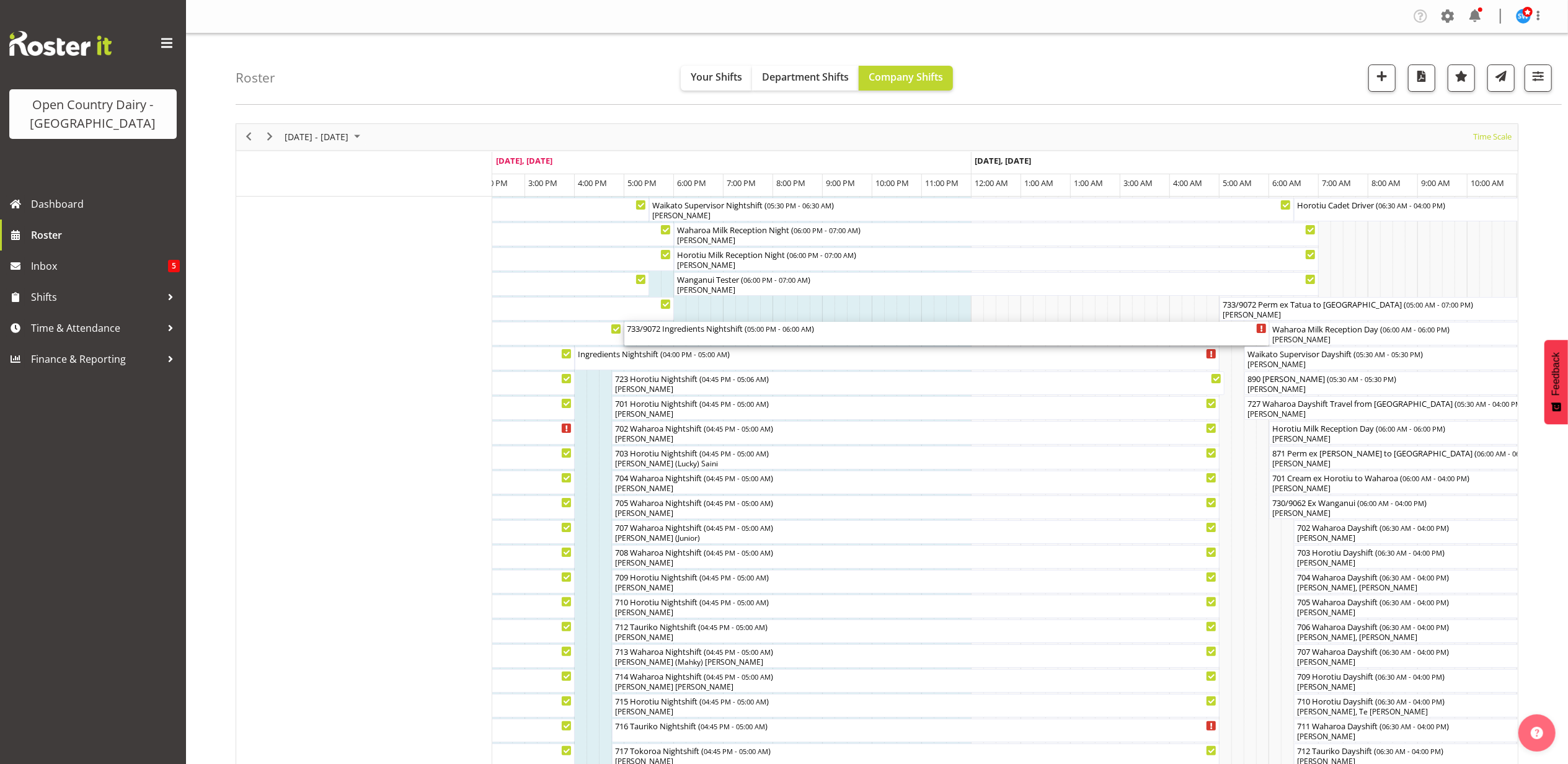
click at [726, 336] on div "733/9072 Ingredients Nightshift ( 05:00 PM - 06:00 AM )" at bounding box center [947, 333] width 640 height 23
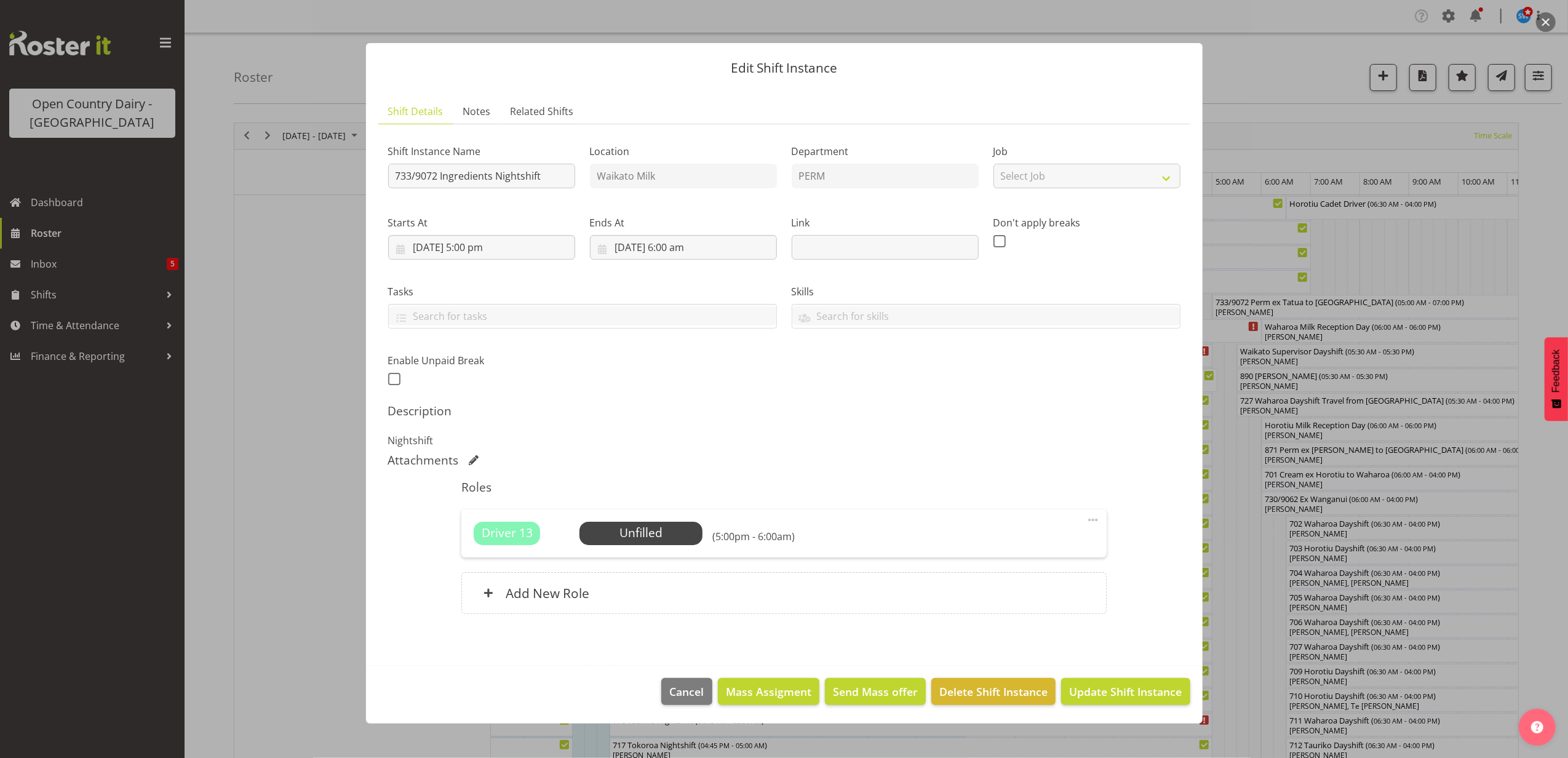
drag, startPoint x: 1548, startPoint y: 27, endPoint x: 1538, endPoint y: 35, distance: 12.8
click at [1548, 27] on button "button" at bounding box center [1546, 22] width 19 height 19
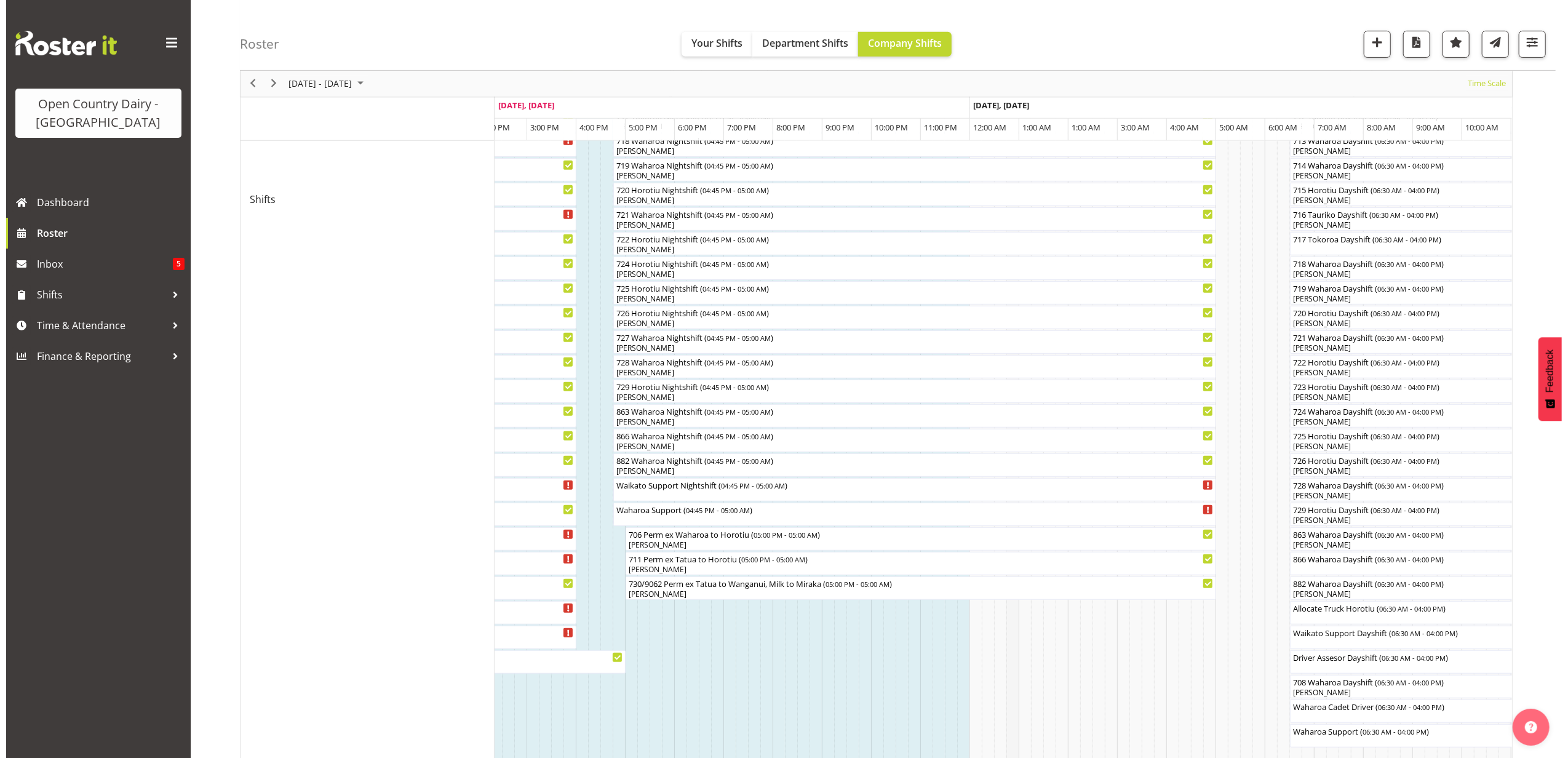
scroll to position [808, 0]
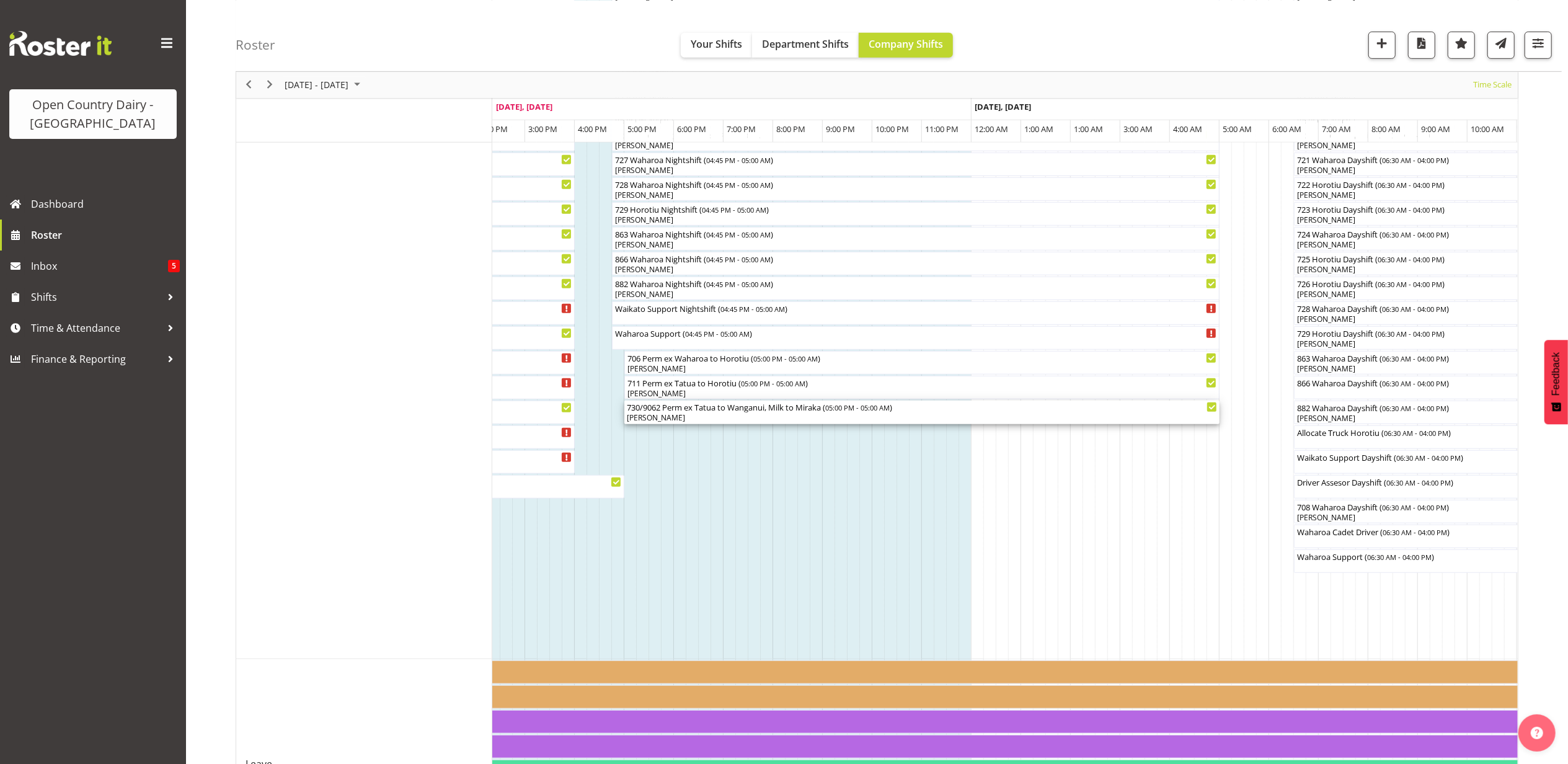
click at [648, 415] on div "[PERSON_NAME]" at bounding box center [922, 418] width 590 height 11
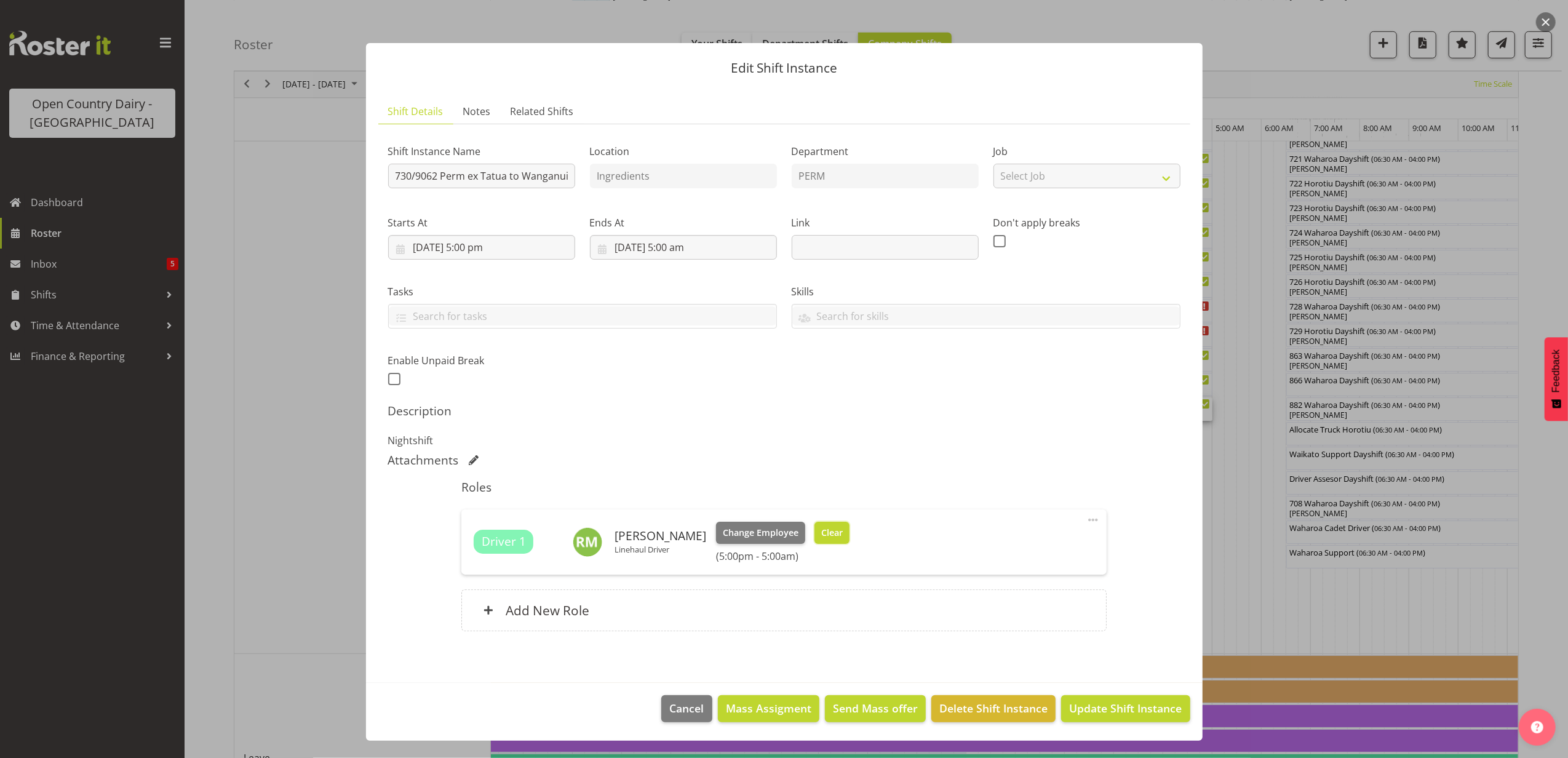
click at [834, 537] on button "Clear" at bounding box center [831, 532] width 35 height 22
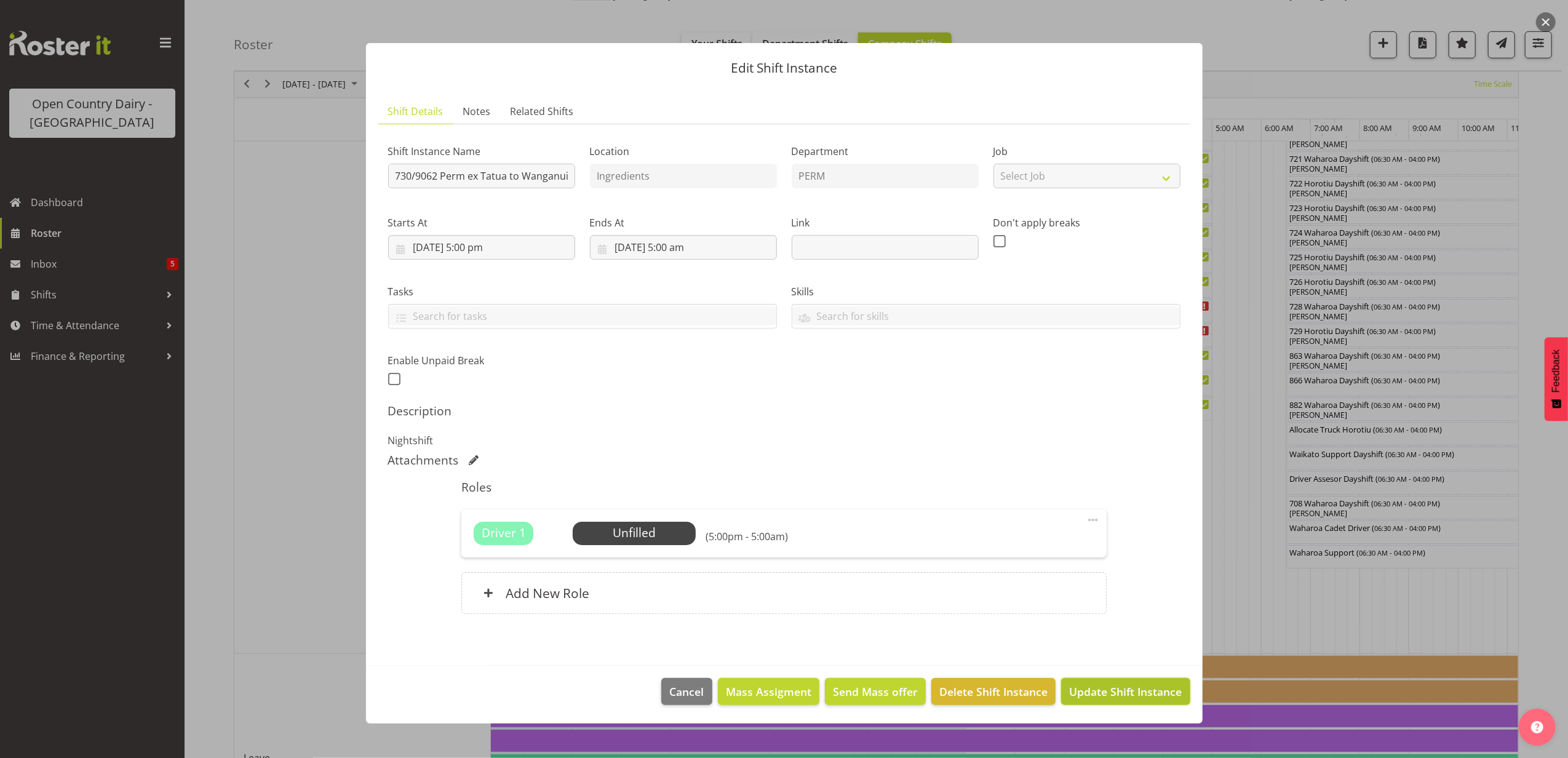
click at [1093, 682] on button "Update Shift Instance" at bounding box center [1125, 691] width 129 height 27
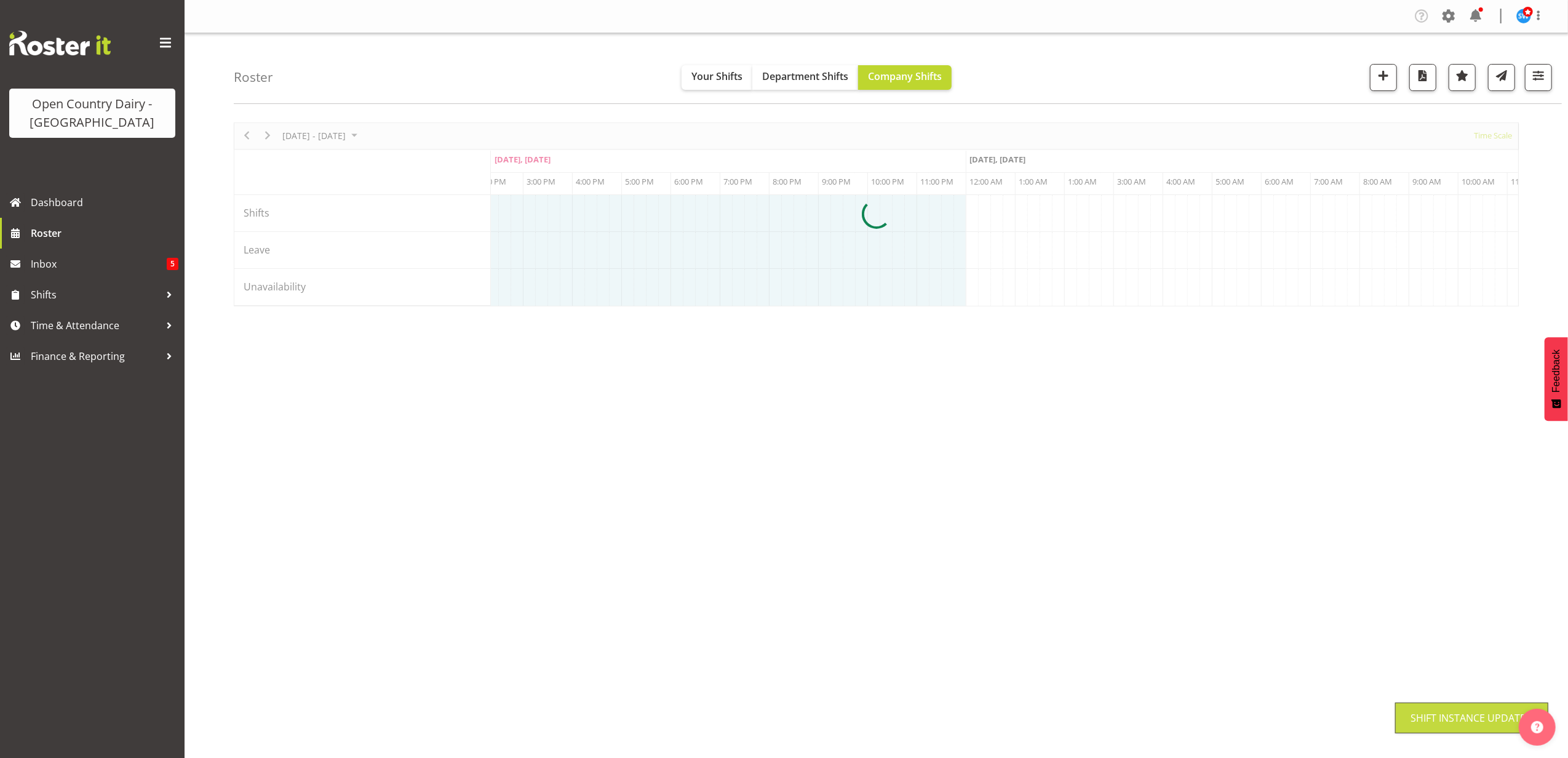
scroll to position [0, 0]
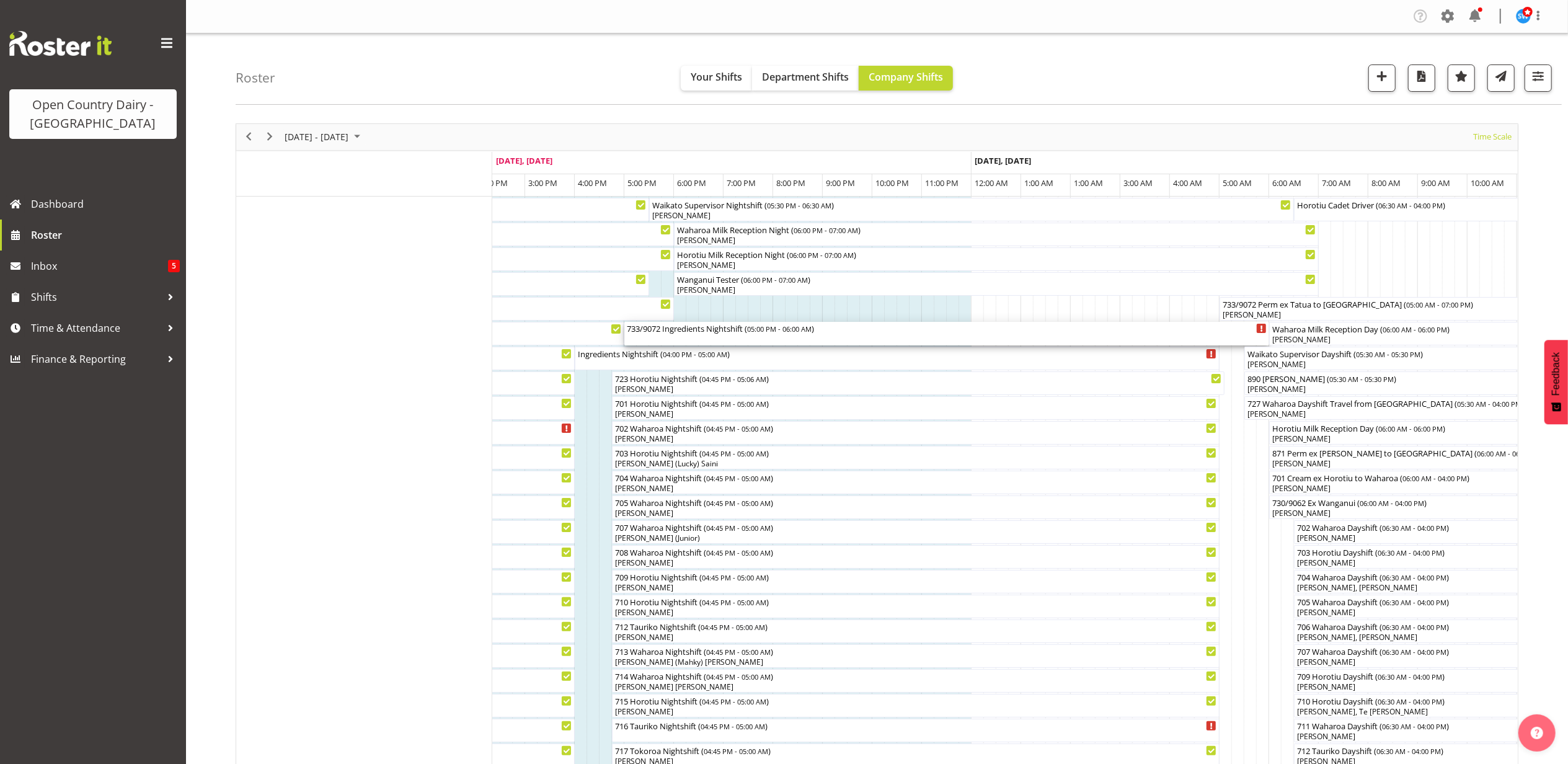
click at [692, 337] on div "733/9072 Ingredients Nightshift ( 05:00 PM - 06:00 AM )" at bounding box center [947, 333] width 640 height 23
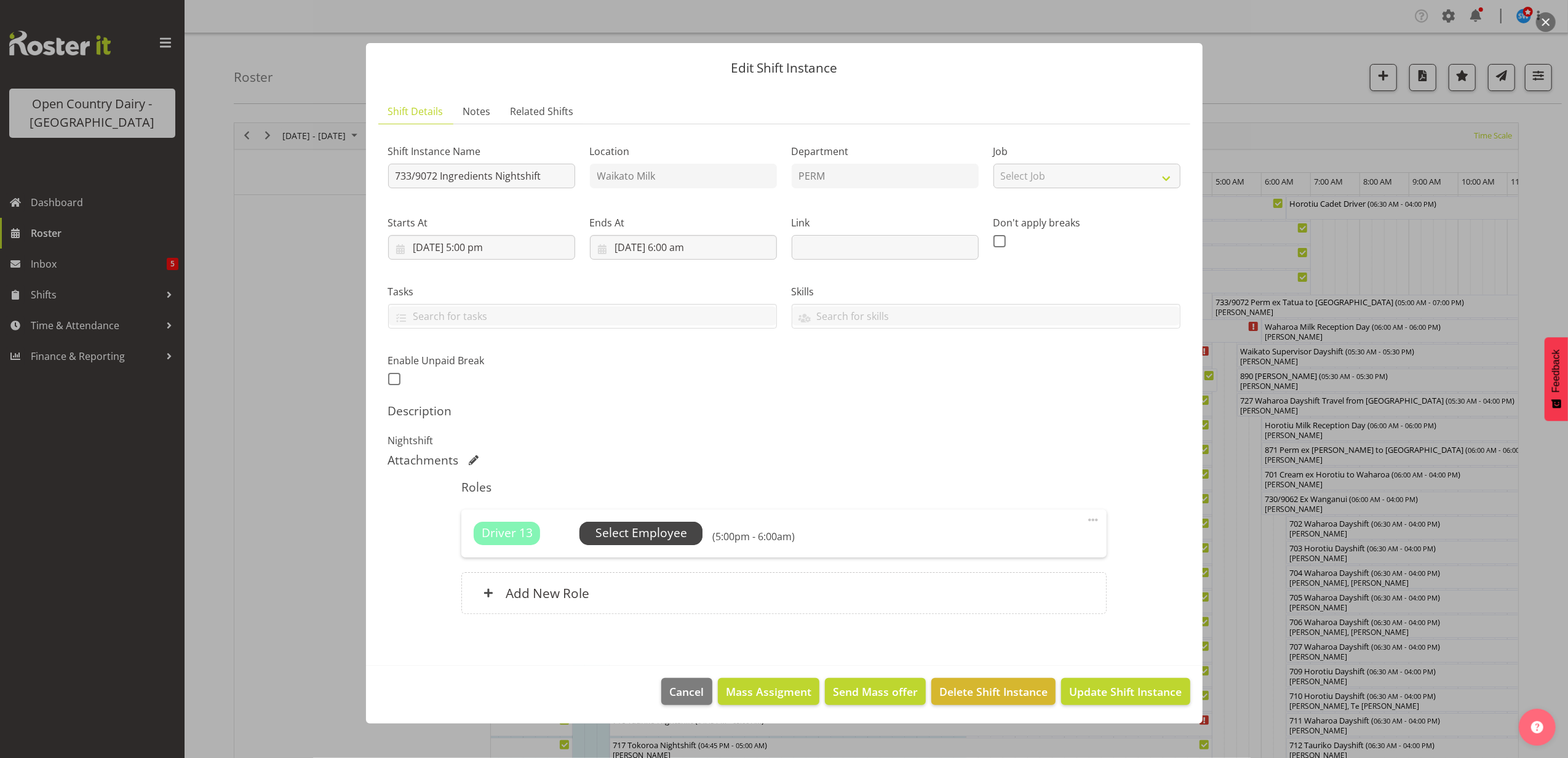
click at [608, 536] on span "Select Employee" at bounding box center [641, 533] width 91 height 18
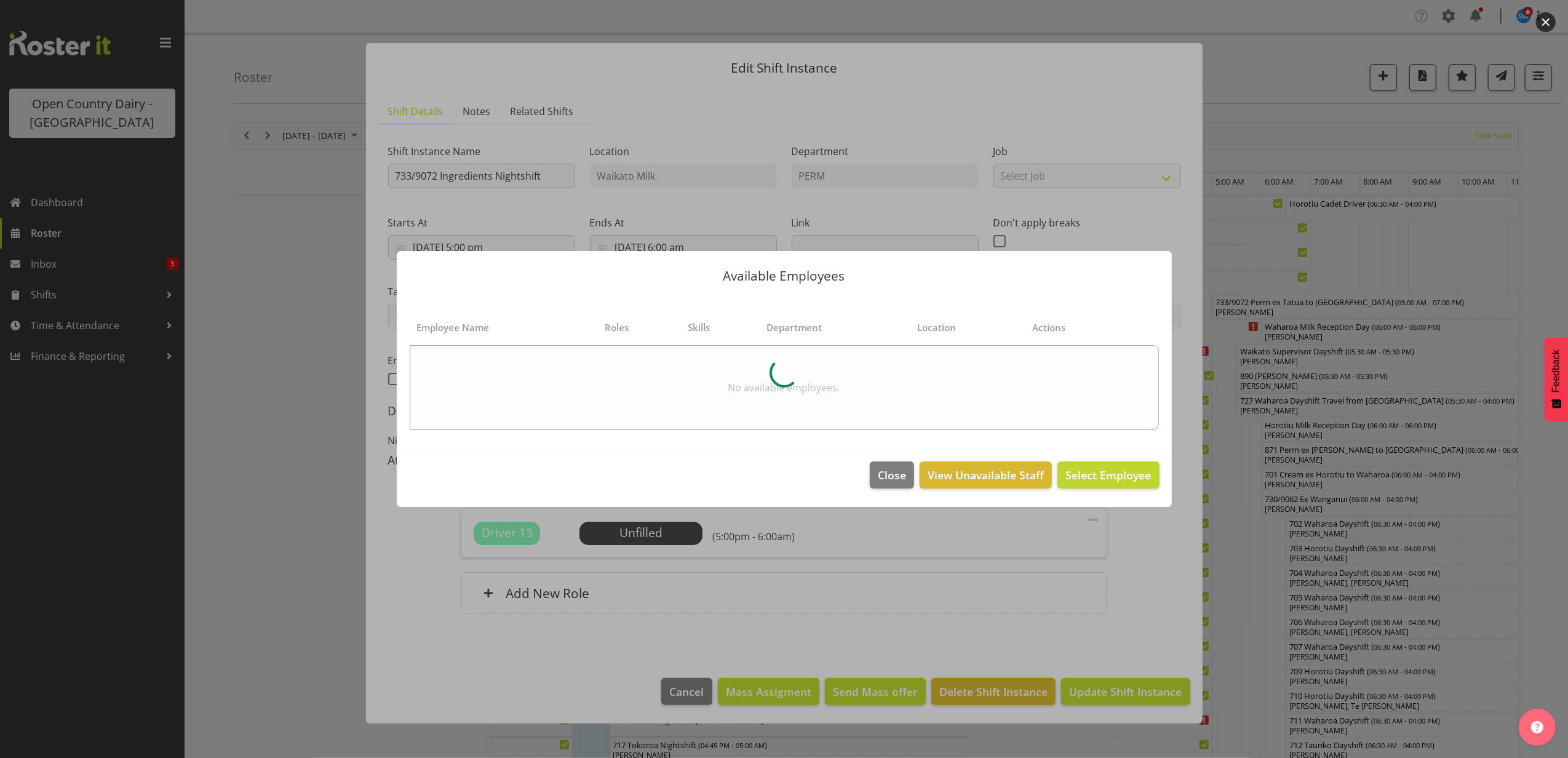
click at [527, 360] on div at bounding box center [784, 373] width 750 height 128
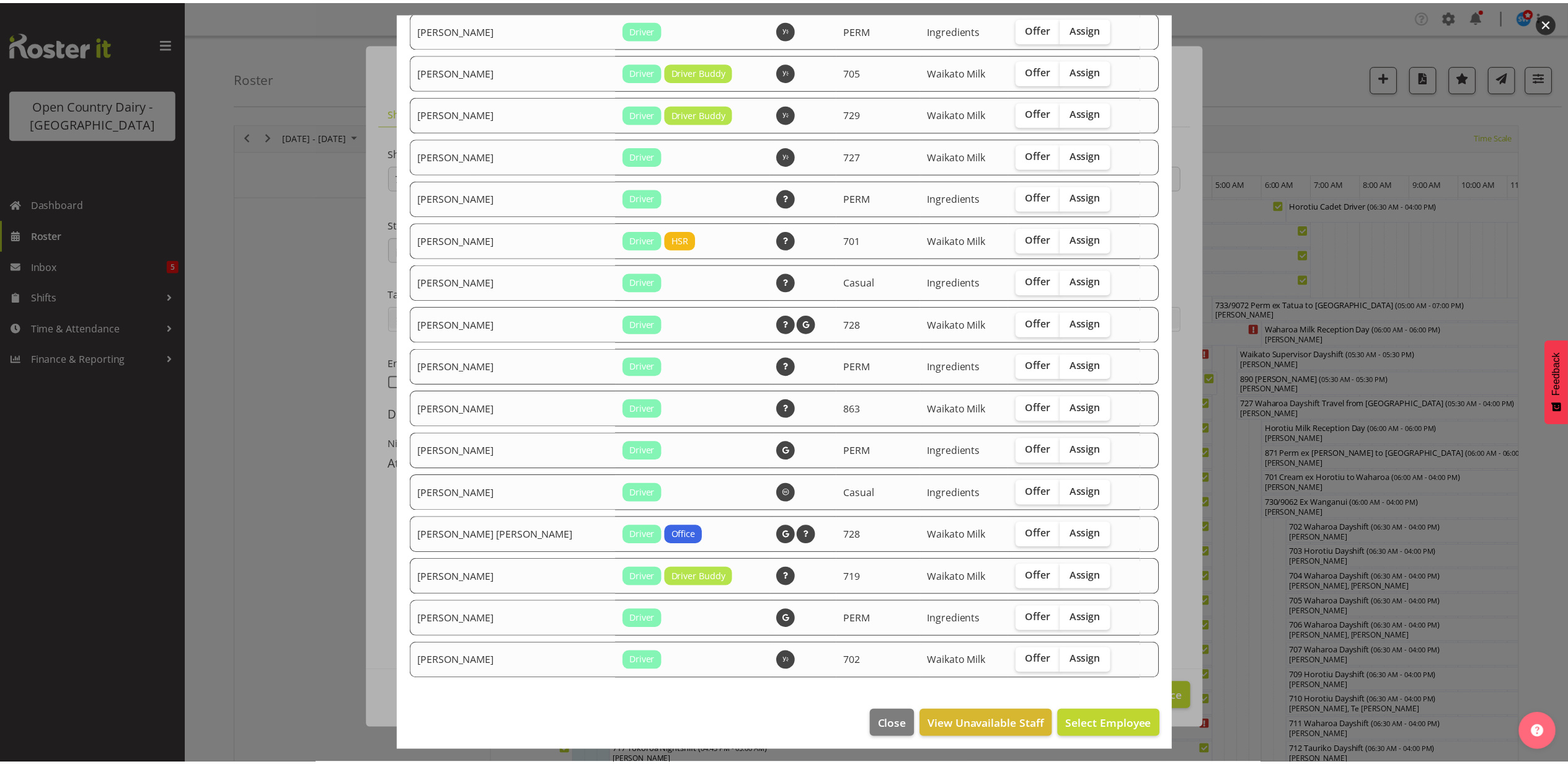
scroll to position [175, 0]
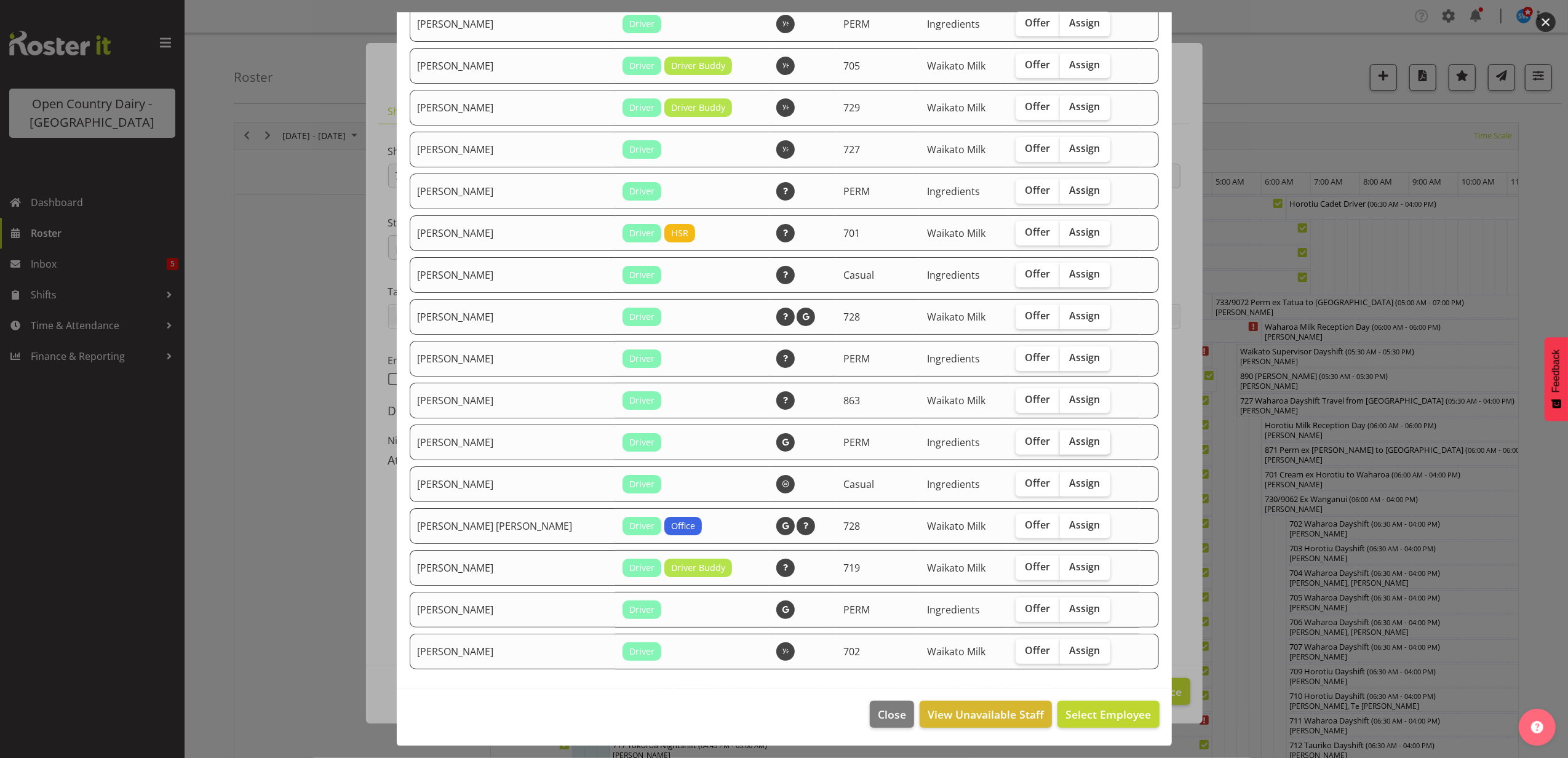
click at [1085, 431] on label "Assign" at bounding box center [1085, 442] width 50 height 24
click at [1068, 437] on input "Assign" at bounding box center [1064, 441] width 8 height 8
checkbox input "true"
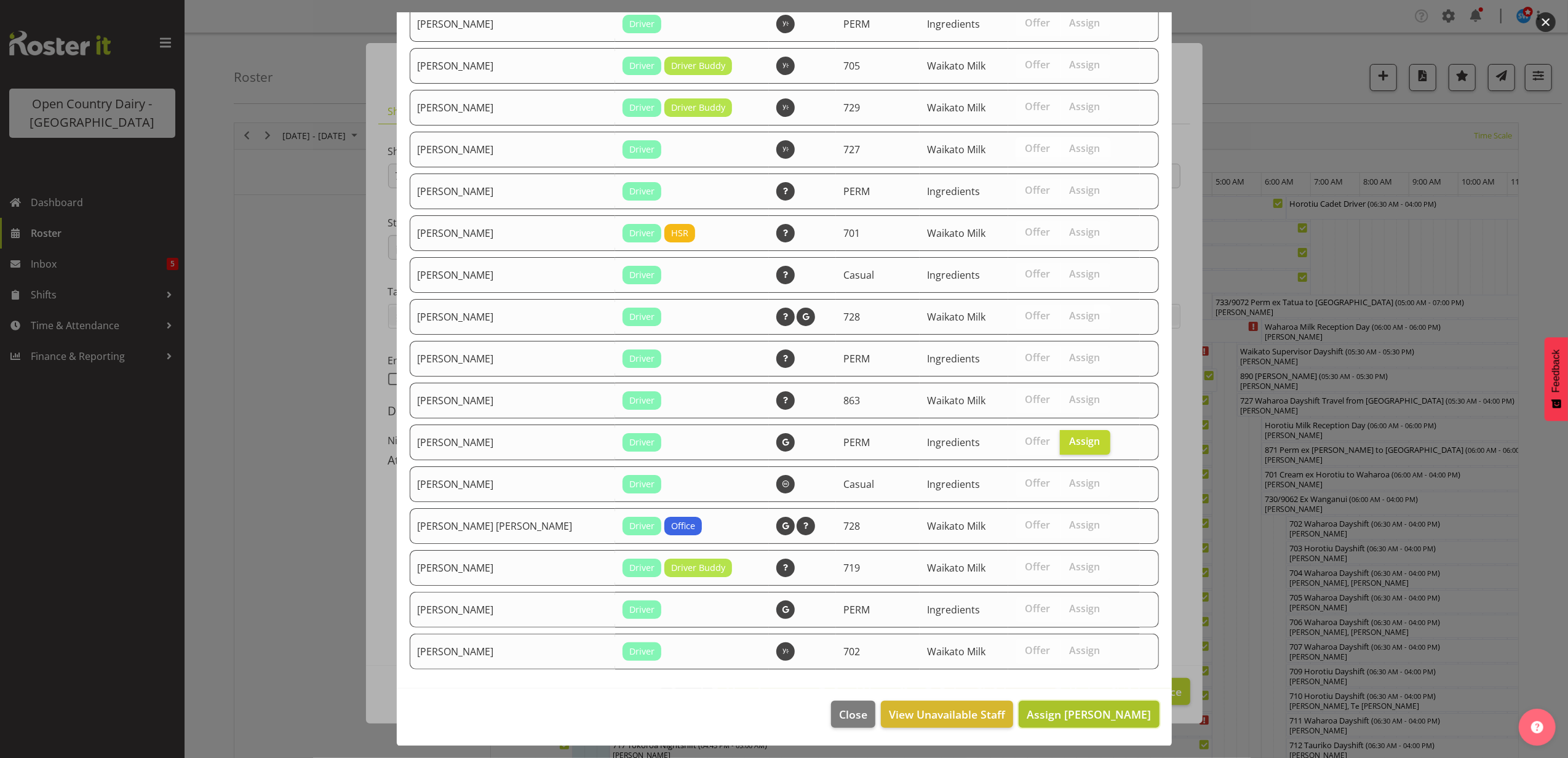
click at [1091, 700] on button "Assign Richard Marsh" at bounding box center [1088, 714] width 140 height 27
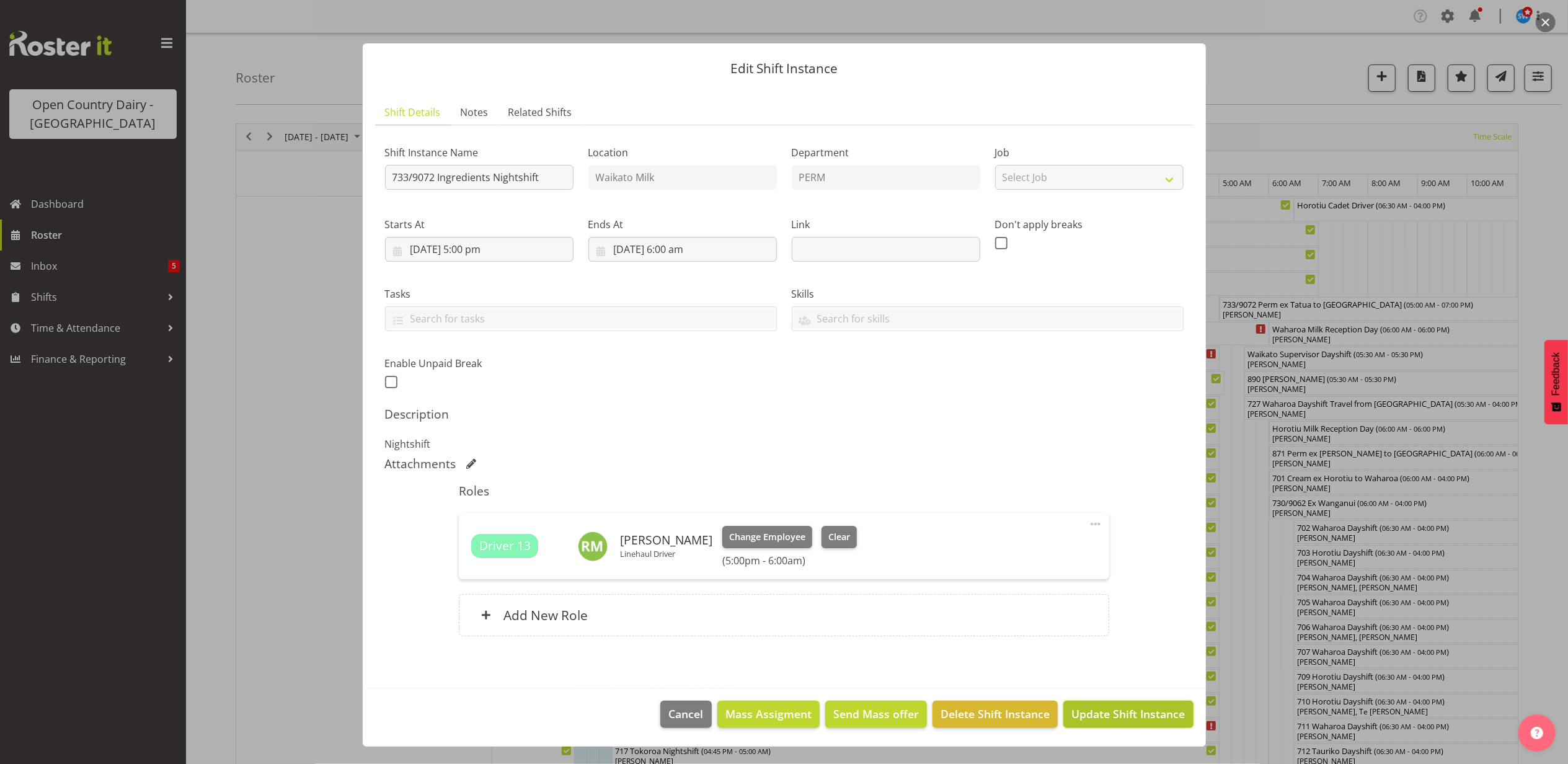
click at [1100, 722] on span "Update Shift Instance" at bounding box center [1128, 713] width 114 height 16
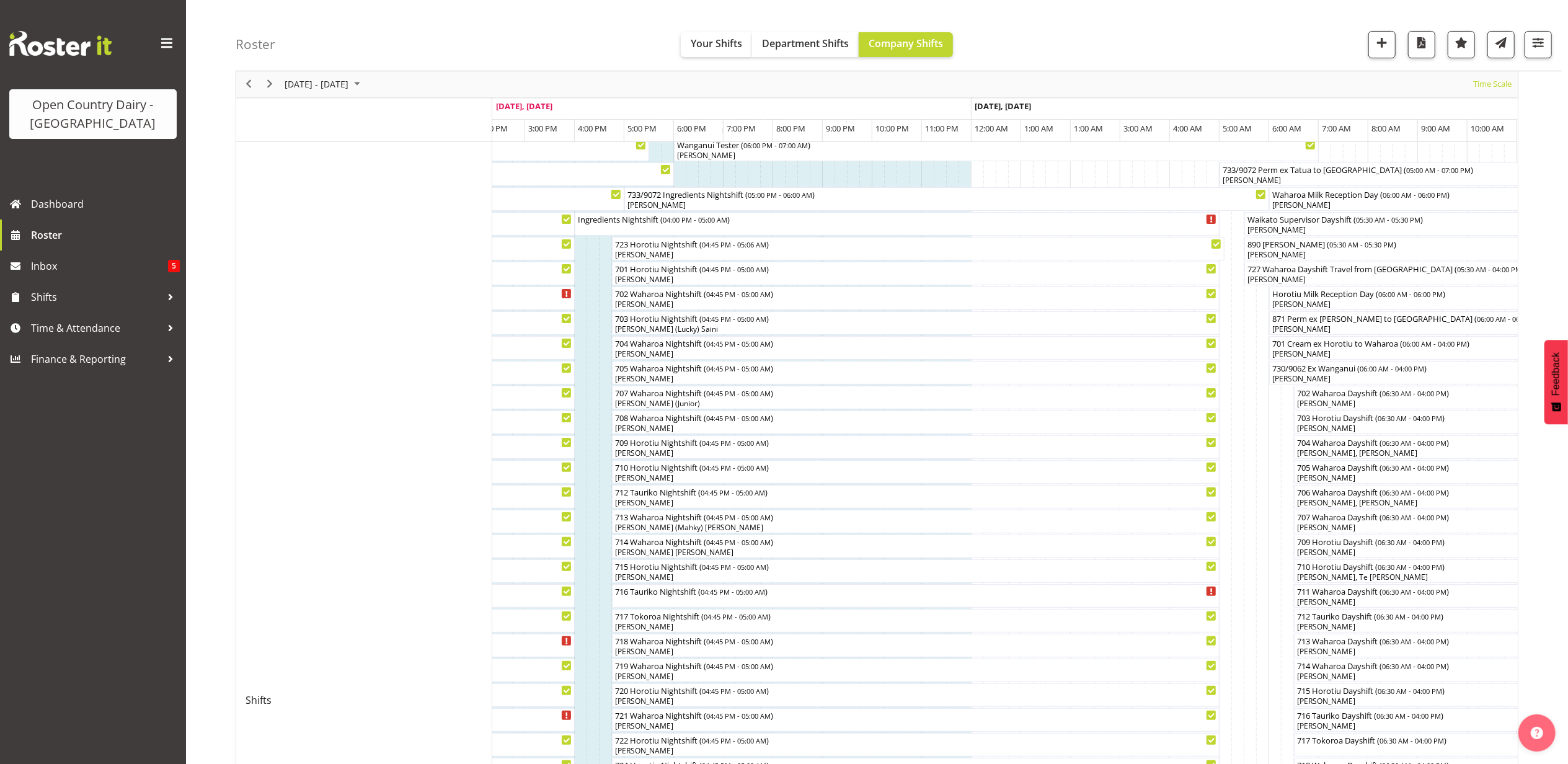
scroll to position [165, 0]
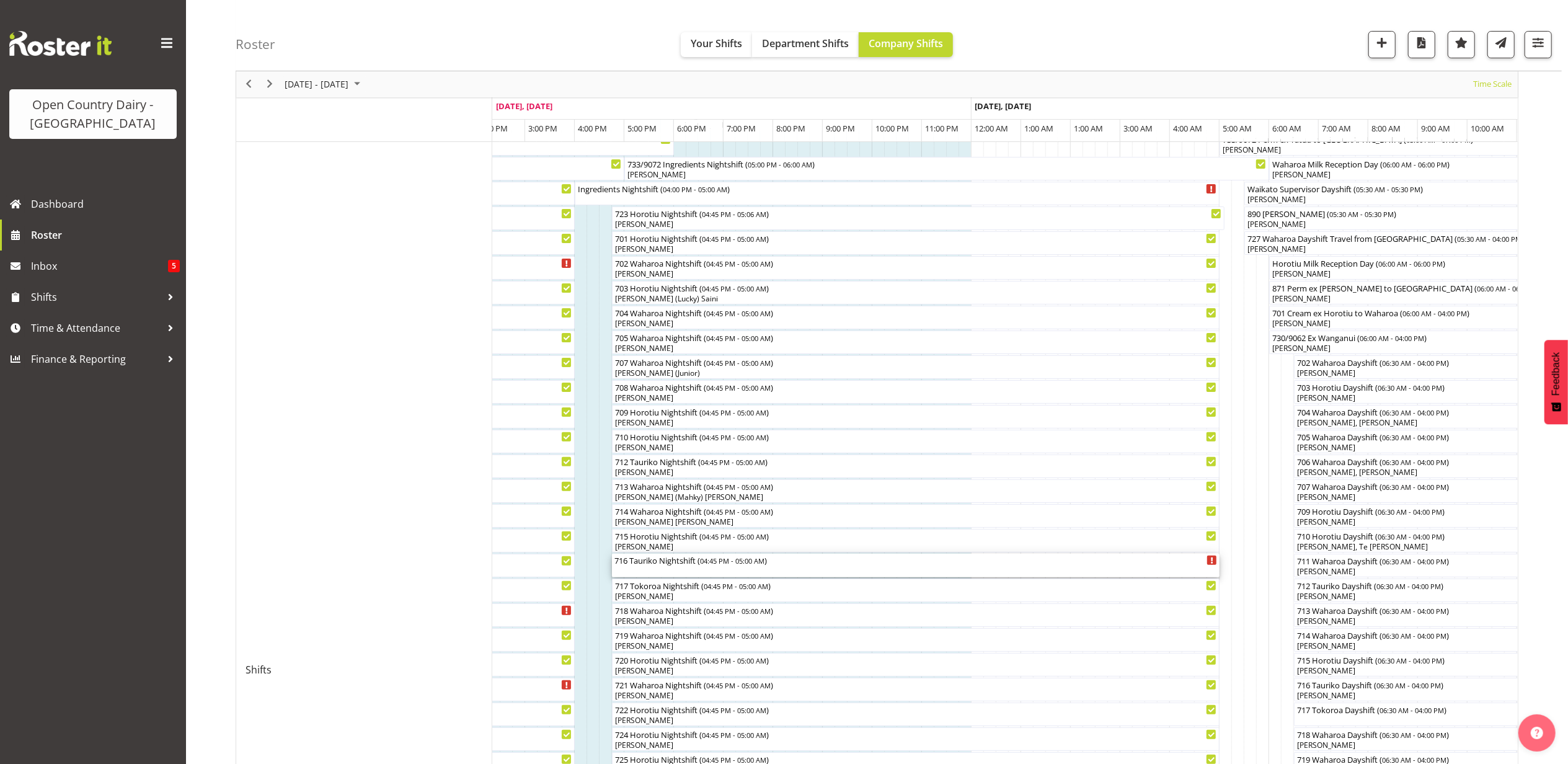
click at [693, 571] on div "716 Tauriko Nightshift ( 04:45 PM - 05:00 AM )" at bounding box center [916, 565] width 602 height 23
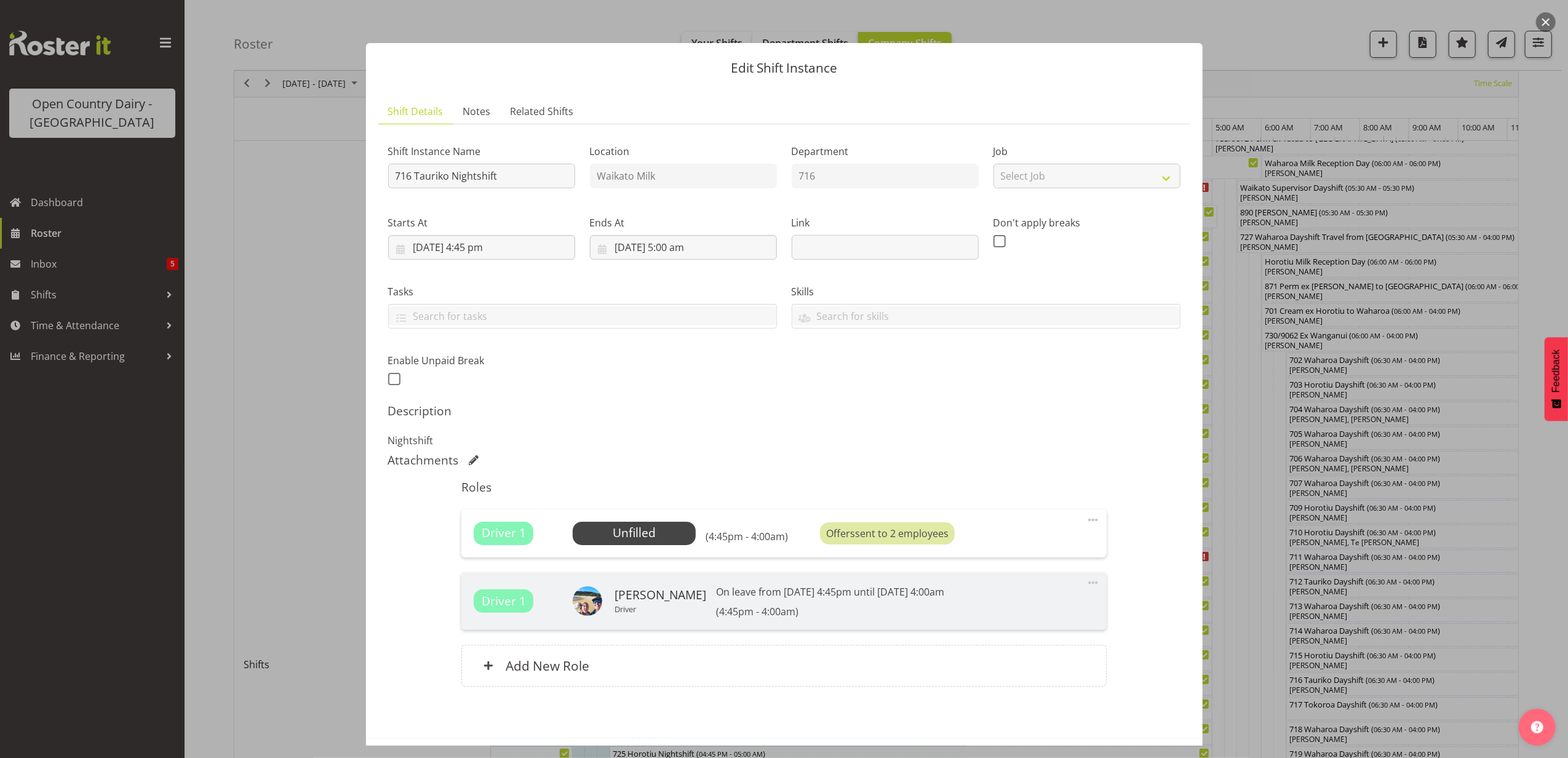
click at [1541, 20] on button "button" at bounding box center [1546, 22] width 19 height 19
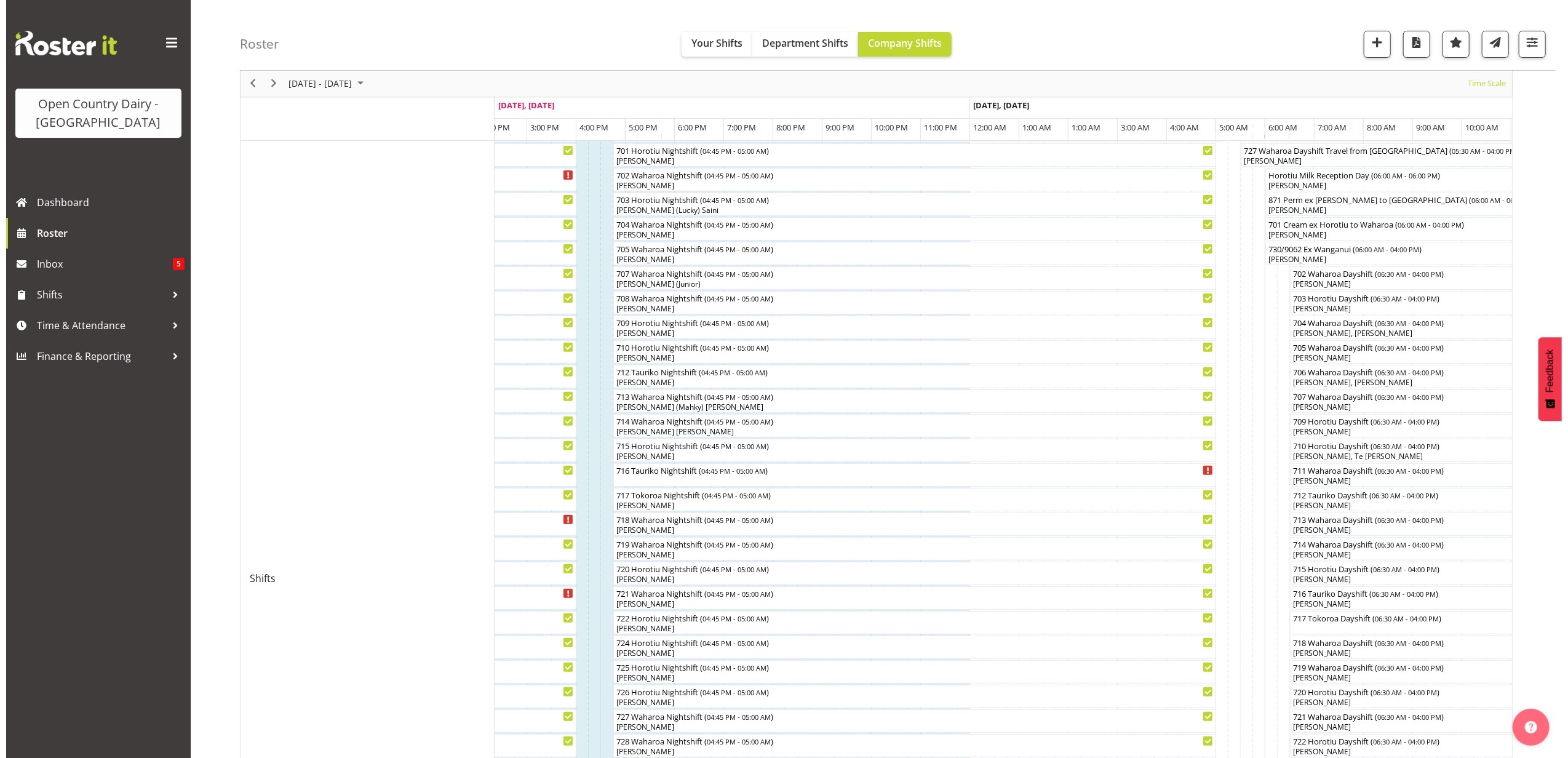
scroll to position [246, 0]
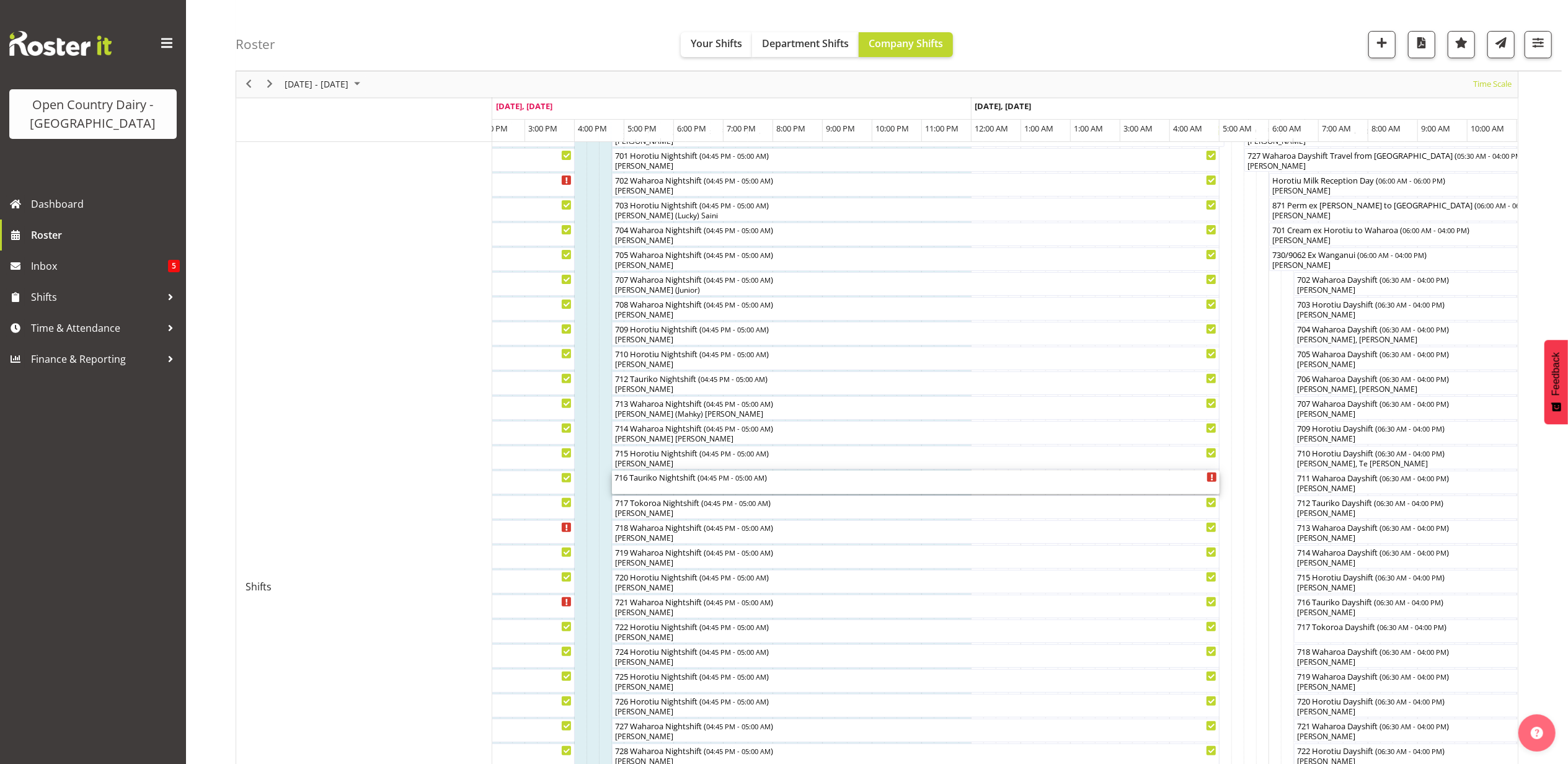
click at [710, 478] on span "04:45 PM - 05:00 AM" at bounding box center [732, 478] width 65 height 10
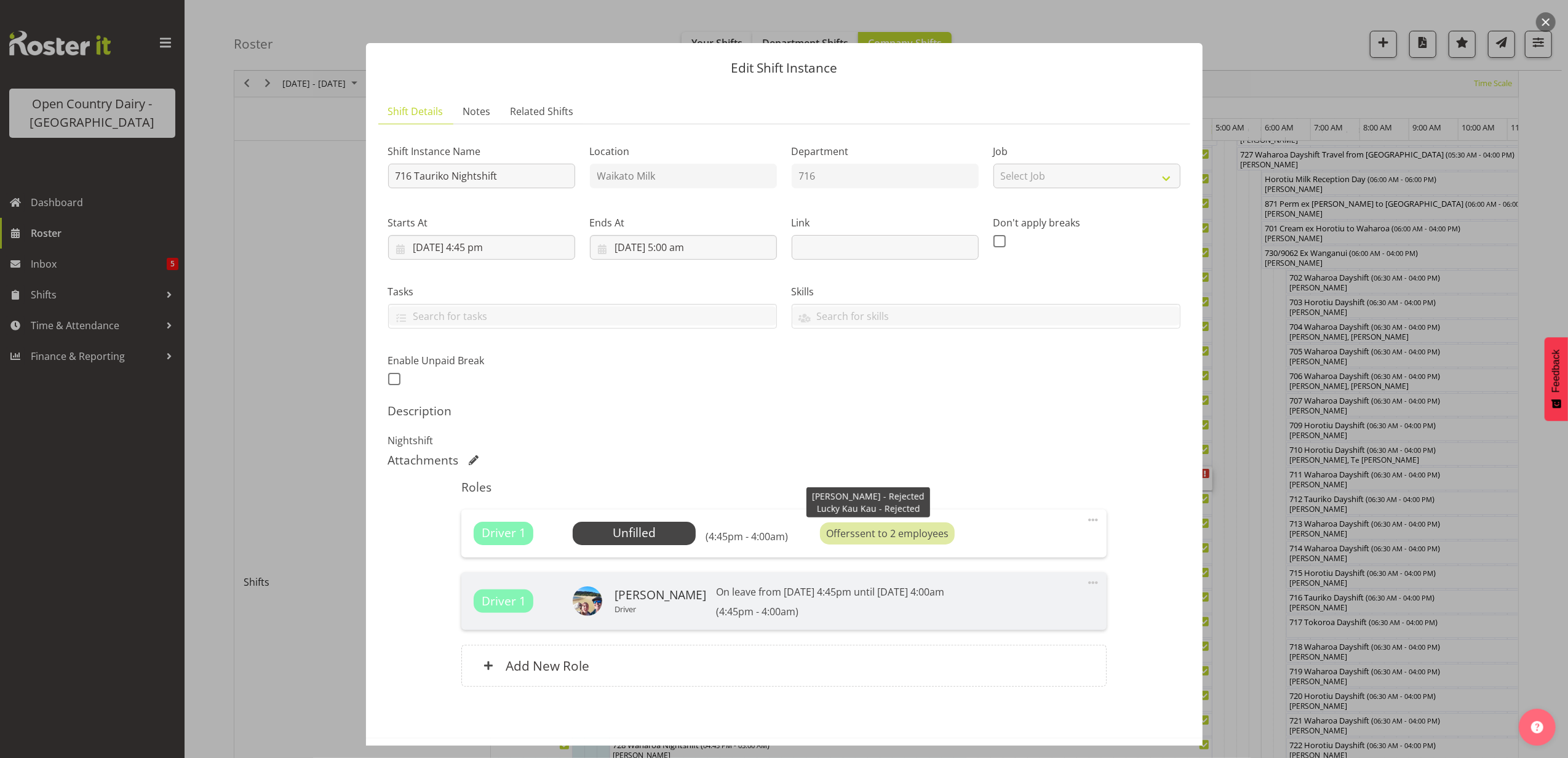
click at [857, 528] on div "Offers sent to 2 employees" at bounding box center [887, 533] width 135 height 22
click at [632, 533] on span "Select Employee" at bounding box center [634, 533] width 91 height 18
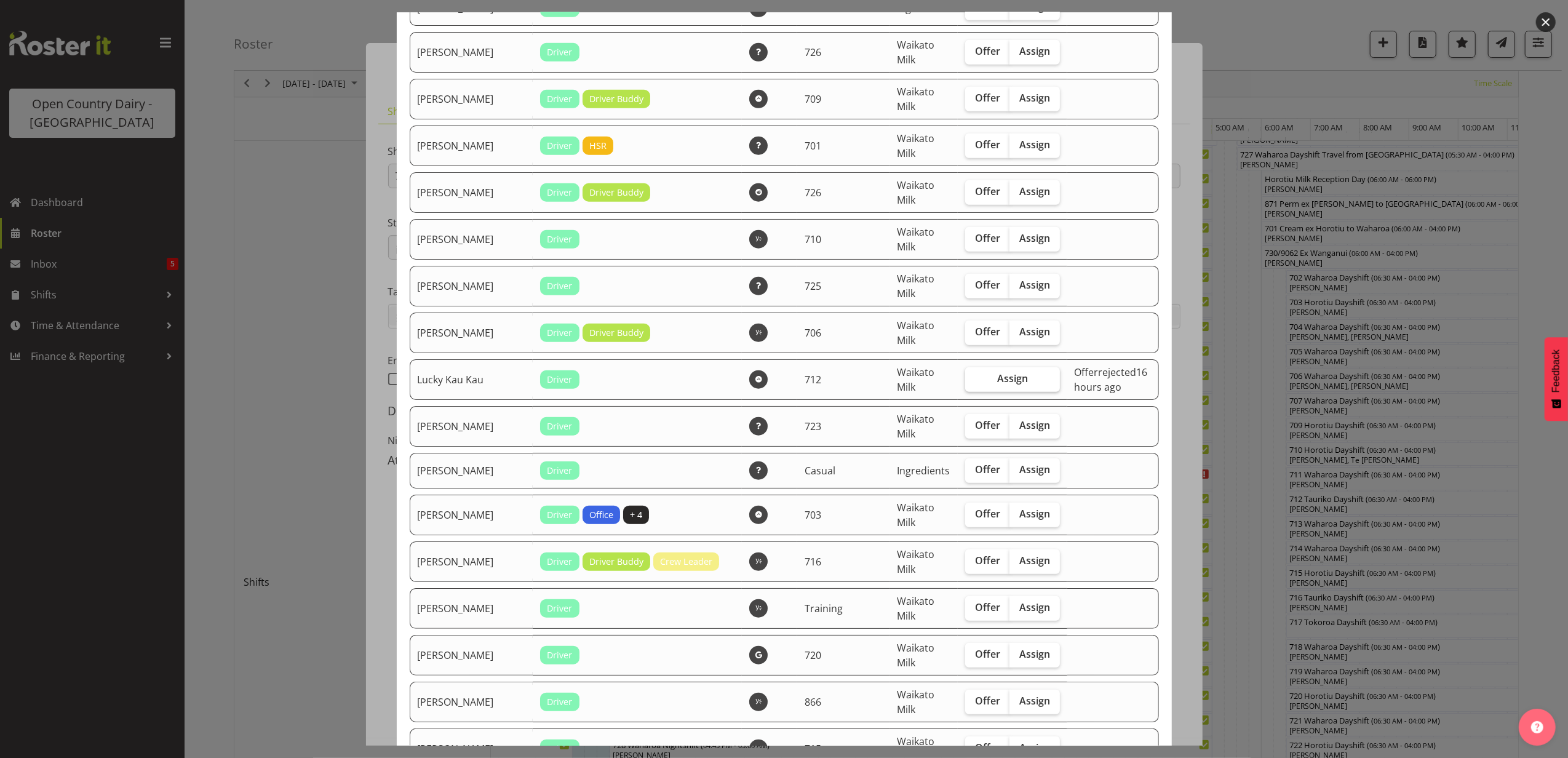
scroll to position [1066, 0]
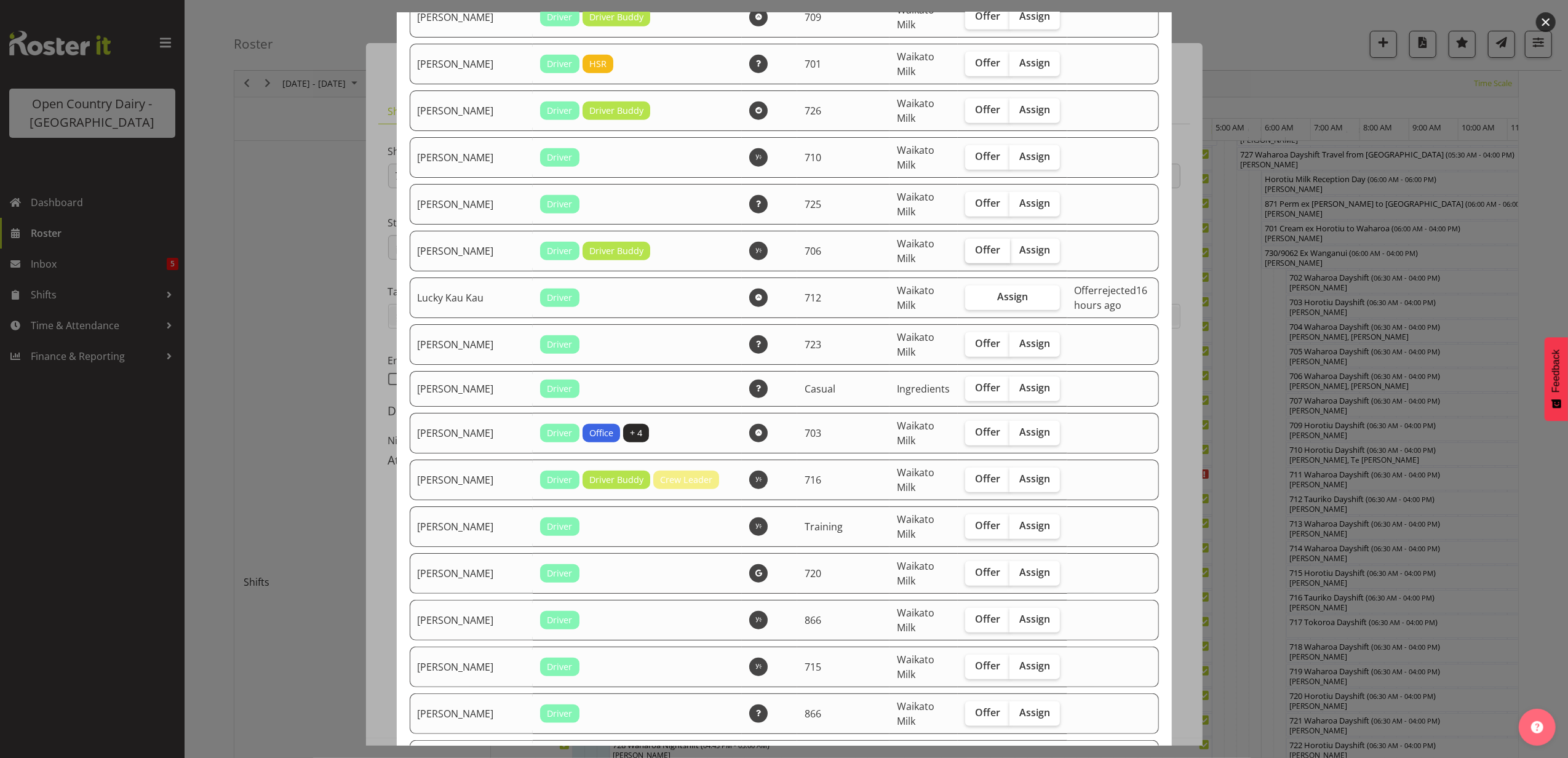
click at [975, 244] on span "Offer" at bounding box center [988, 250] width 25 height 12
click at [972, 246] on input "Offer" at bounding box center [969, 250] width 8 height 8
checkbox input "true"
click at [975, 476] on span "Offer" at bounding box center [988, 478] width 25 height 12
click at [965, 476] on input "Offer" at bounding box center [969, 478] width 8 height 8
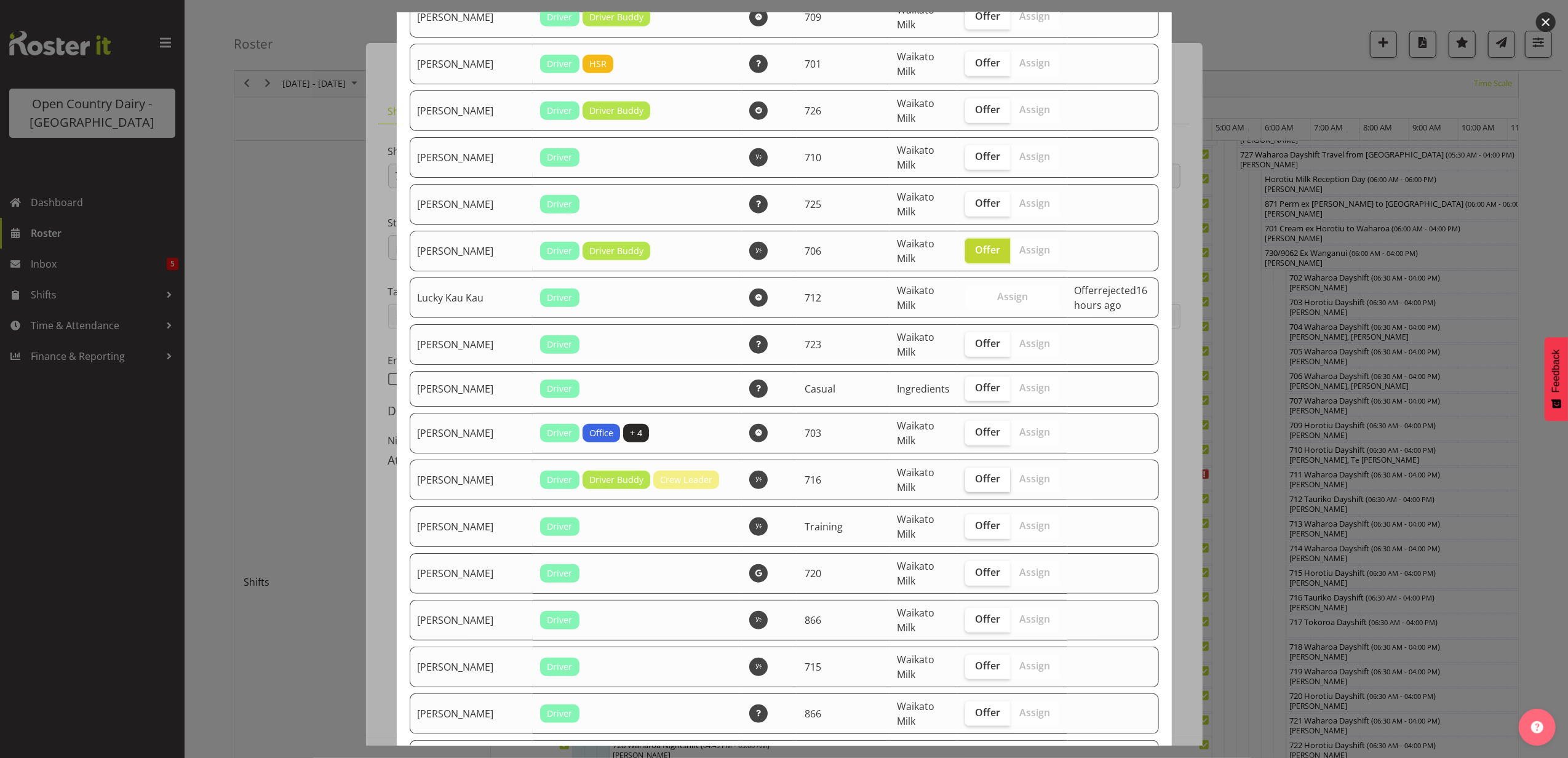
checkbox input "true"
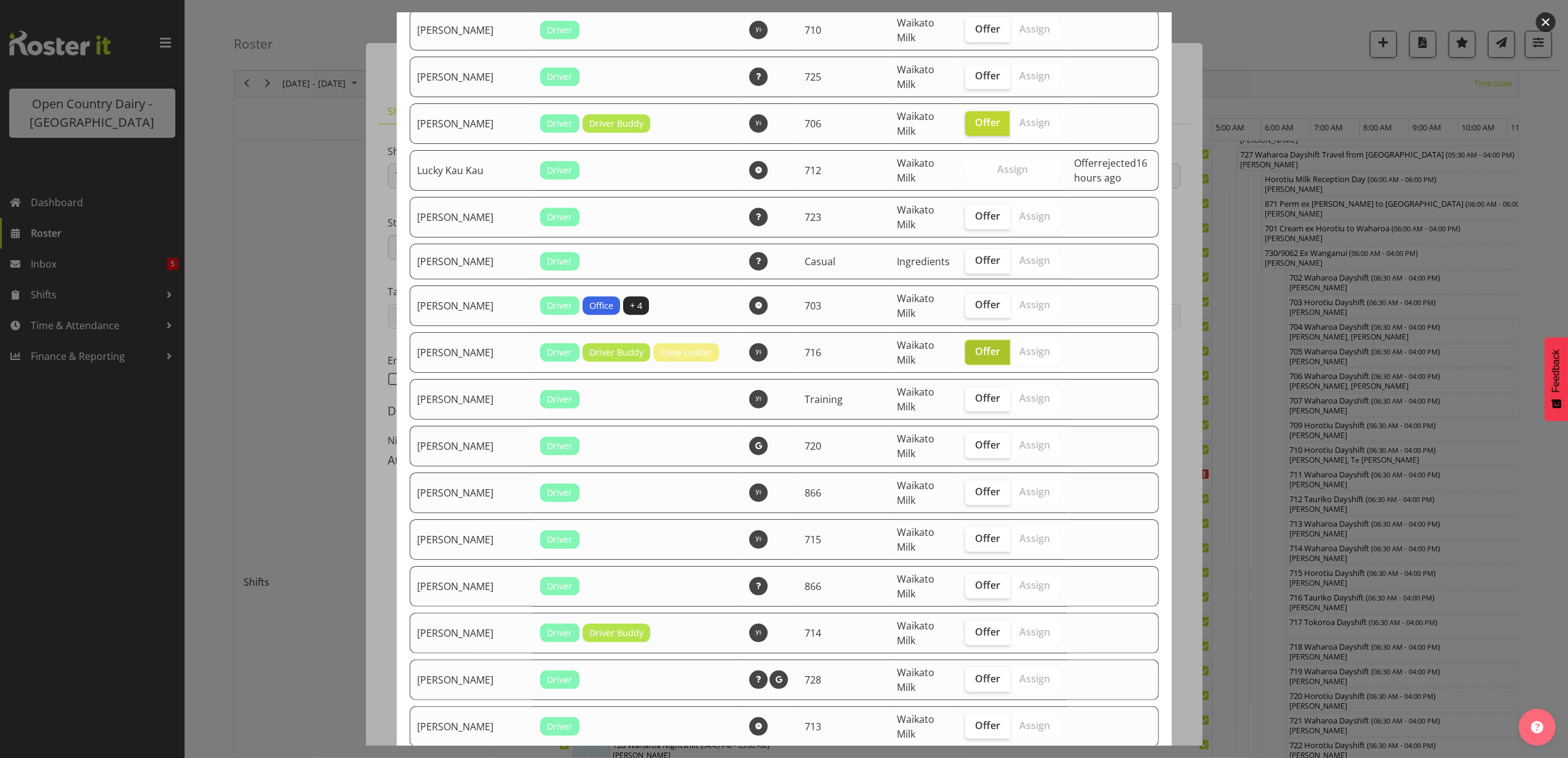
scroll to position [1230, 0]
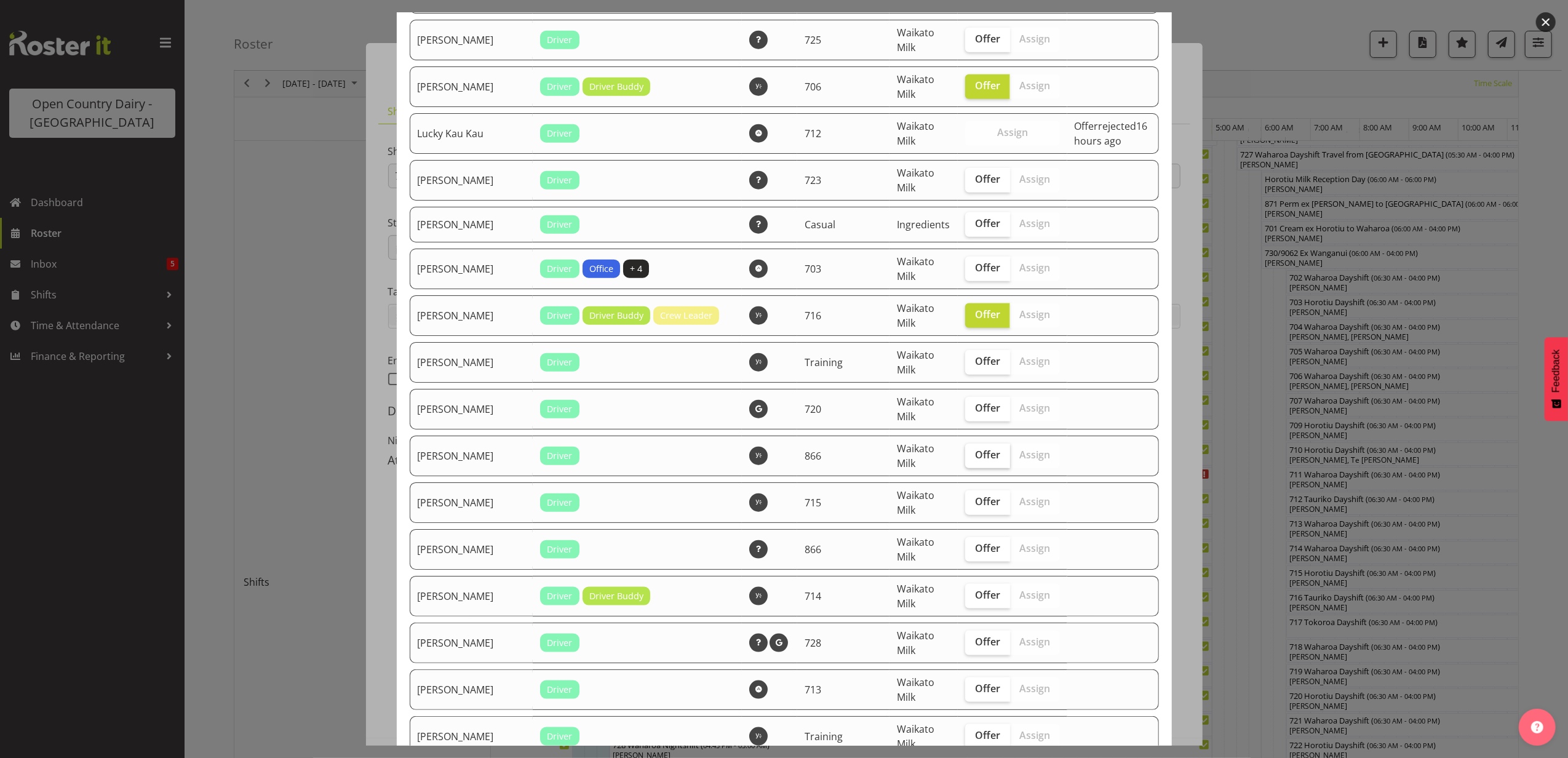
click at [975, 460] on span "Offer" at bounding box center [988, 454] width 25 height 12
click at [967, 459] on input "Offer" at bounding box center [969, 455] width 8 height 8
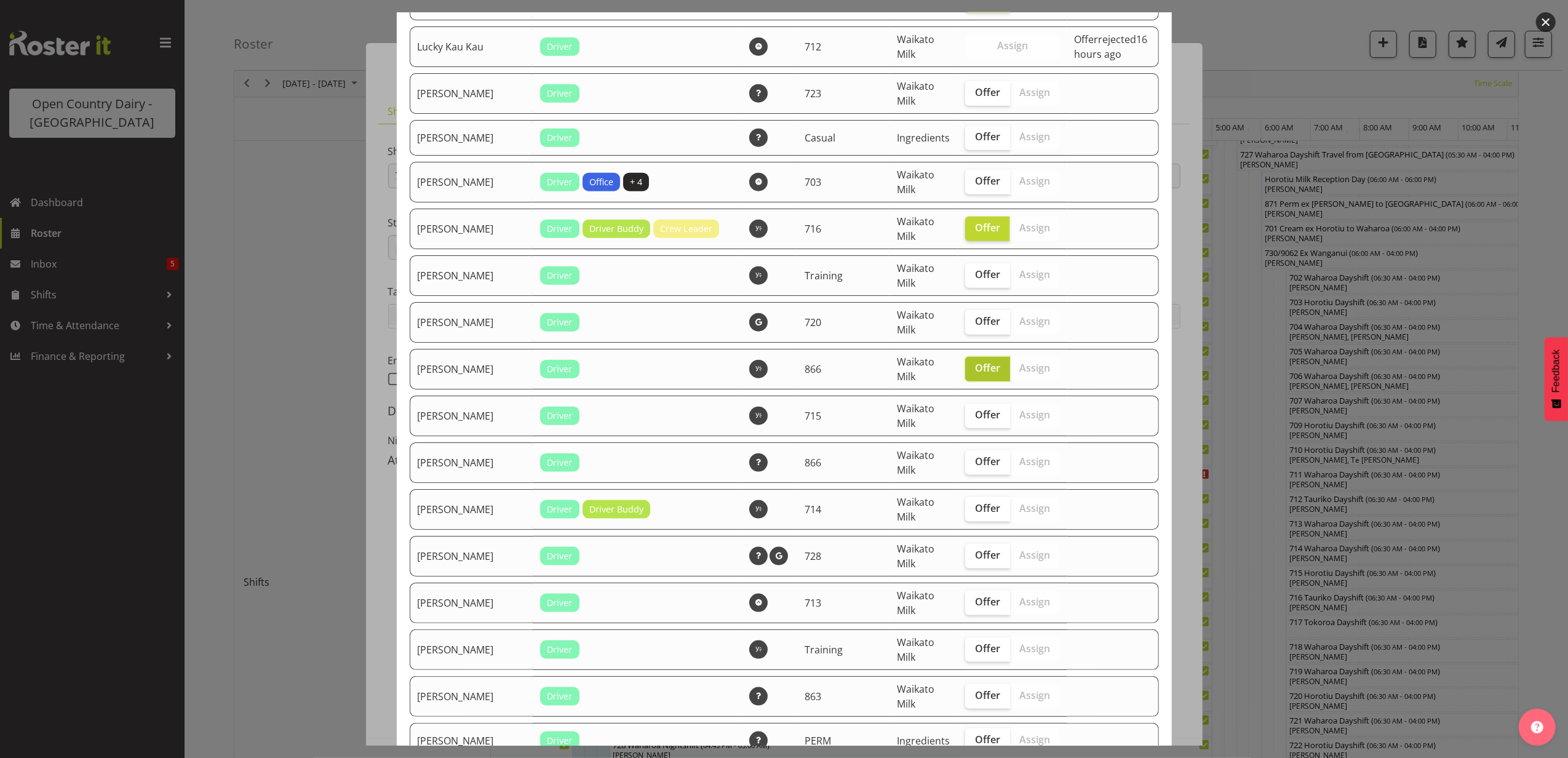
scroll to position [1312, 0]
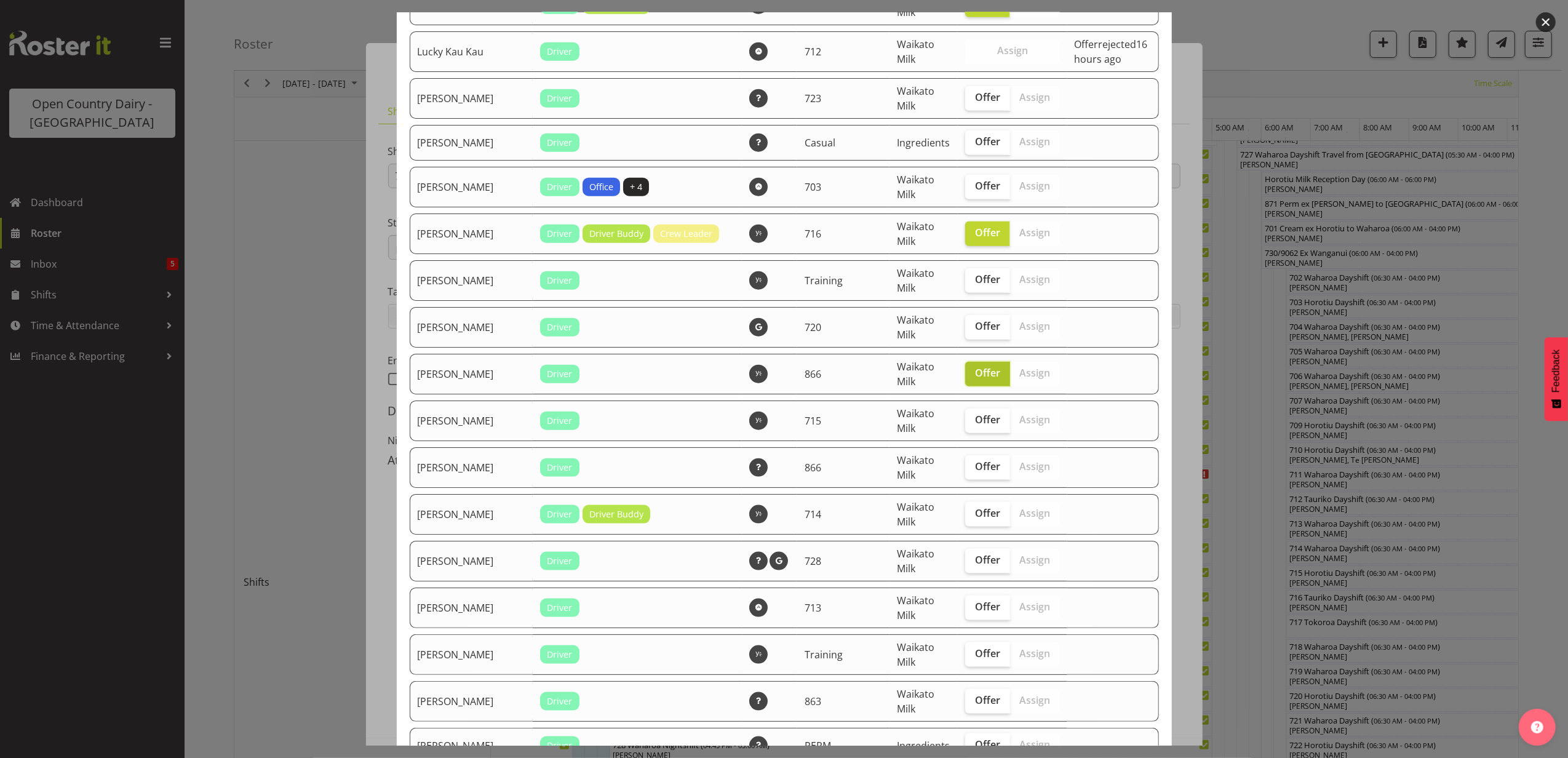
click at [980, 370] on label "Offer" at bounding box center [988, 374] width 45 height 24
click at [973, 370] on input "Offer" at bounding box center [969, 373] width 8 height 8
checkbox input "false"
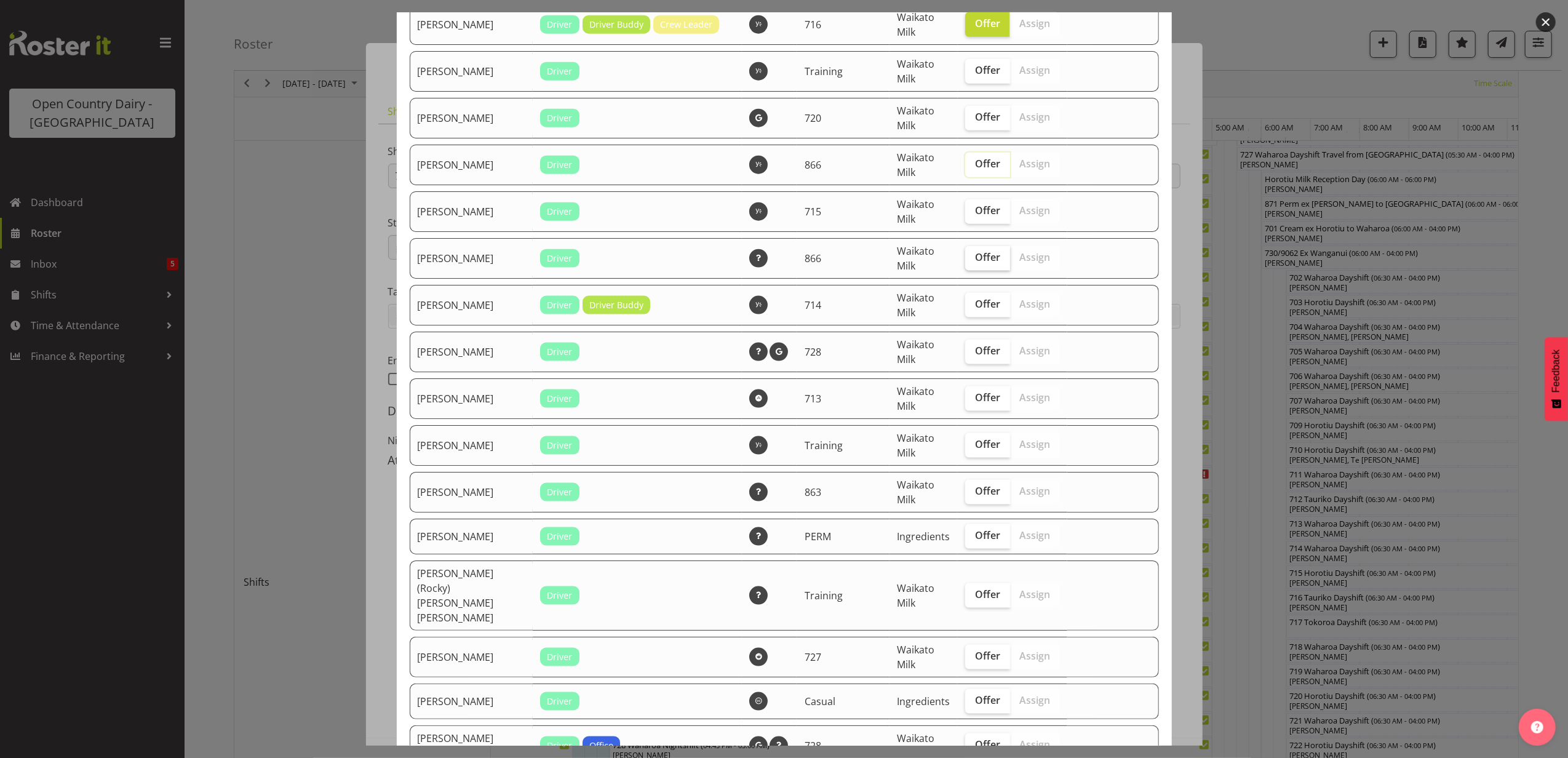
scroll to position [1640, 0]
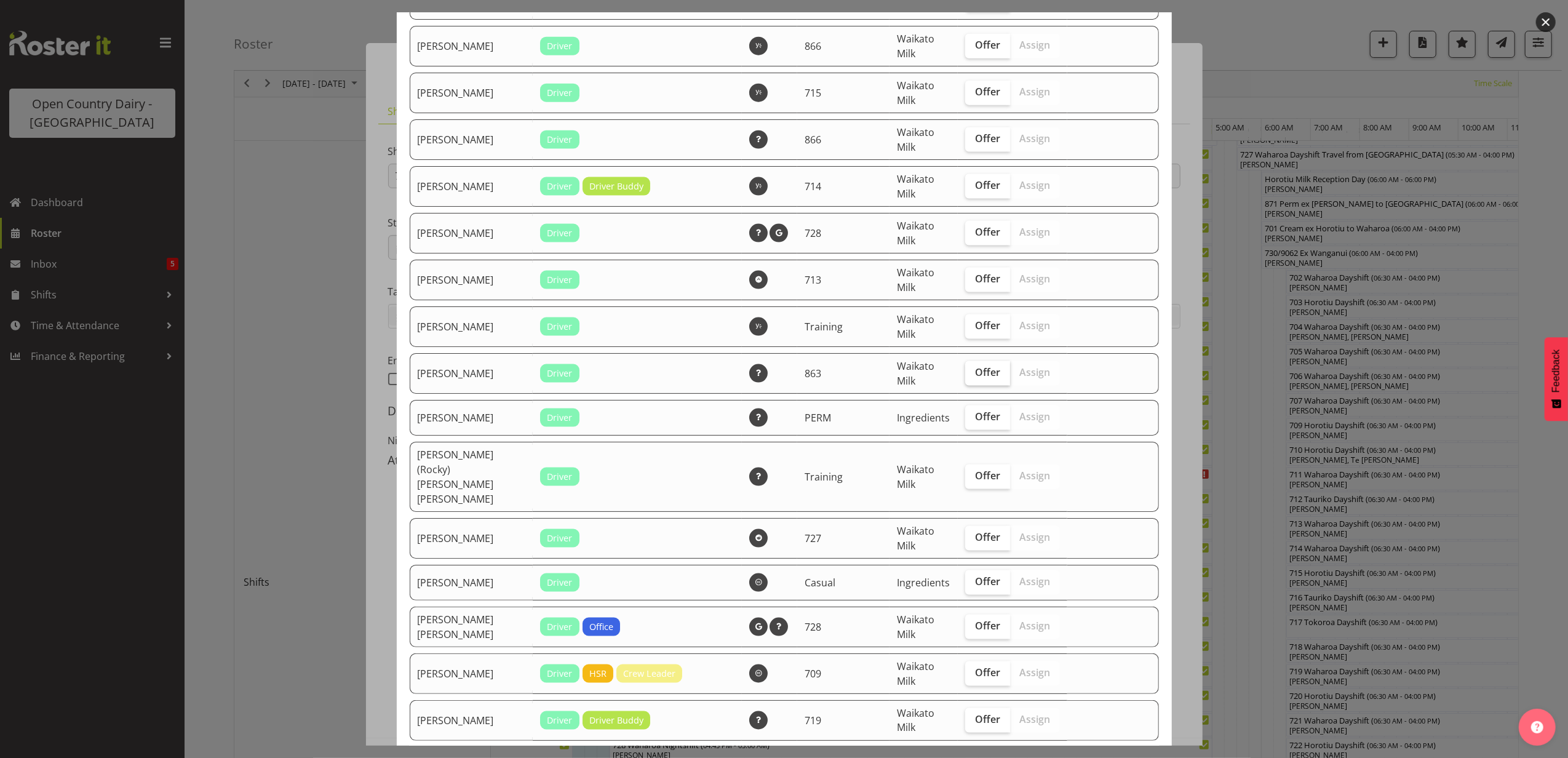
click at [975, 367] on span "Offer" at bounding box center [988, 372] width 25 height 12
click at [965, 368] on input "Offer" at bounding box center [969, 372] width 8 height 8
checkbox input "true"
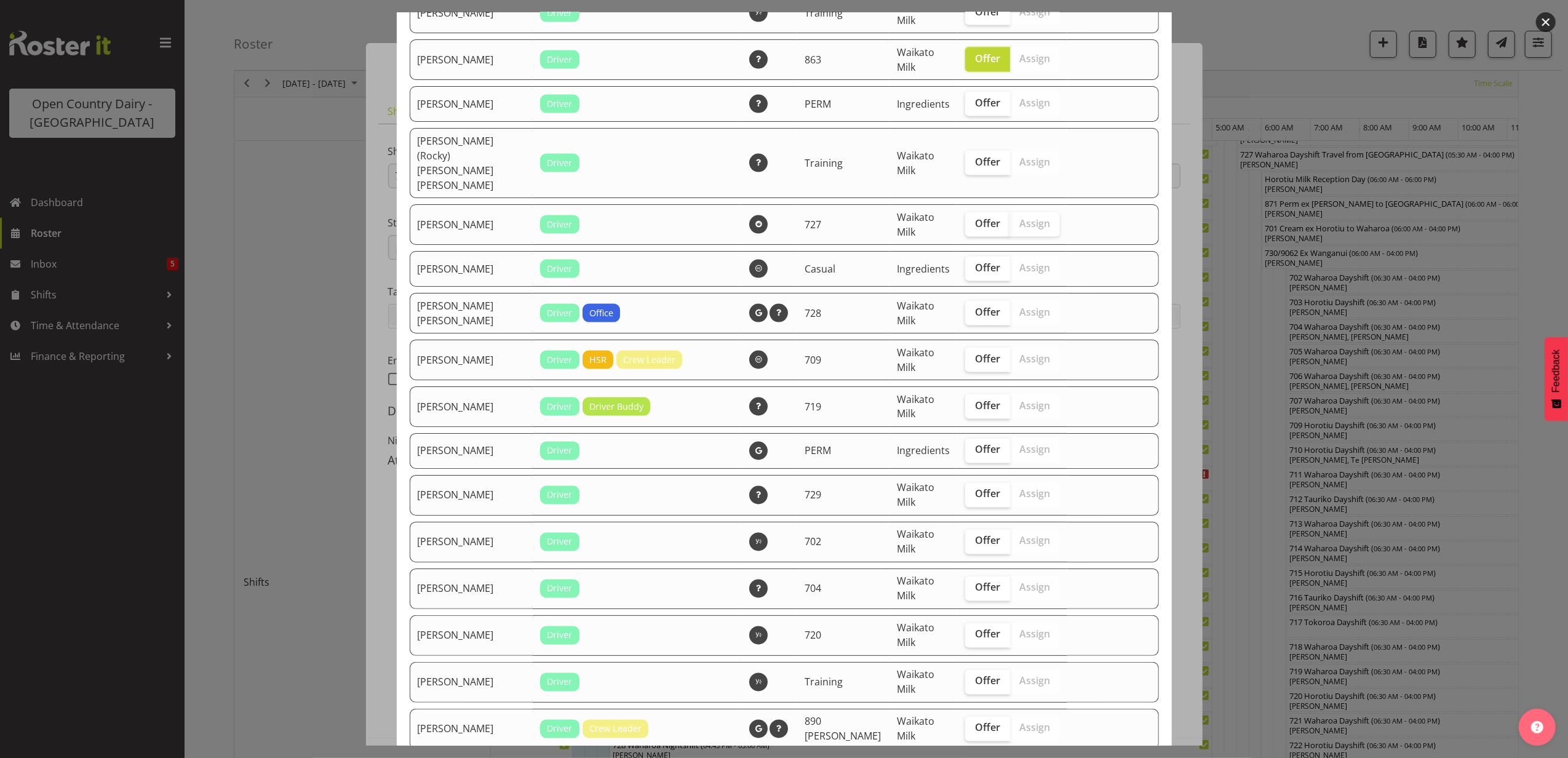
scroll to position [1968, 0]
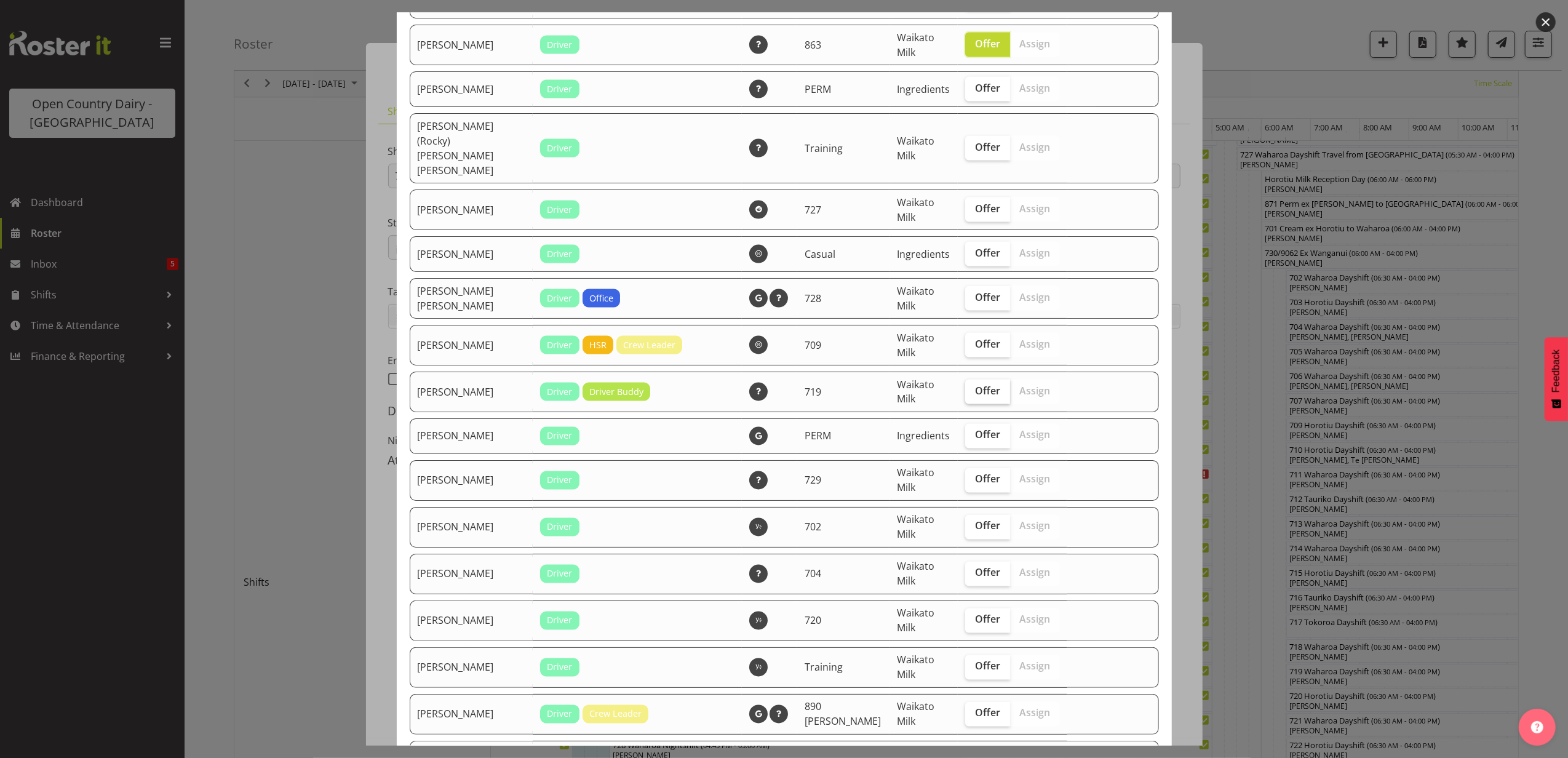
click at [975, 385] on span "Offer" at bounding box center [988, 391] width 25 height 12
click at [965, 387] on input "Offer" at bounding box center [969, 391] width 8 height 8
checkbox input "true"
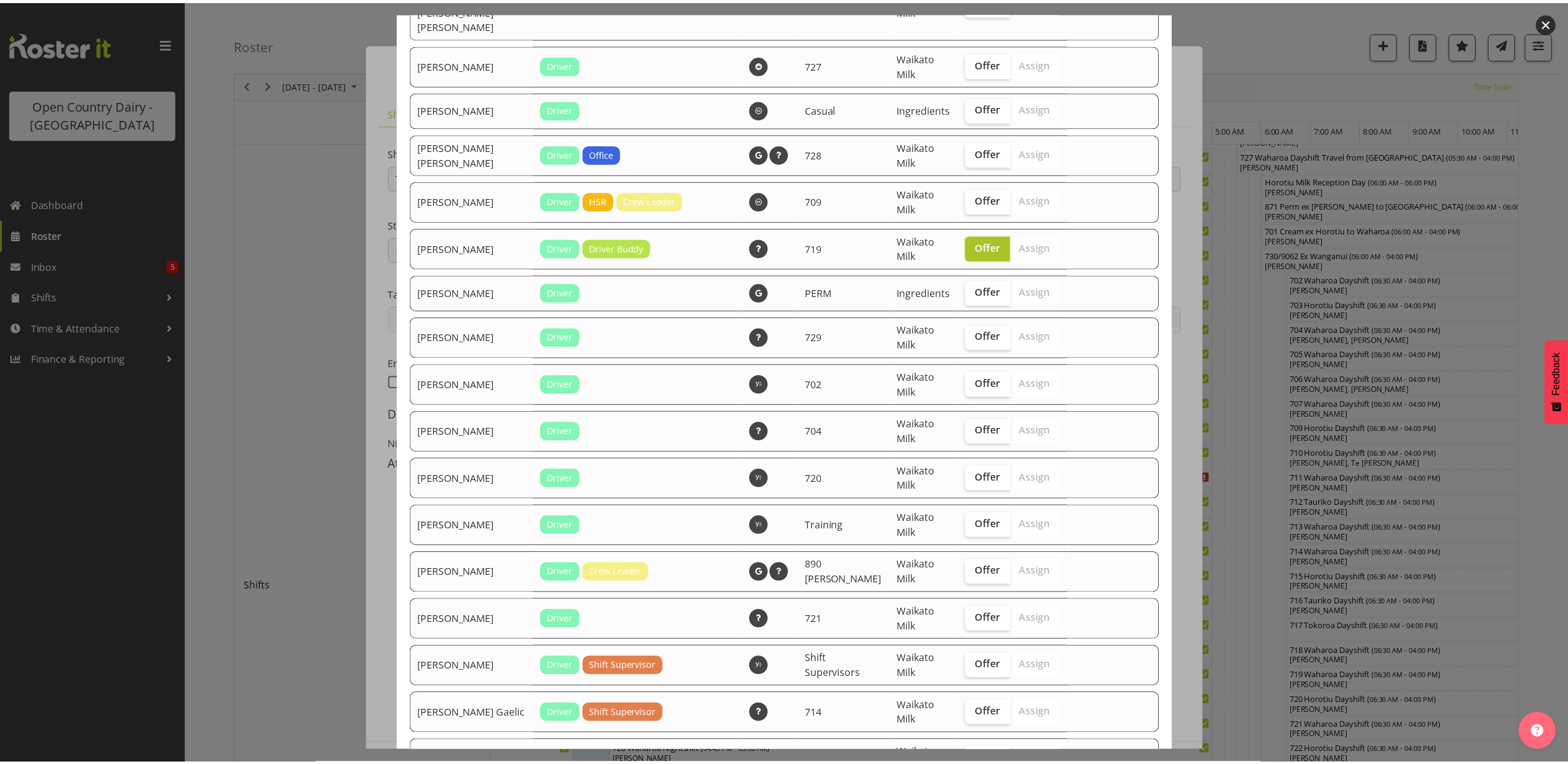
scroll to position [2208, 0]
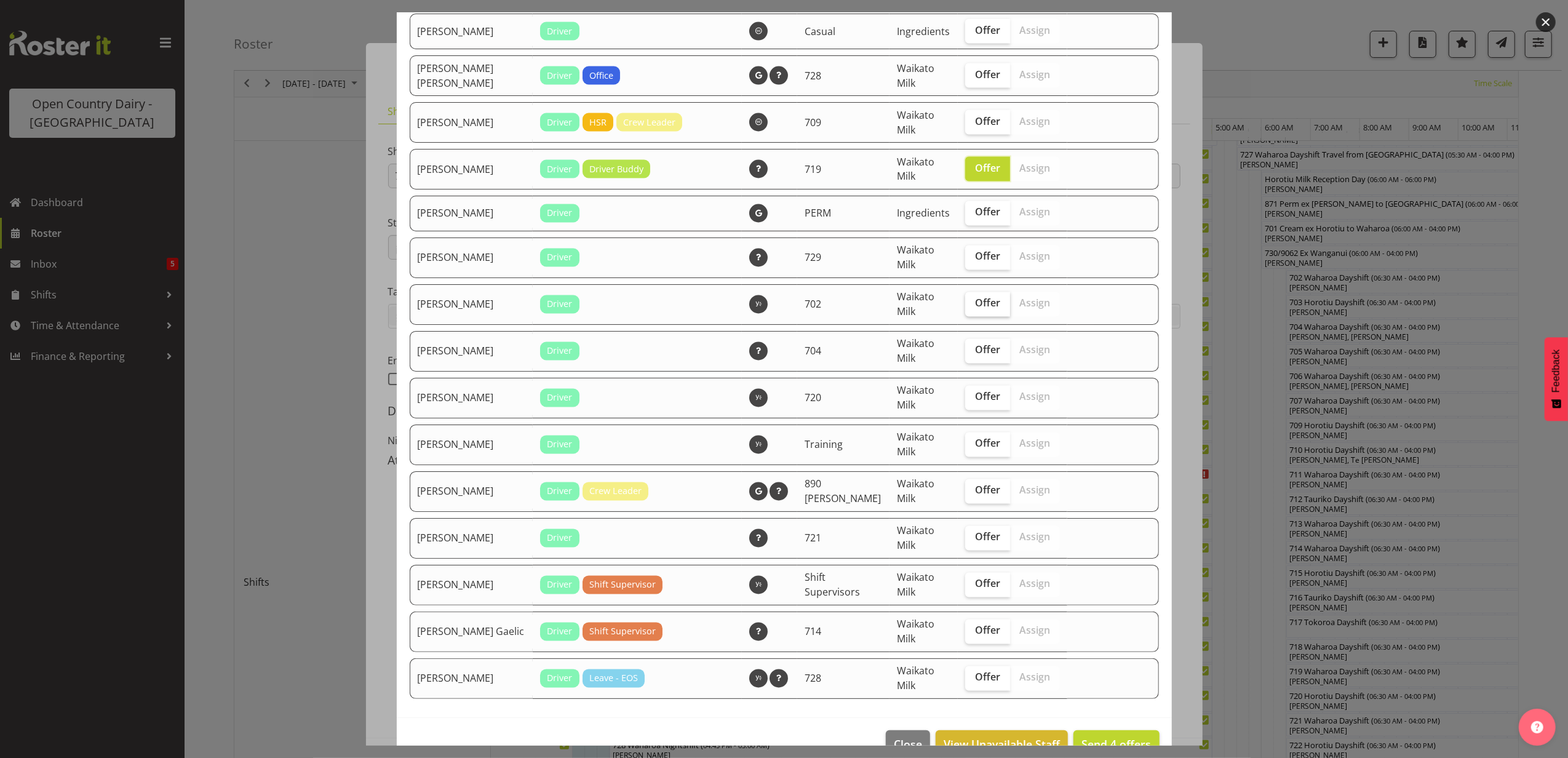
click at [968, 292] on label "Offer" at bounding box center [988, 304] width 45 height 24
click at [968, 300] on input "Offer" at bounding box center [969, 303] width 8 height 8
checkbox input "true"
click at [975, 250] on span "Offer" at bounding box center [988, 256] width 25 height 12
click at [965, 253] on input "Offer" at bounding box center [969, 257] width 8 height 8
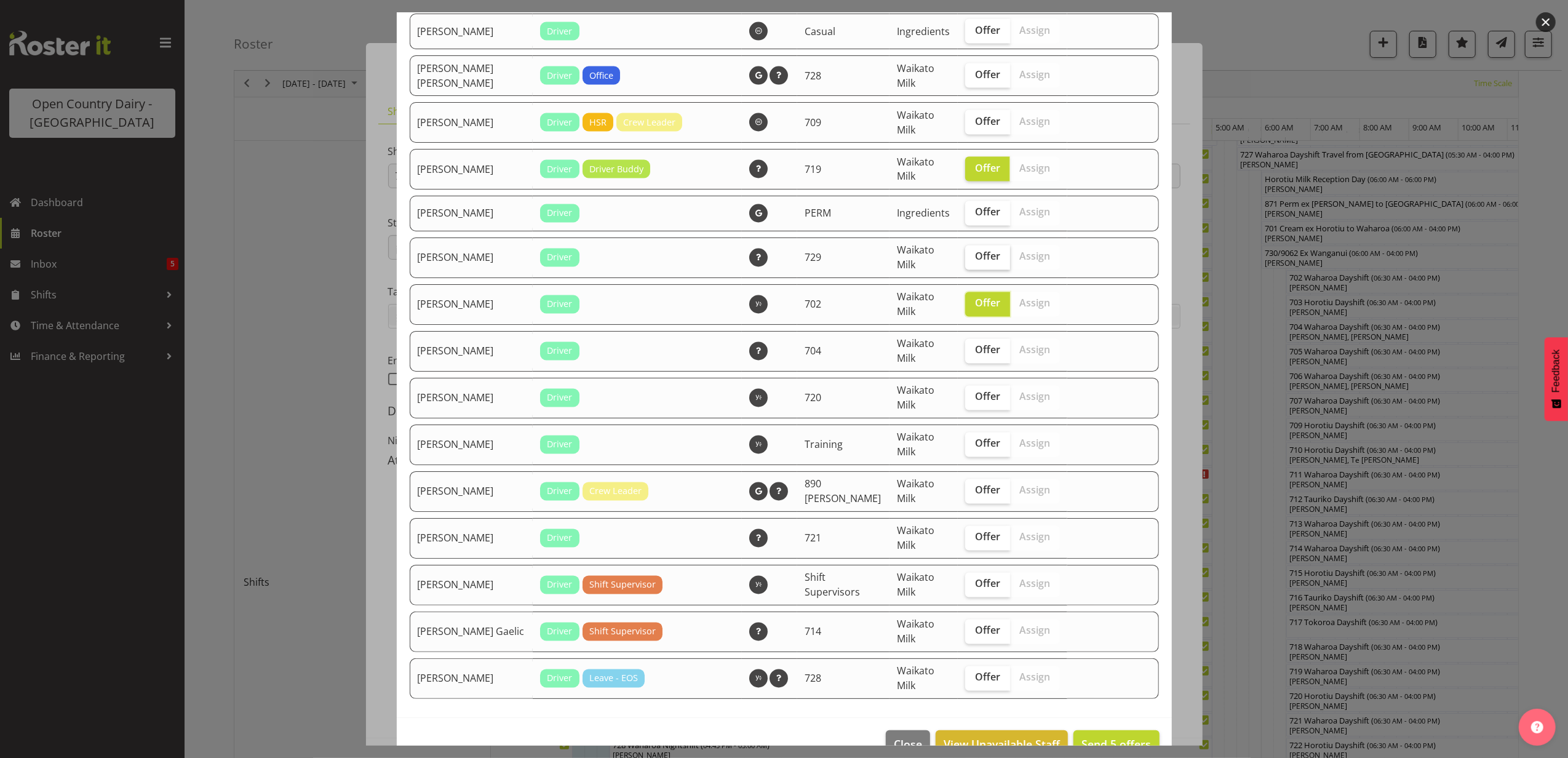
checkbox input "true"
click at [975, 344] on span "Offer" at bounding box center [988, 350] width 25 height 12
click at [965, 347] on input "Offer" at bounding box center [969, 350] width 8 height 8
checkbox input "true"
click at [1085, 736] on span "Send 7 offers" at bounding box center [1116, 744] width 70 height 15
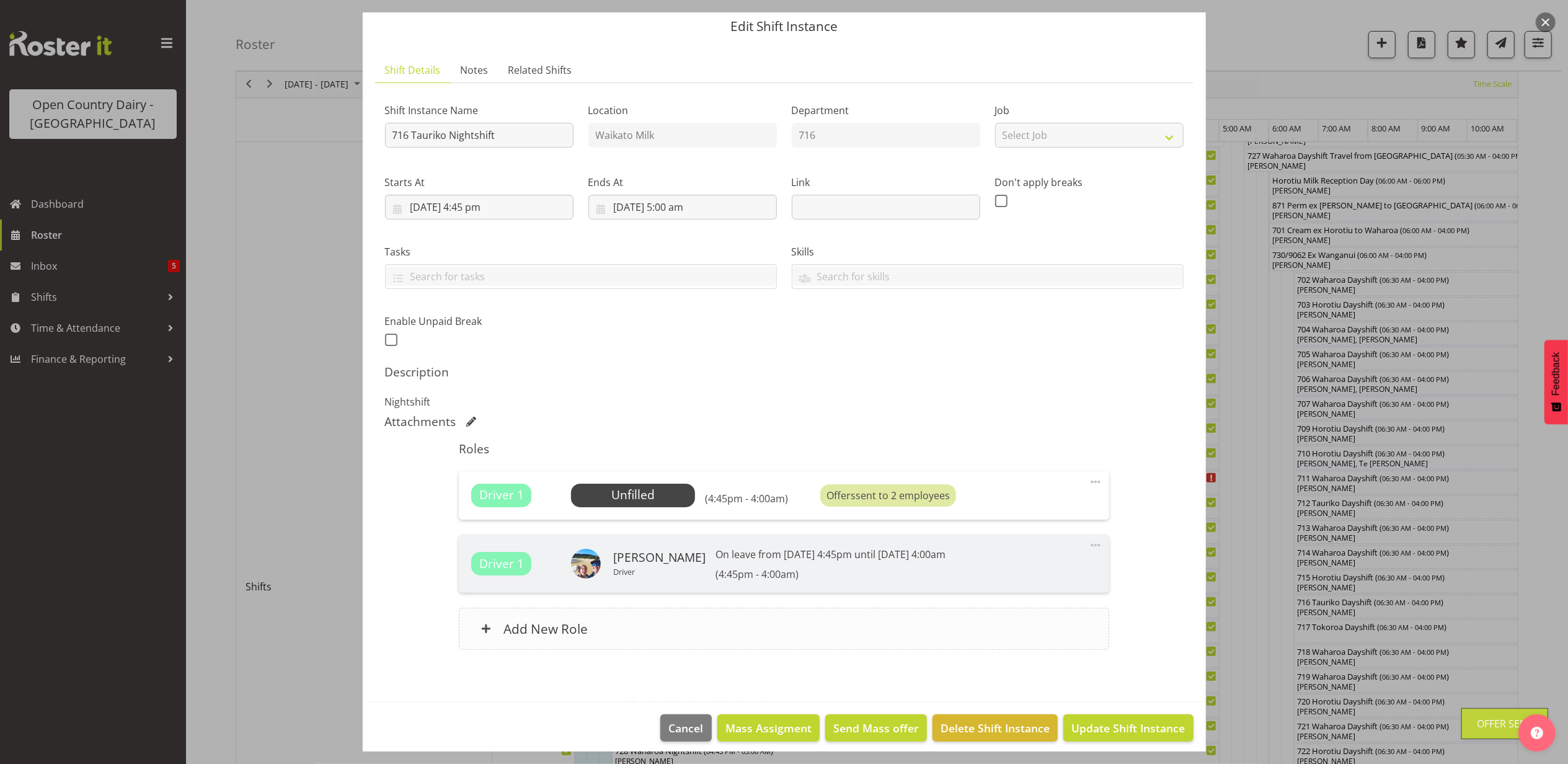
scroll to position [52, 0]
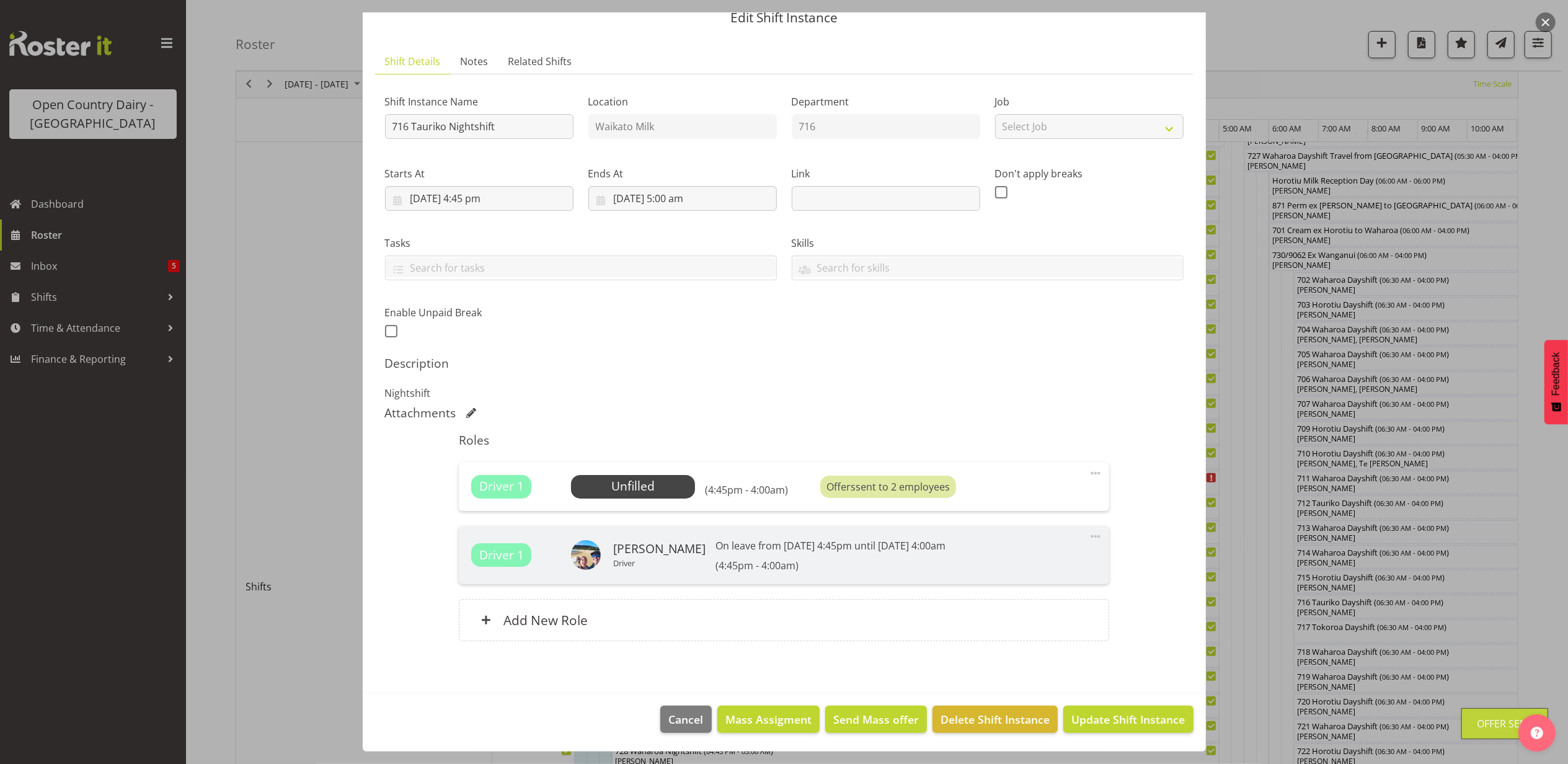
click at [1119, 734] on footer "Cancel Mass Assigment Send Mass offer Delete Shift Instance Update Shift Instan…" at bounding box center [784, 722] width 843 height 58
click at [1098, 713] on span "Update Shift Instance" at bounding box center [1128, 719] width 114 height 16
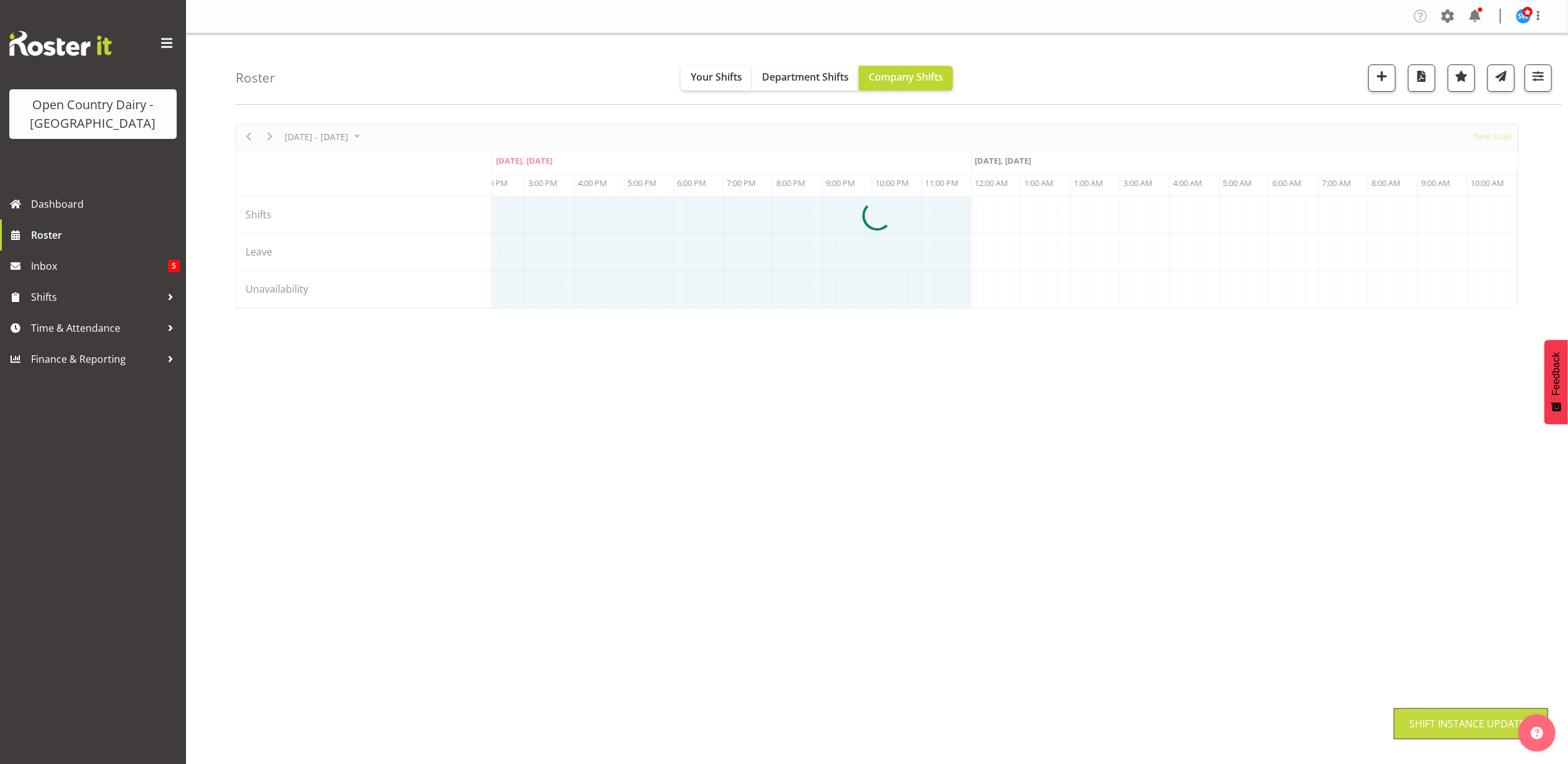
scroll to position [0, 0]
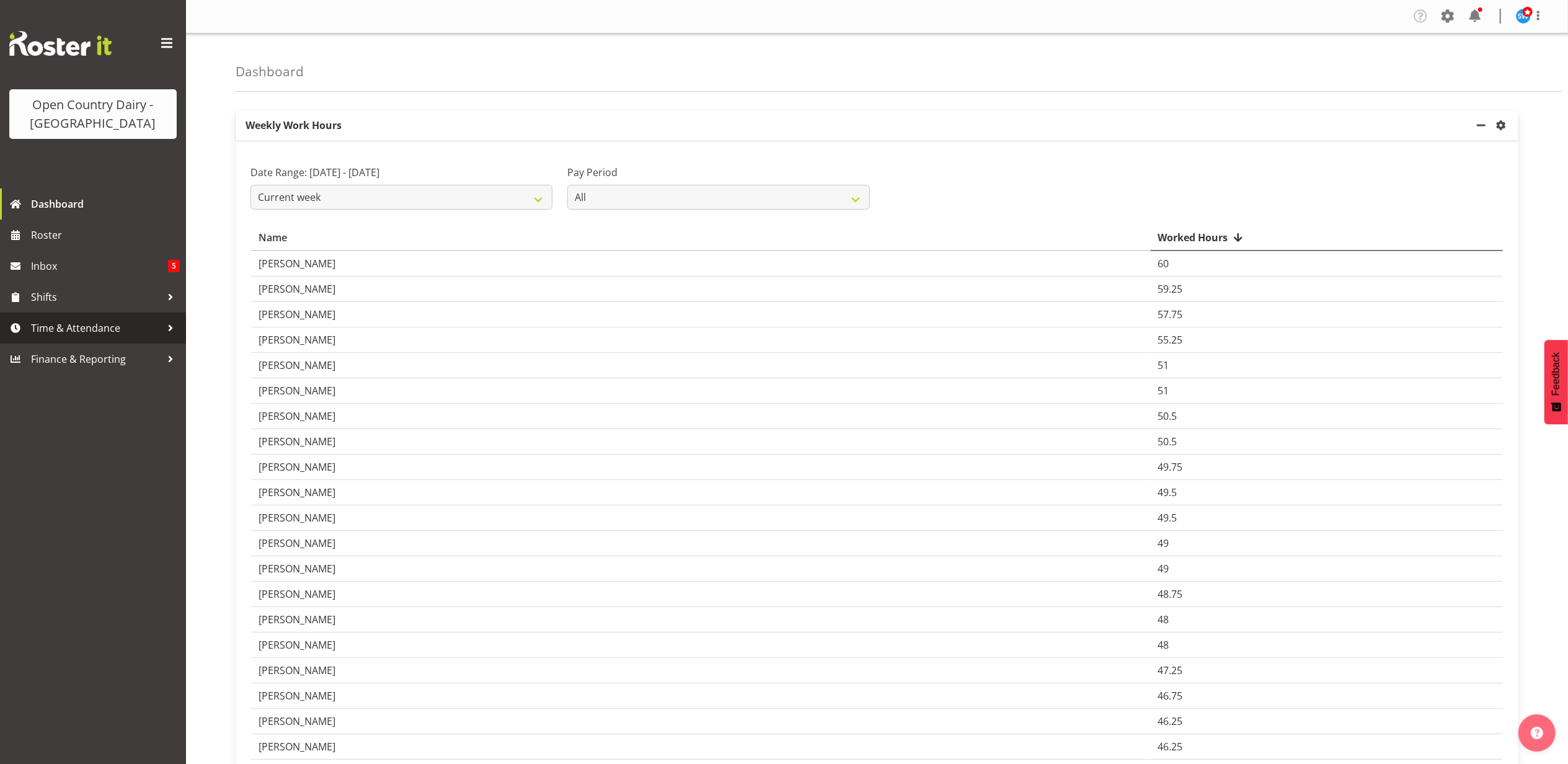
click at [54, 331] on span "Time & Attendance" at bounding box center [96, 328] width 130 height 19
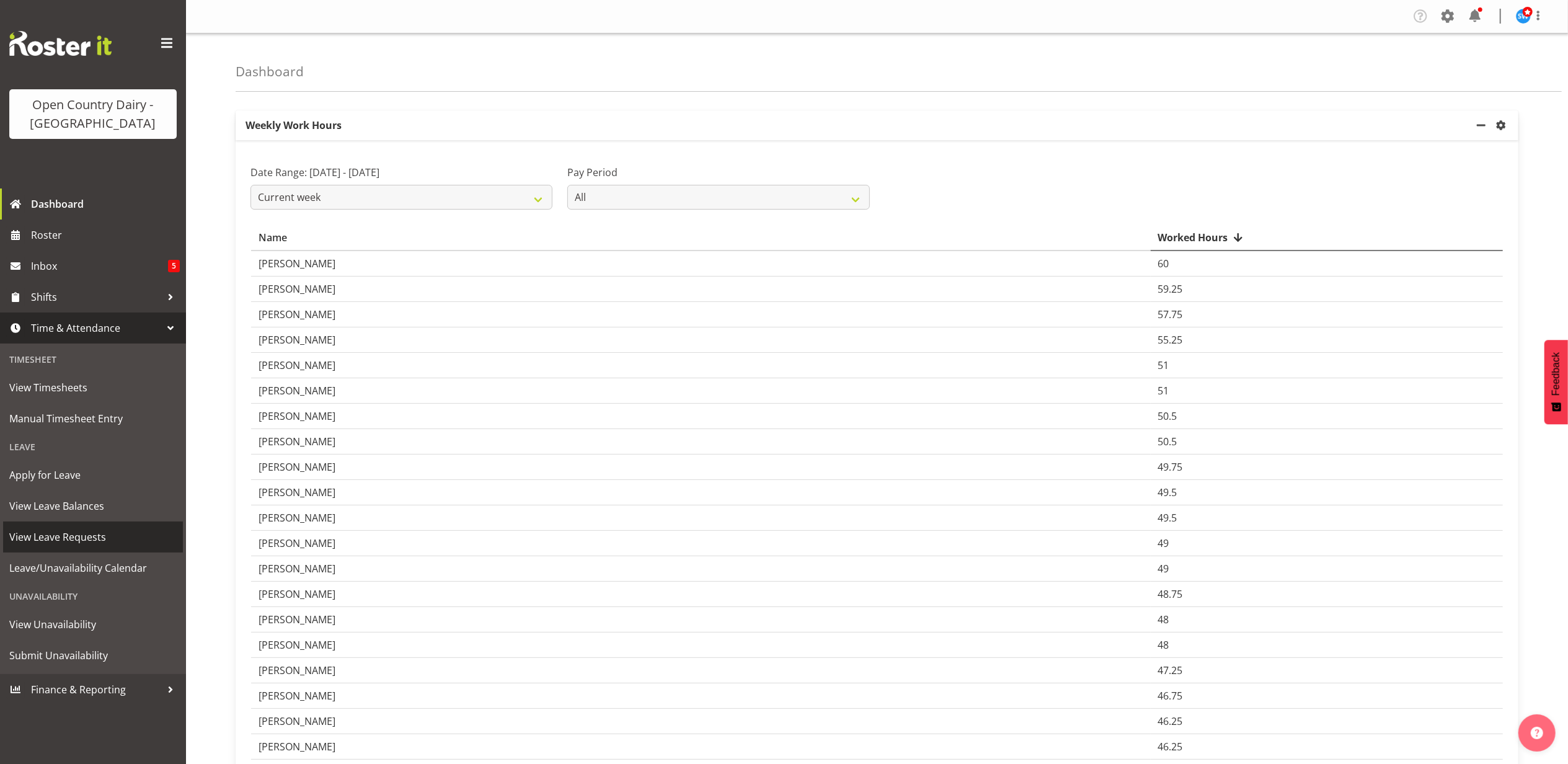
click at [62, 541] on span "View Leave Requests" at bounding box center [93, 537] width 167 height 19
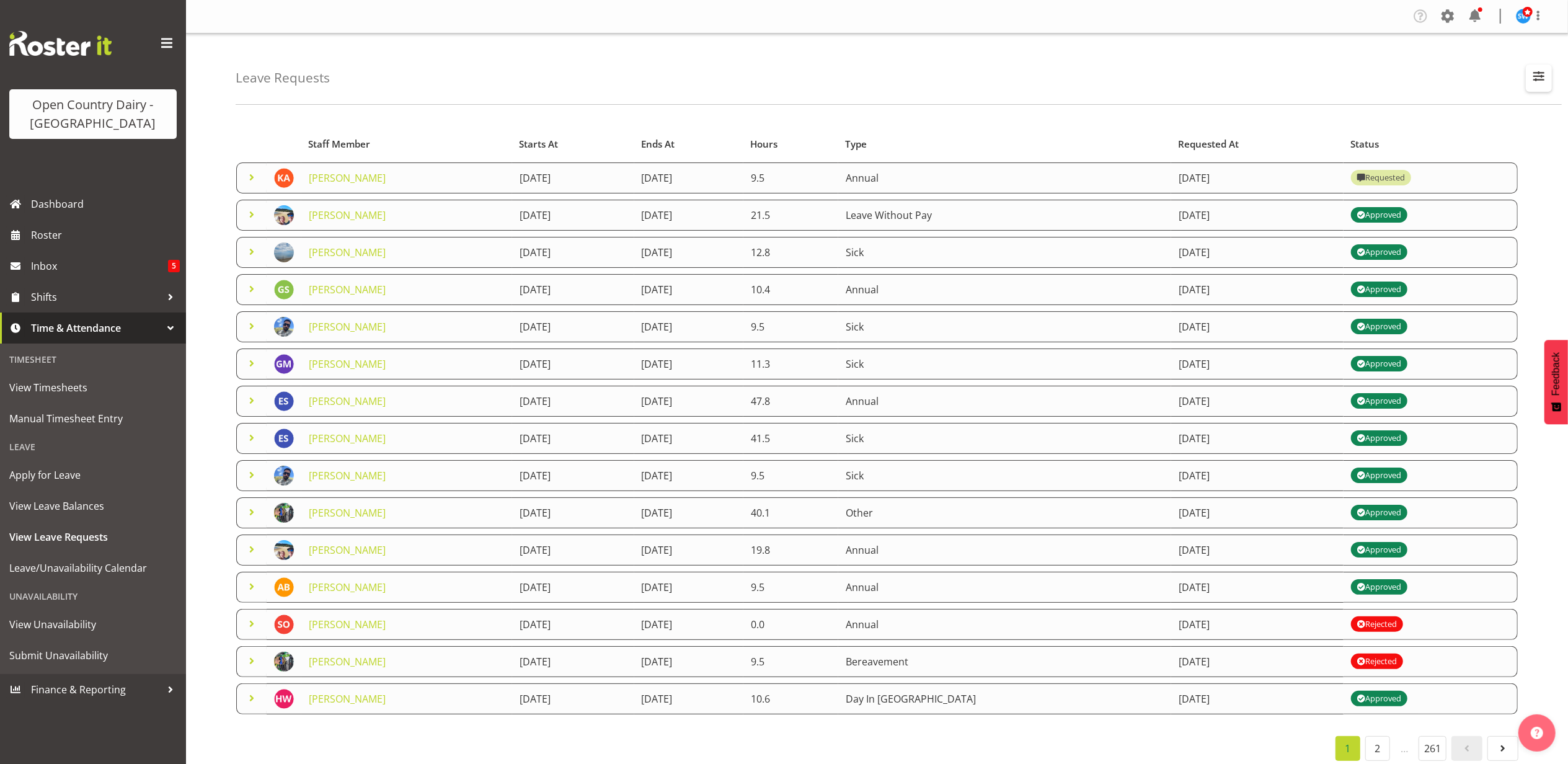
click at [1535, 72] on span "button" at bounding box center [1539, 76] width 16 height 16
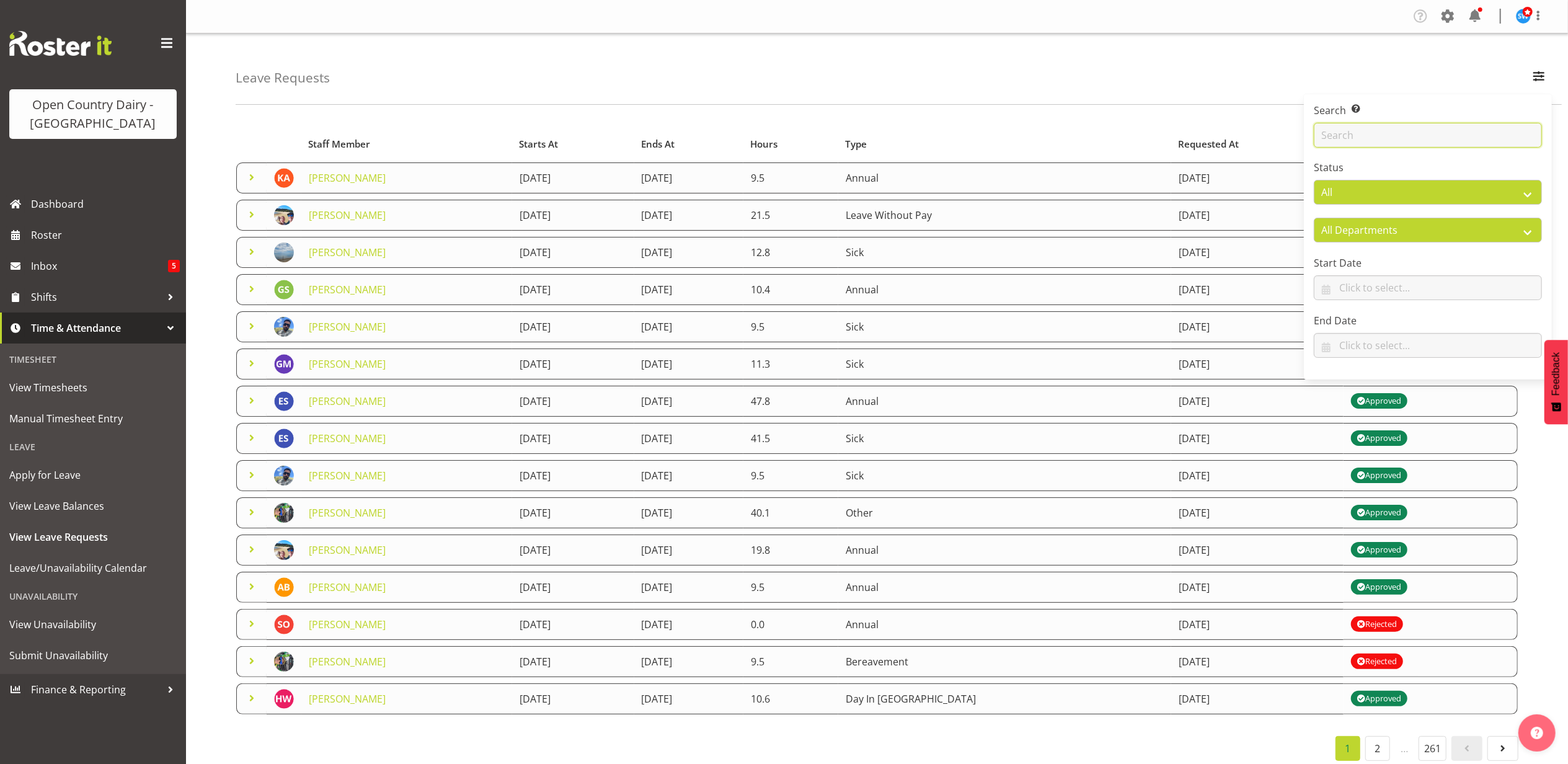
click at [1340, 139] on input "text" at bounding box center [1427, 135] width 228 height 25
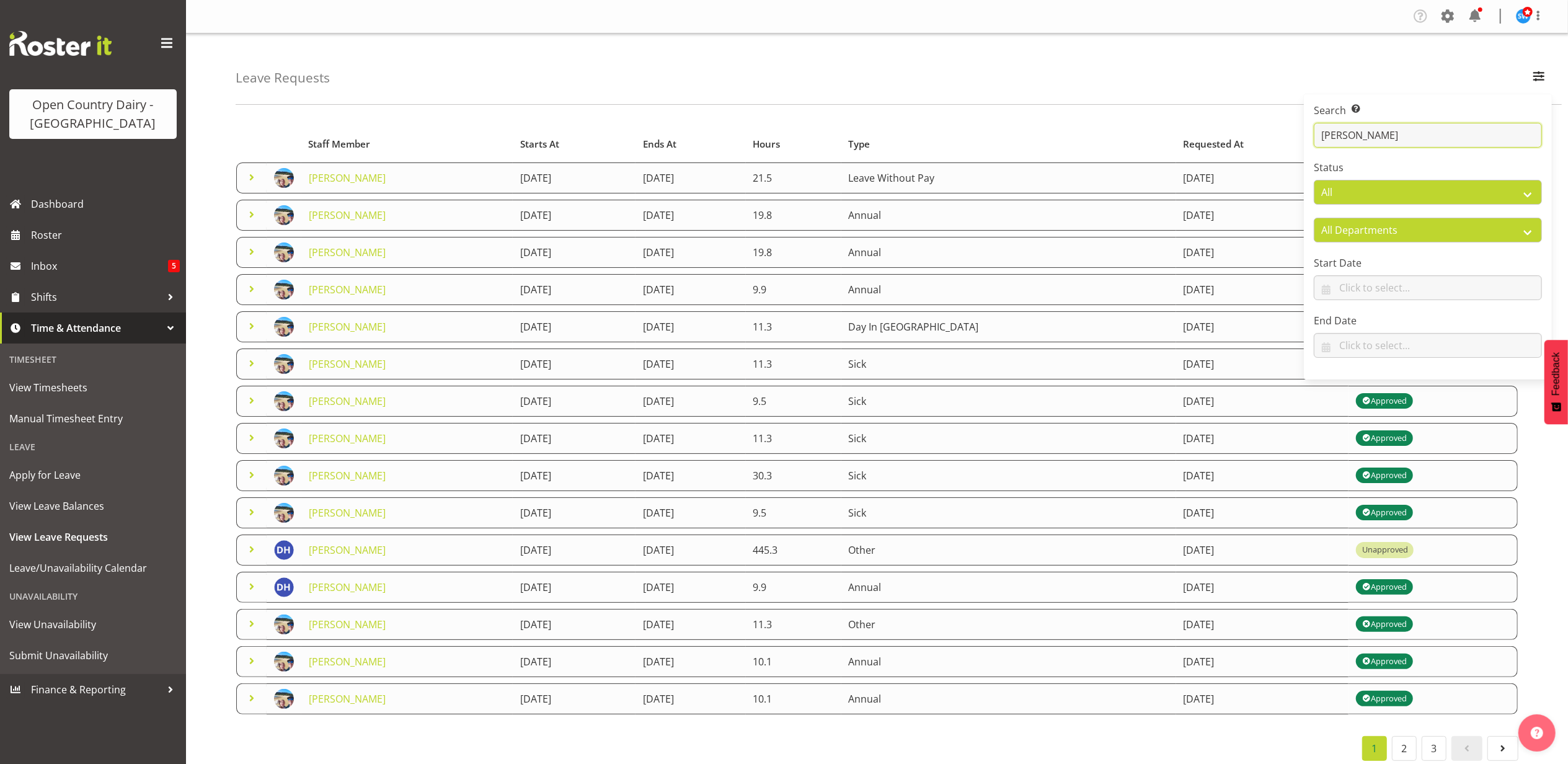
type input "[PERSON_NAME]"
click at [634, 101] on div "Leave Requests Search Search for a particular employee [PERSON_NAME] Status All…" at bounding box center [898, 69] width 1326 height 71
